Goal: Communication & Community: Participate in discussion

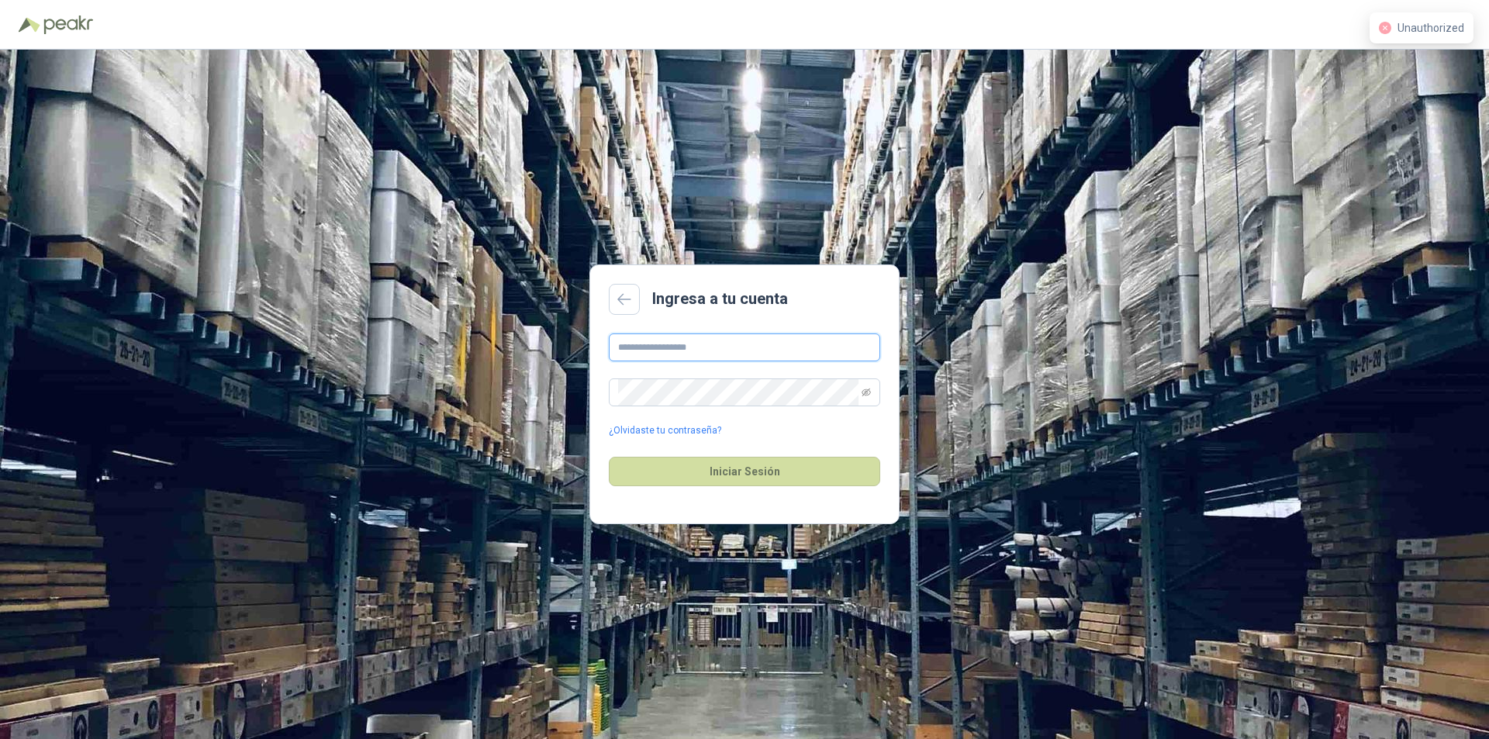
click at [728, 347] on input "text" at bounding box center [744, 347] width 271 height 28
type input "**********"
drag, startPoint x: 715, startPoint y: 460, endPoint x: 741, endPoint y: 473, distance: 29.5
click at [728, 468] on button "Iniciar Sesión" at bounding box center [744, 471] width 271 height 29
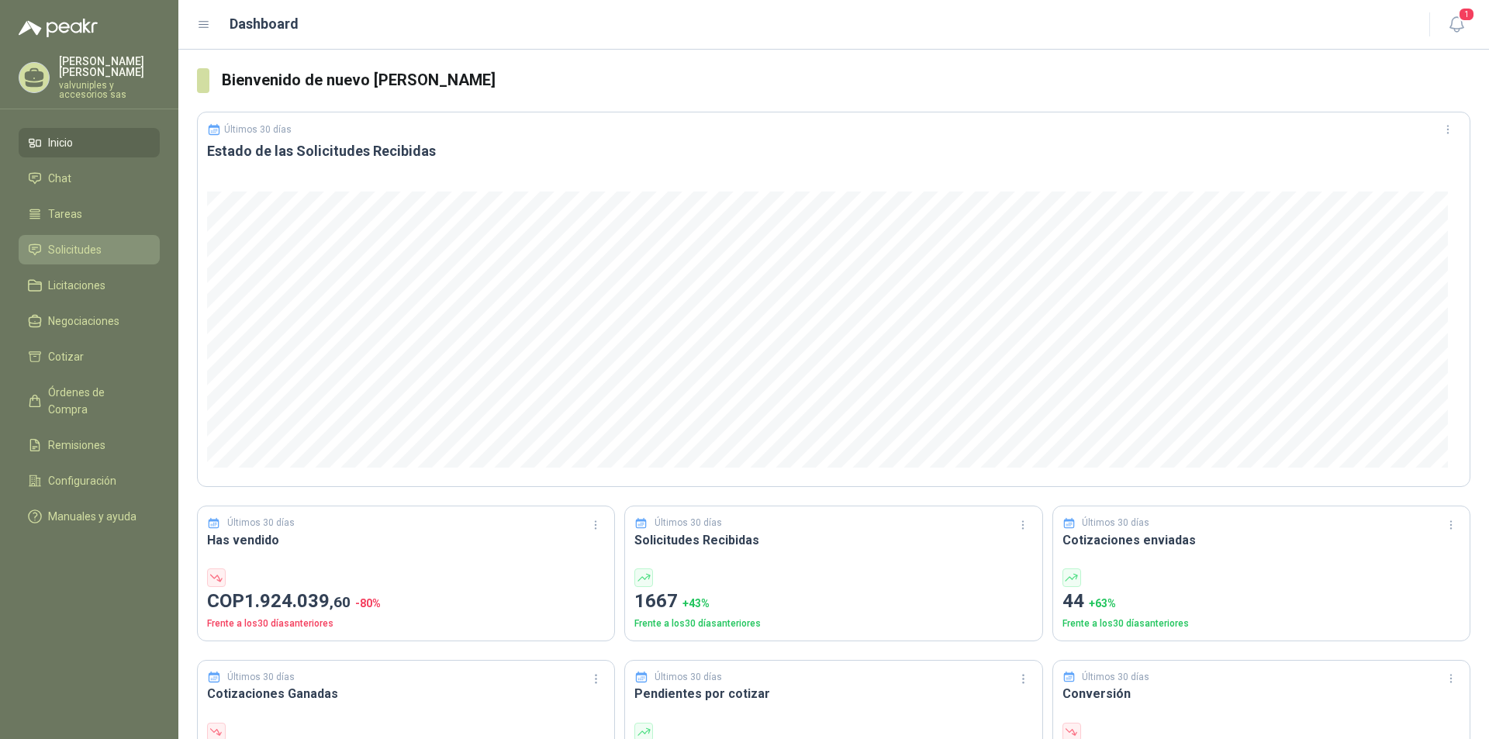
click at [84, 241] on span "Solicitudes" at bounding box center [74, 249] width 53 height 17
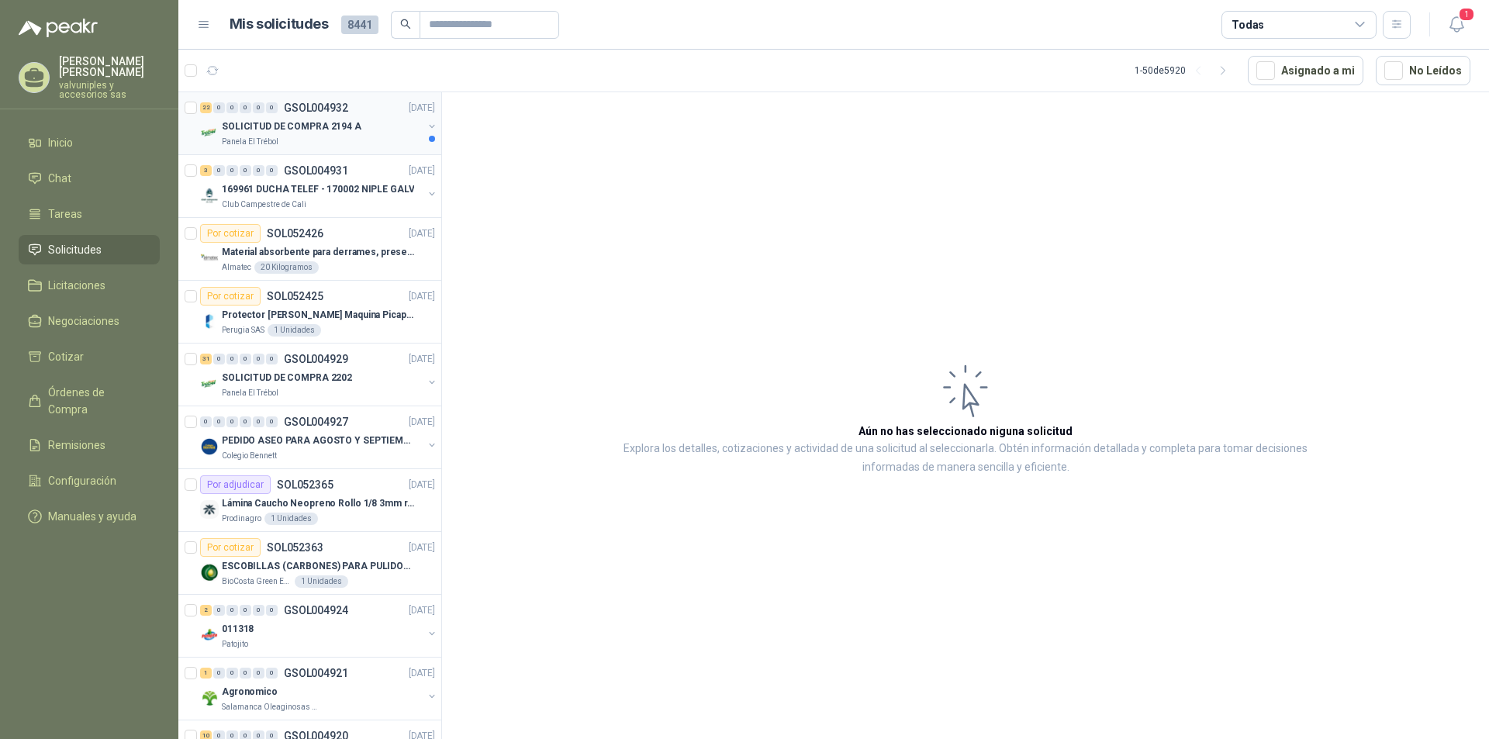
click at [333, 123] on p "SOLICITUD DE COMPRA 2194 A" at bounding box center [292, 126] width 140 height 15
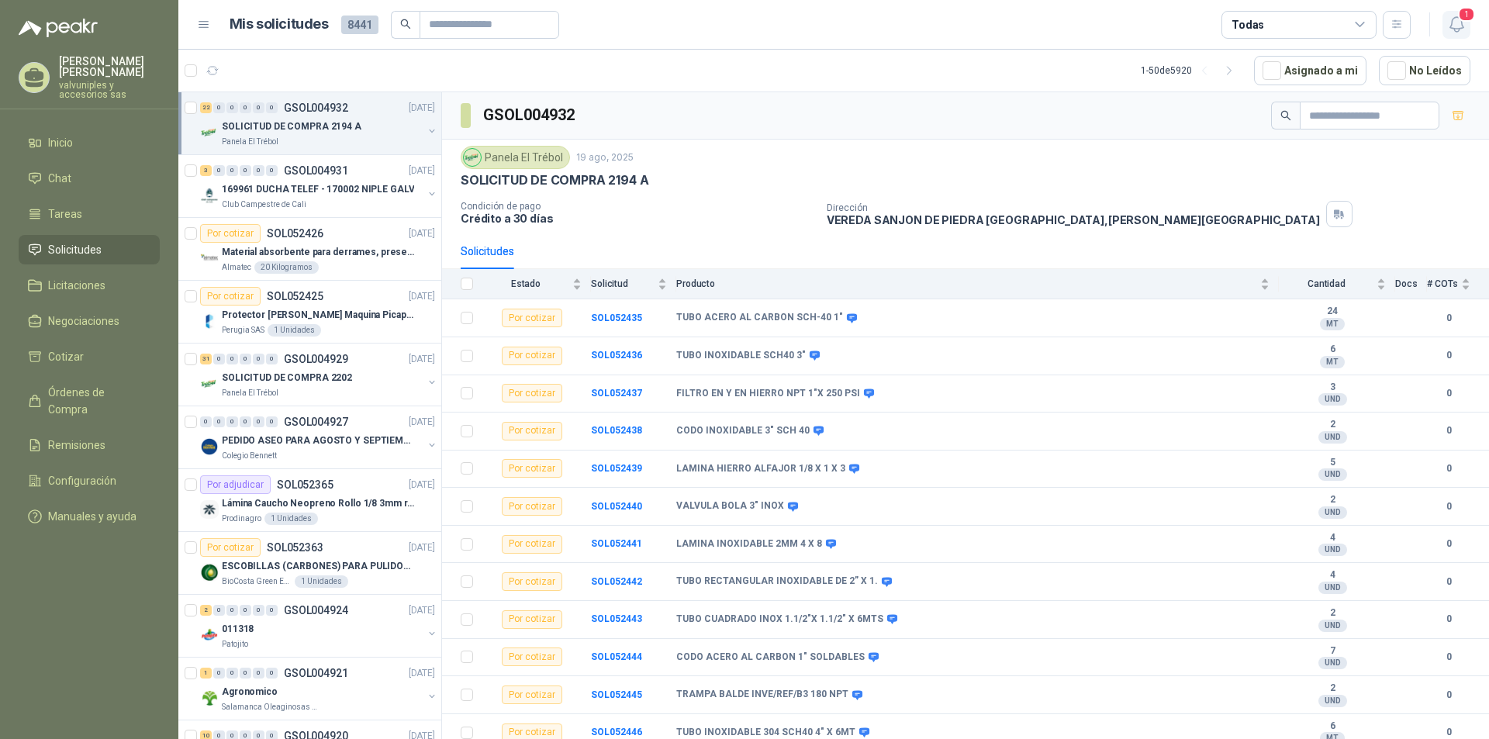
click at [1462, 26] on icon "button" at bounding box center [1455, 24] width 13 height 15
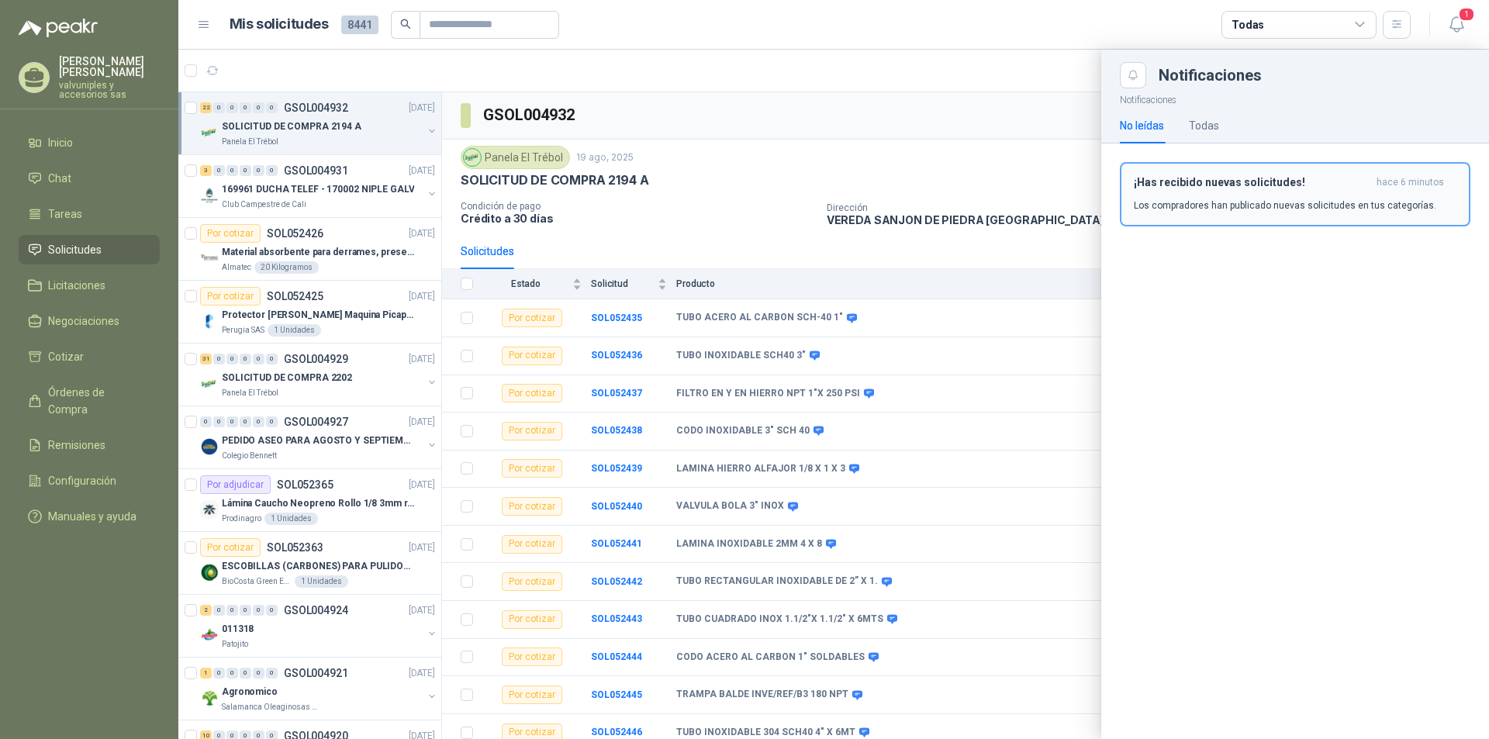
click at [1159, 179] on h3 "¡Has recibido nuevas solicitudes!" at bounding box center [1252, 182] width 236 height 13
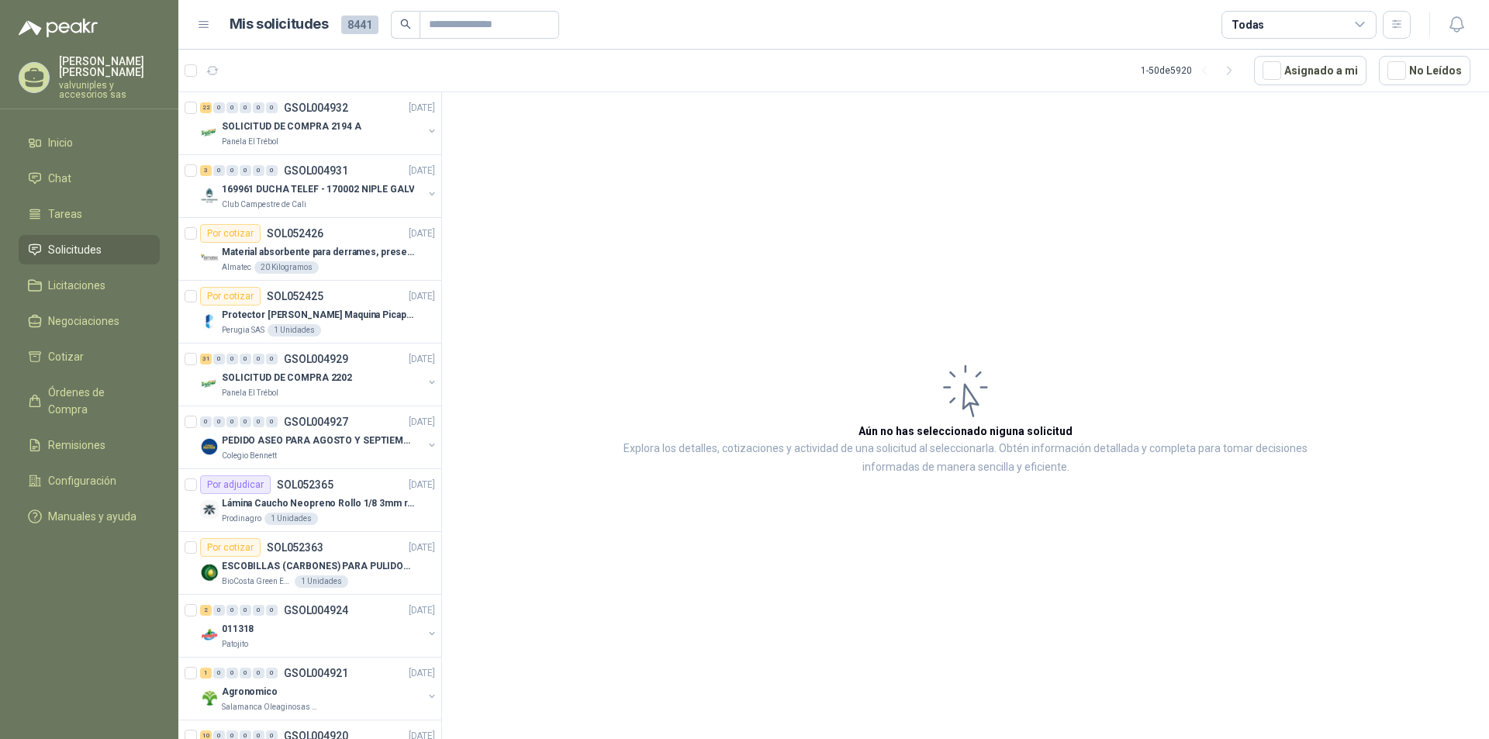
drag, startPoint x: 830, startPoint y: 251, endPoint x: 791, endPoint y: 250, distance: 38.8
click at [829, 250] on article "Aún no has seleccionado niguna solicitud Explora los detalles, cotizaciones y a…" at bounding box center [965, 418] width 1047 height 652
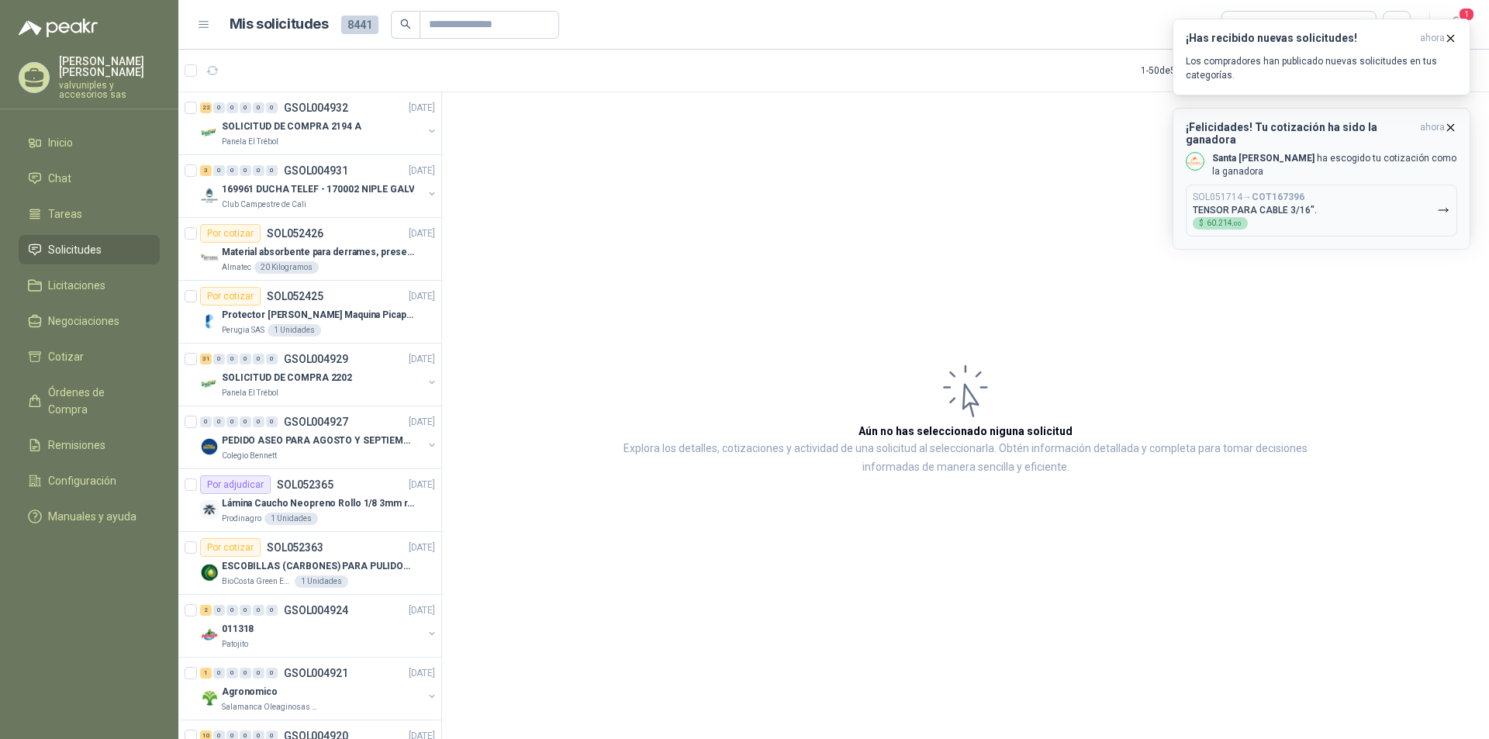
click at [1448, 126] on icon "button" at bounding box center [1450, 127] width 13 height 13
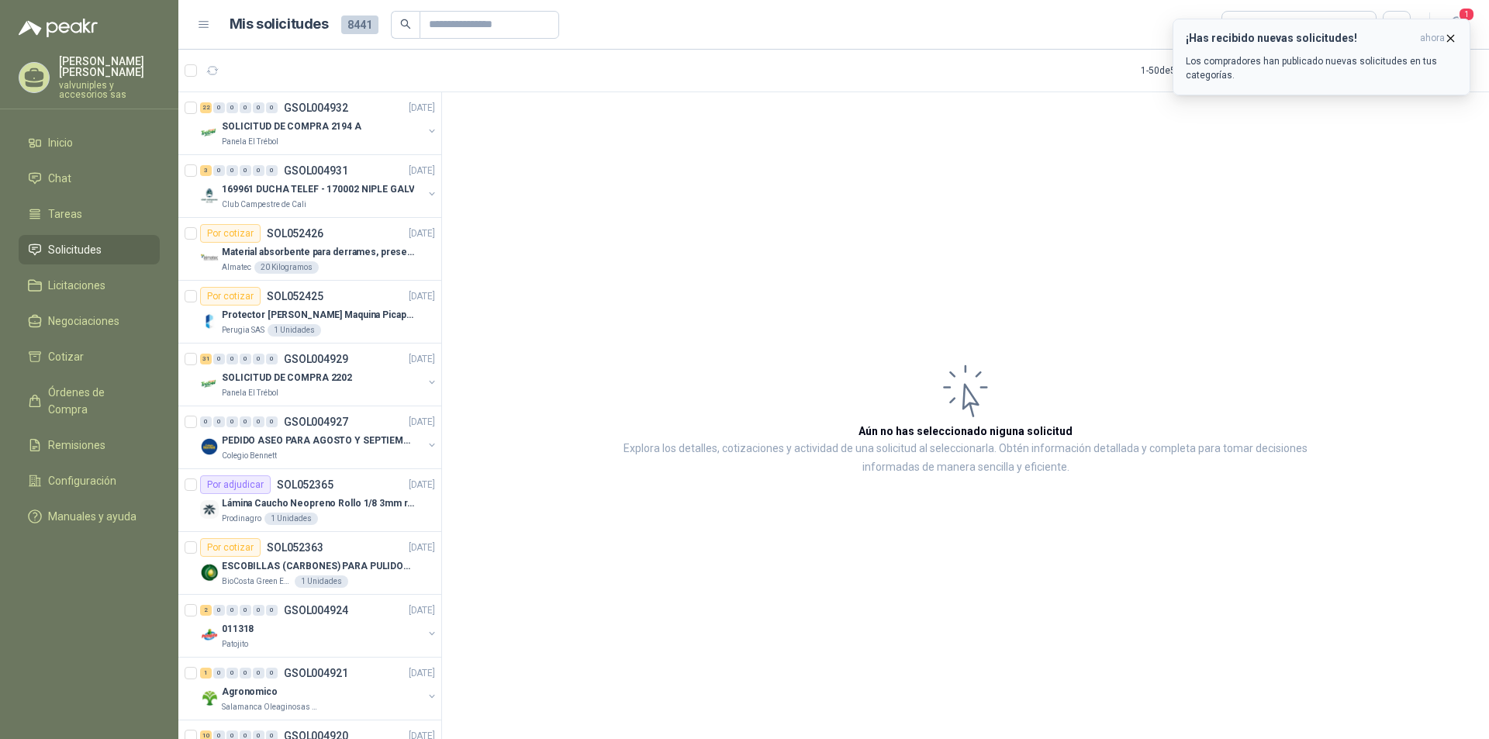
click at [1449, 39] on icon "button" at bounding box center [1450, 38] width 13 height 13
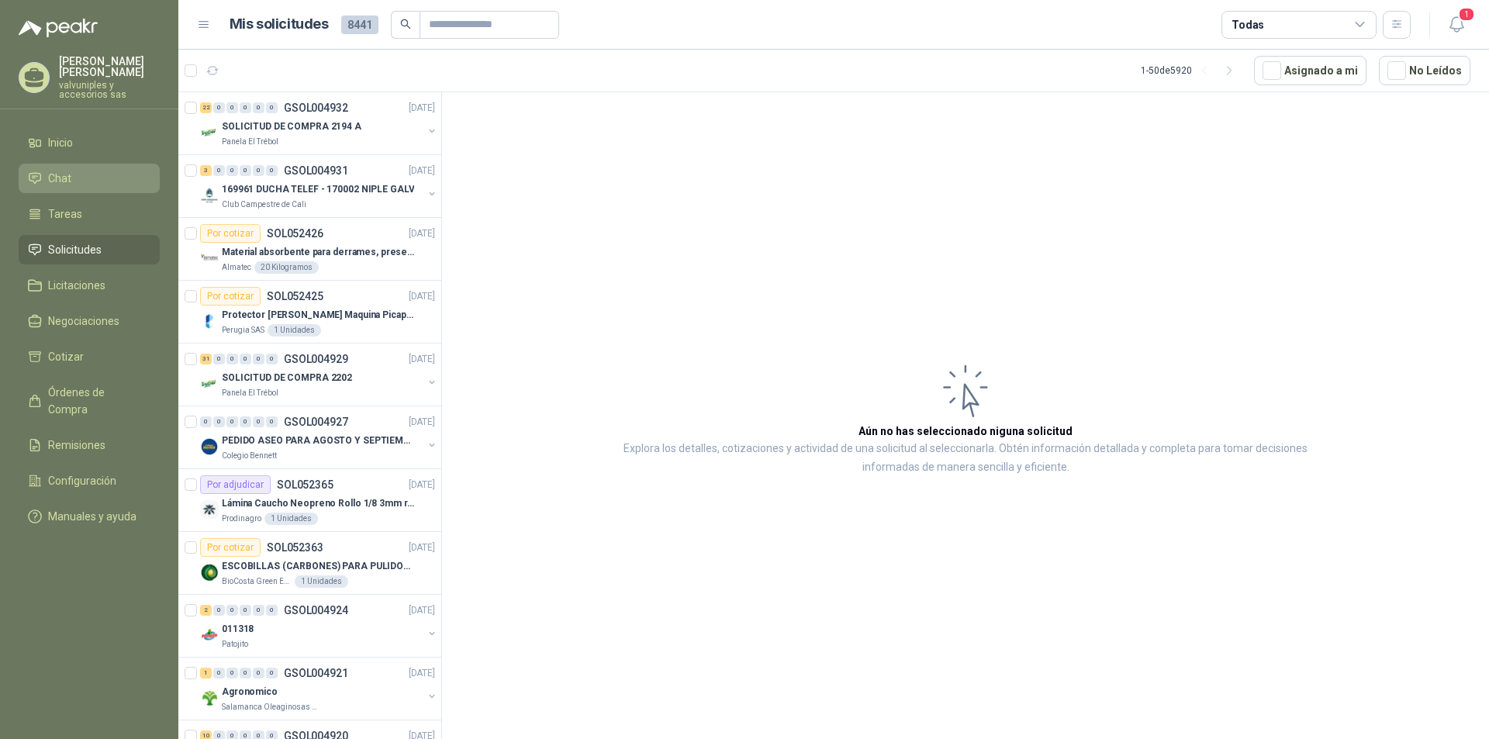
click at [49, 170] on span "Chat" at bounding box center [59, 178] width 23 height 17
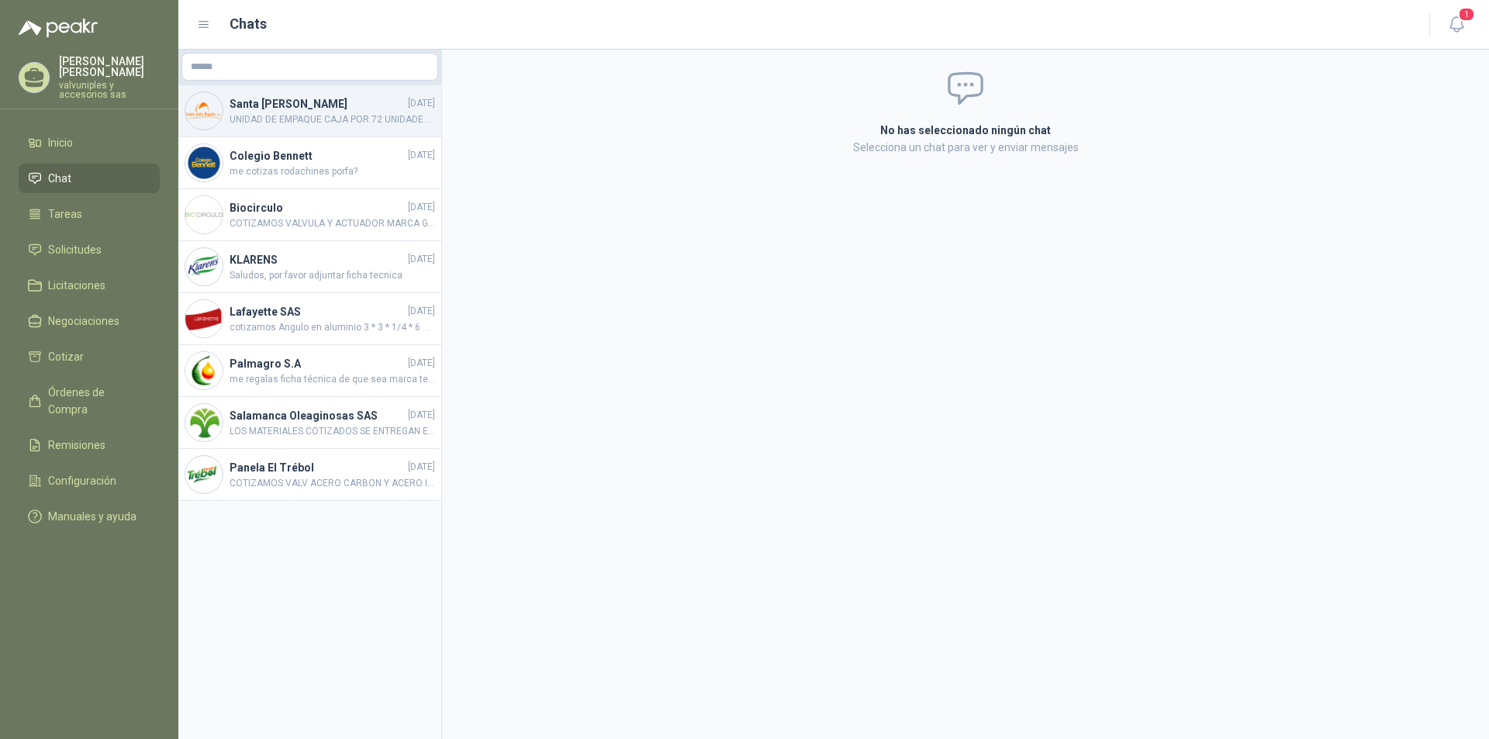
click at [268, 103] on h4 "Santa [PERSON_NAME]" at bounding box center [317, 103] width 175 height 17
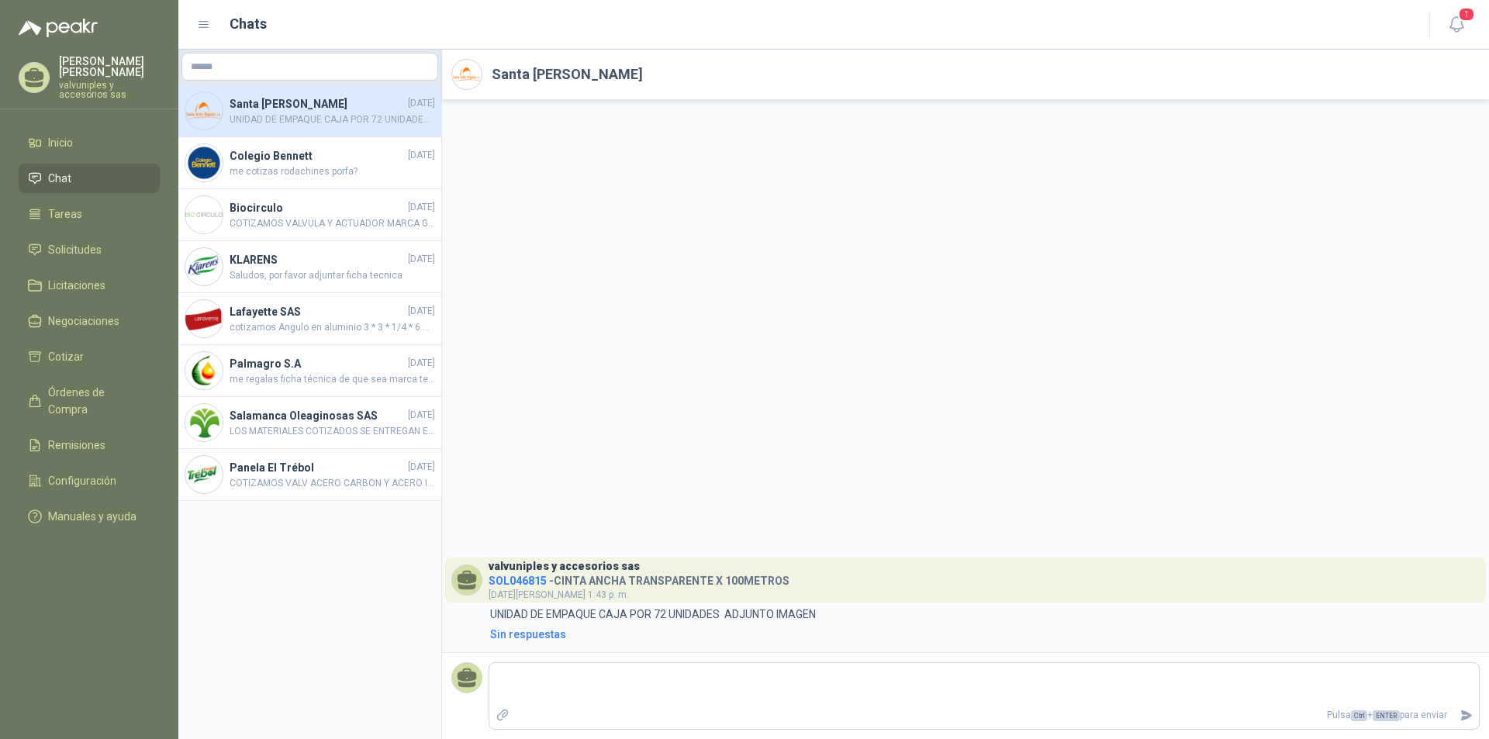
click at [519, 579] on span "SOL046815" at bounding box center [517, 581] width 58 height 12
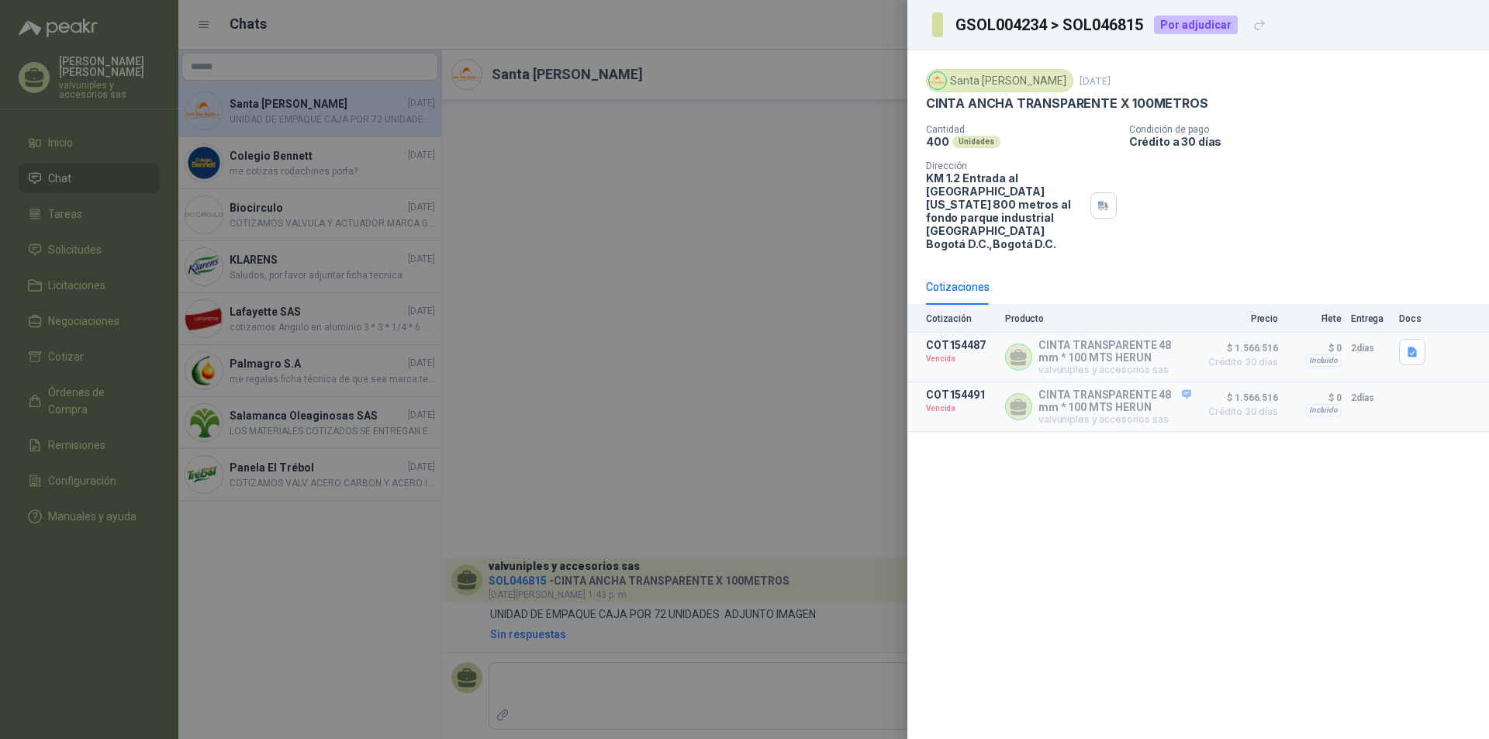
click at [1103, 339] on p "CINTA TRANSPARENTE 48 mm * 100 MTS HERUN" at bounding box center [1114, 351] width 153 height 25
drag, startPoint x: 1038, startPoint y: 331, endPoint x: 1128, endPoint y: 347, distance: 91.3
click at [1128, 347] on p "CINTA TRANSPARENTE 48 mm * 100 MTS HERUN" at bounding box center [1114, 351] width 153 height 25
copy p "CINTA TRANSPARENTE 48 mm * 100 MTS HERUN"
click at [1411, 347] on icon "button" at bounding box center [1411, 352] width 9 height 10
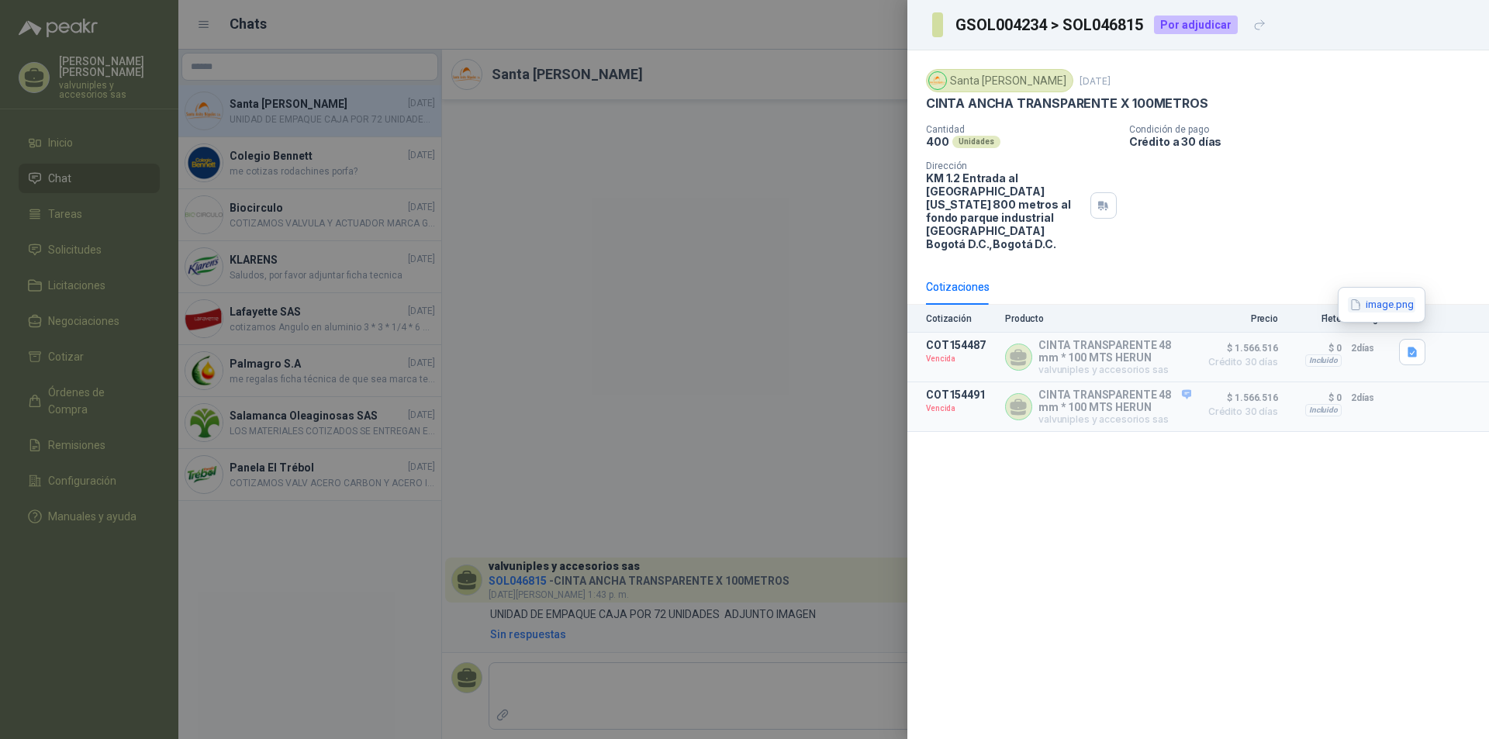
click at [1386, 309] on button "image.png" at bounding box center [1381, 305] width 67 height 16
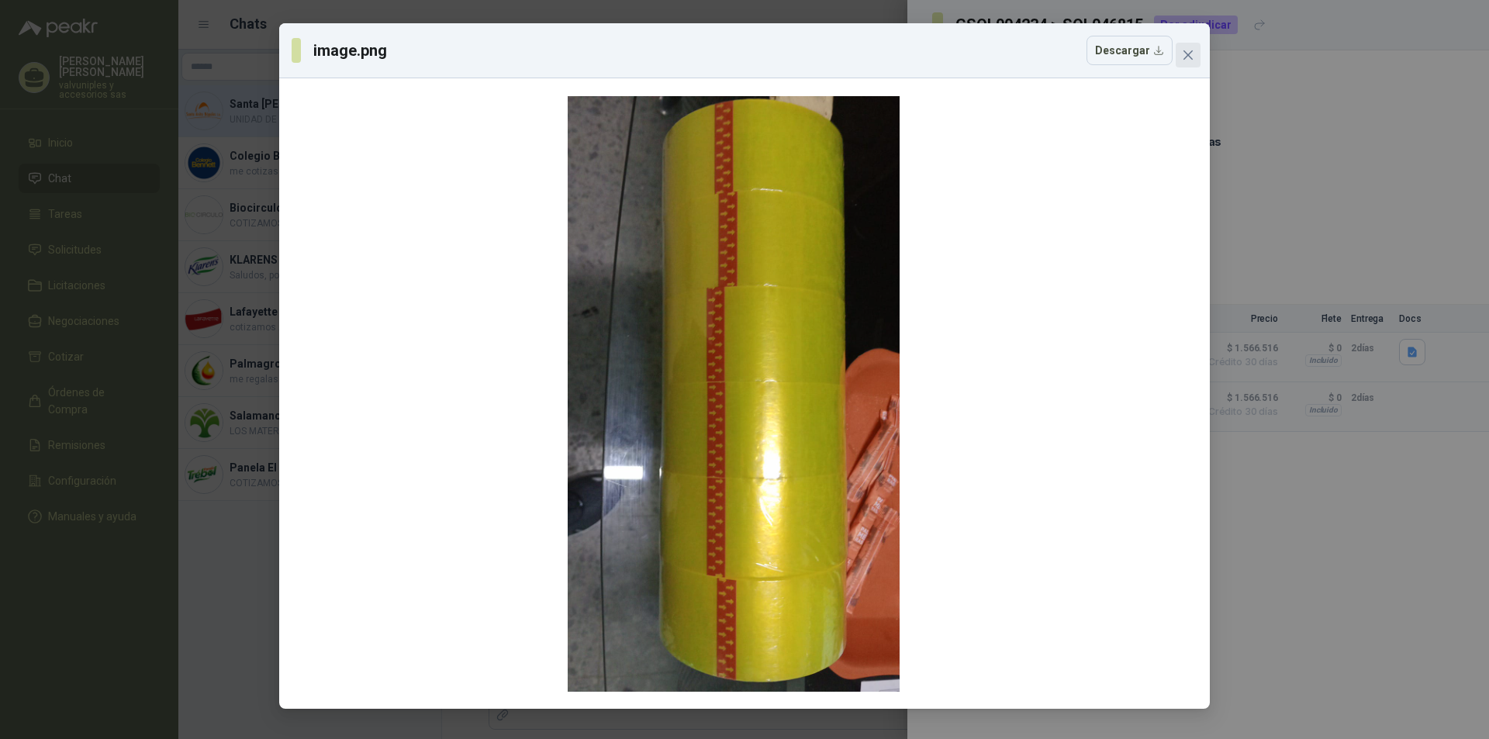
click at [1184, 58] on icon "close" at bounding box center [1187, 54] width 9 height 9
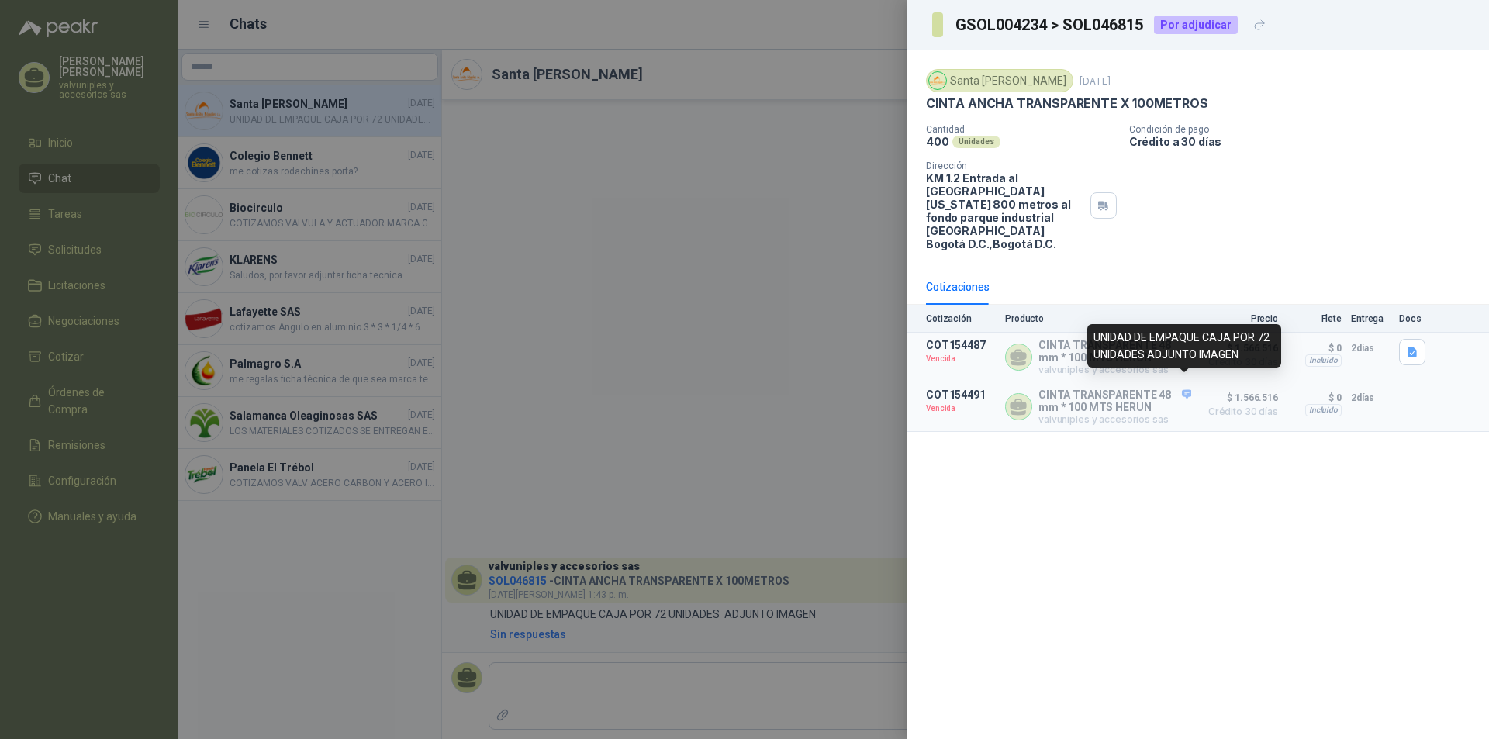
click at [1188, 390] on icon at bounding box center [1186, 394] width 10 height 9
click at [1030, 343] on div at bounding box center [1018, 356] width 27 height 27
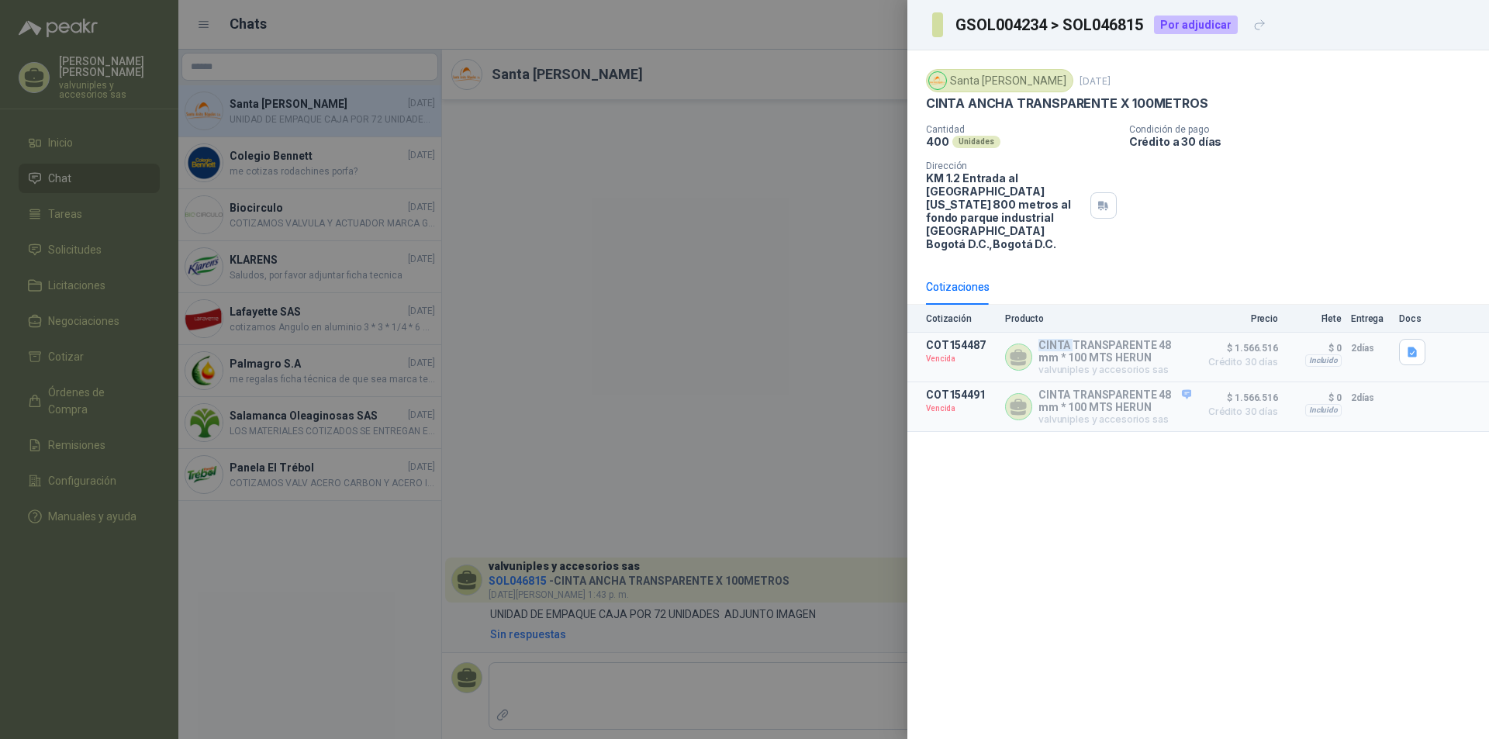
click at [1030, 343] on div at bounding box center [1018, 356] width 27 height 27
click at [1065, 339] on p "CINTA TRANSPARENTE 48 mm * 100 MTS HERUN" at bounding box center [1114, 351] width 153 height 25
drag, startPoint x: 926, startPoint y: 330, endPoint x: 983, endPoint y: 331, distance: 57.4
click at [983, 339] on p "COT154487" at bounding box center [961, 345] width 70 height 12
copy p "COT154487"
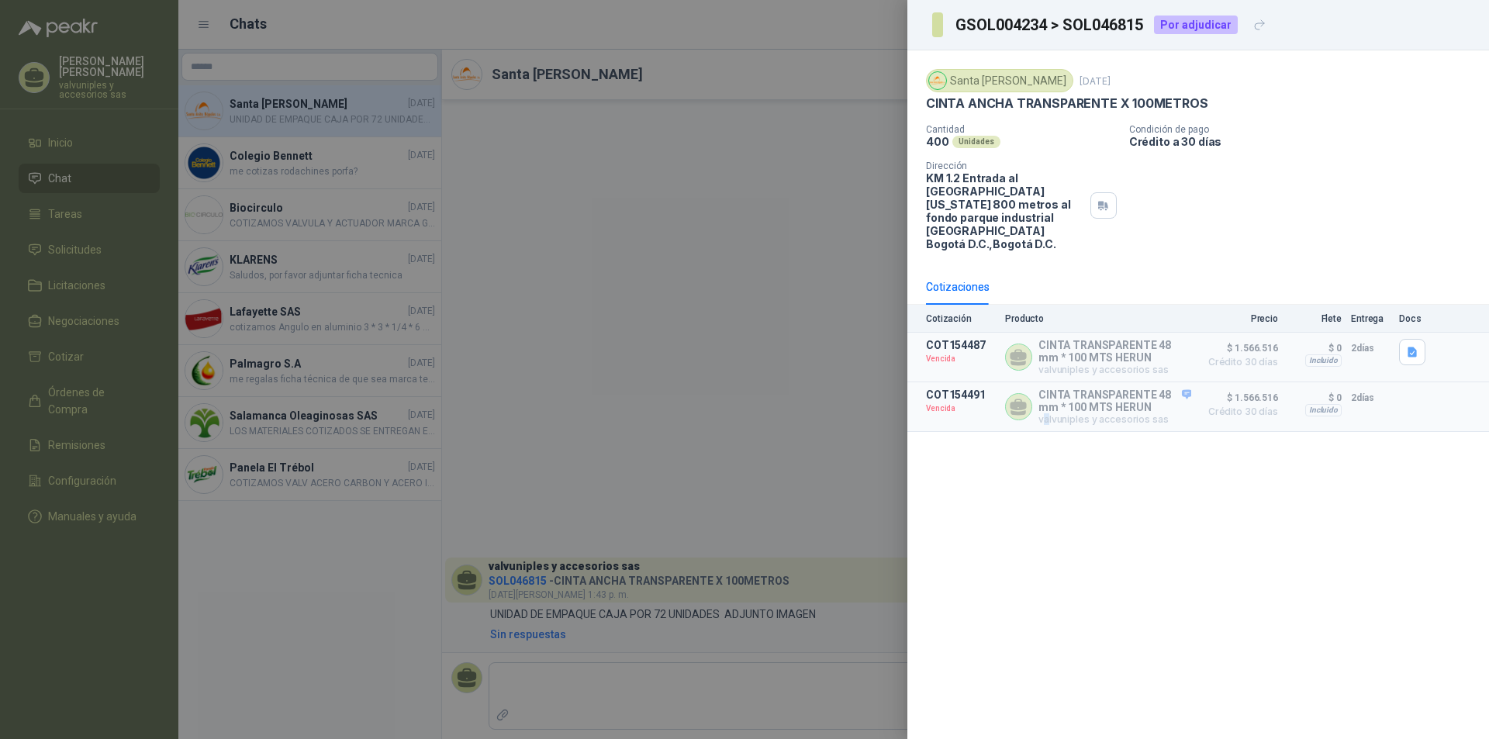
click at [1044, 446] on div "Santa Anita Napoles 26 jun, 2025 CINTA ANCHA TRANSPARENTE X 100METROS Cantidad …" at bounding box center [1198, 394] width 582 height 689
drag, startPoint x: 1024, startPoint y: 347, endPoint x: 1072, endPoint y: 341, distance: 47.6
click at [1026, 349] on icon at bounding box center [1018, 355] width 16 height 12
drag, startPoint x: 1153, startPoint y: 337, endPoint x: 1189, endPoint y: 337, distance: 36.4
click at [1166, 339] on p "CINTA TRANSPARENTE 48 mm * 100 MTS HERUN" at bounding box center [1114, 351] width 153 height 25
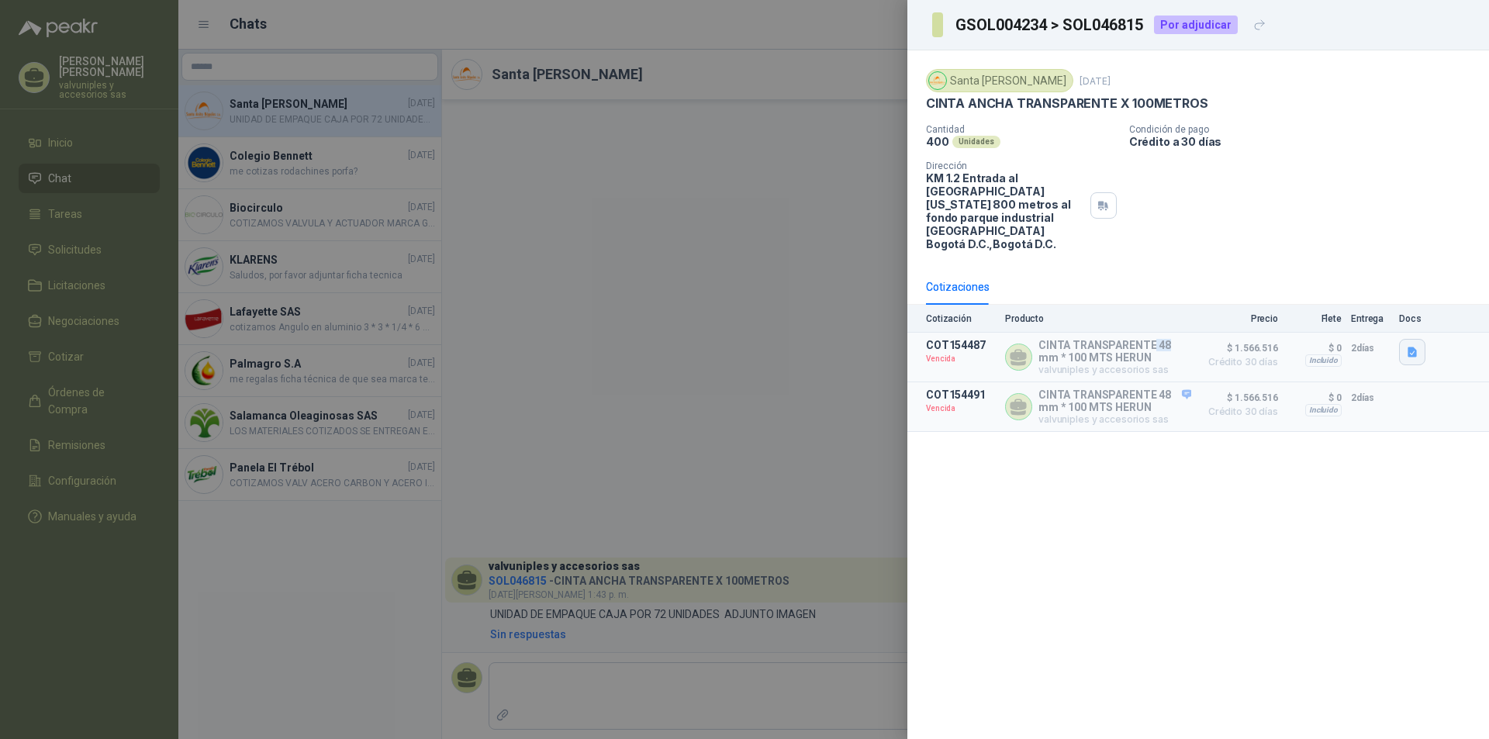
click at [1416, 347] on icon "button" at bounding box center [1411, 352] width 9 height 10
click at [1185, 390] on icon at bounding box center [1186, 394] width 10 height 9
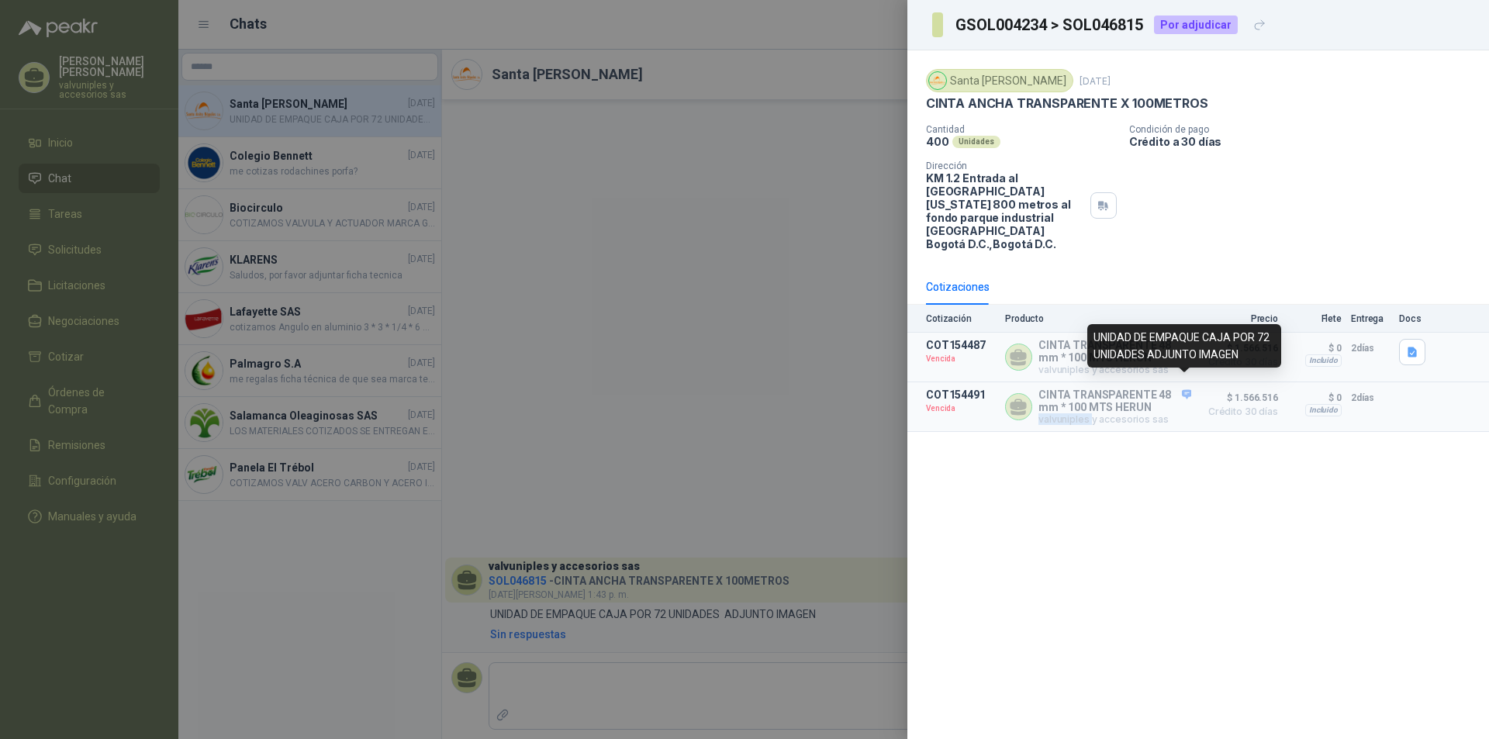
click at [1185, 390] on icon at bounding box center [1186, 394] width 10 height 9
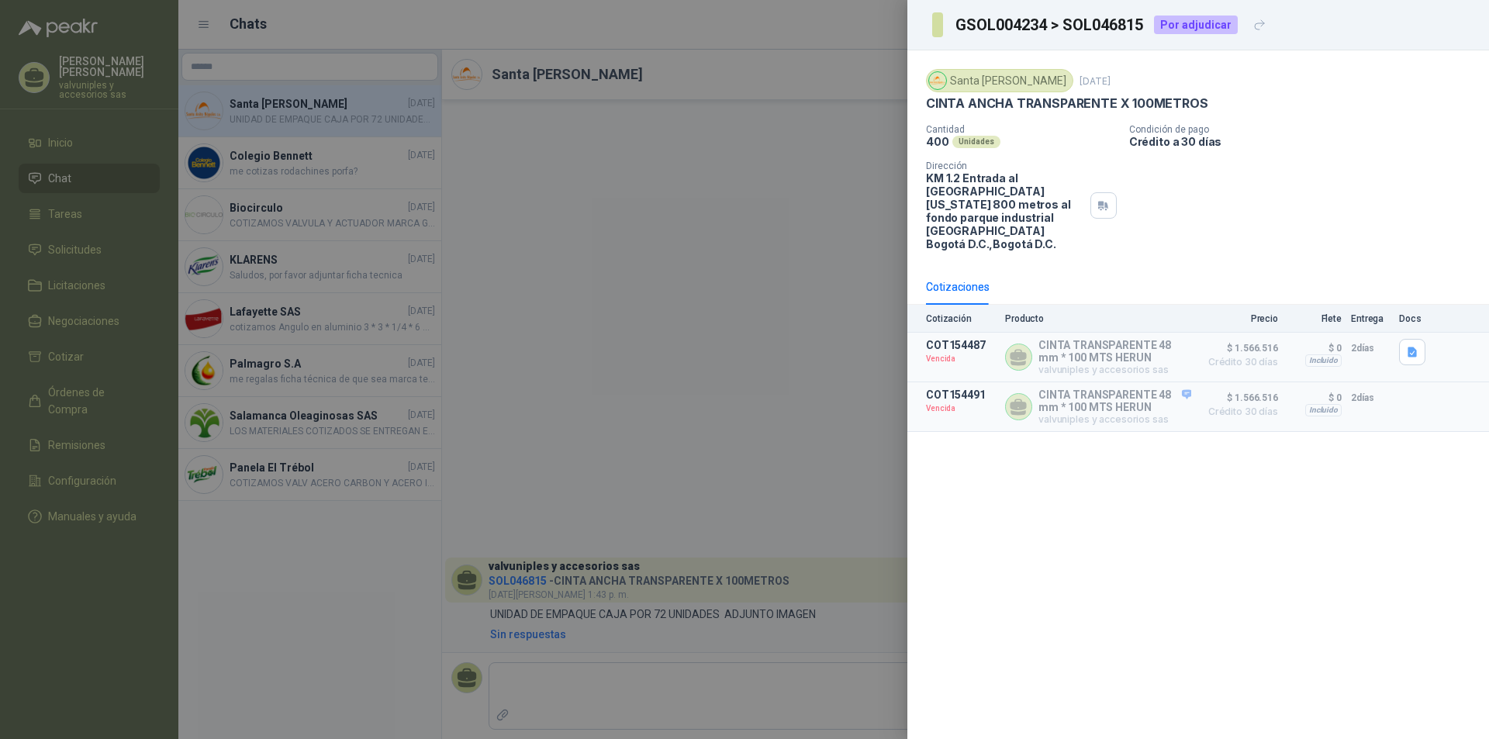
click at [1112, 465] on div "Santa Anita Napoles 26 jun, 2025 CINTA ANCHA TRANSPARENTE X 100METROS Cantidad …" at bounding box center [1198, 394] width 582 height 689
drag, startPoint x: 954, startPoint y: 22, endPoint x: 1047, endPoint y: 25, distance: 93.8
click at [1047, 25] on section "GSOL004234 > SOL046815" at bounding box center [1038, 24] width 212 height 25
copy h3 "GSOL004234"
click at [385, 54] on div at bounding box center [744, 369] width 1489 height 739
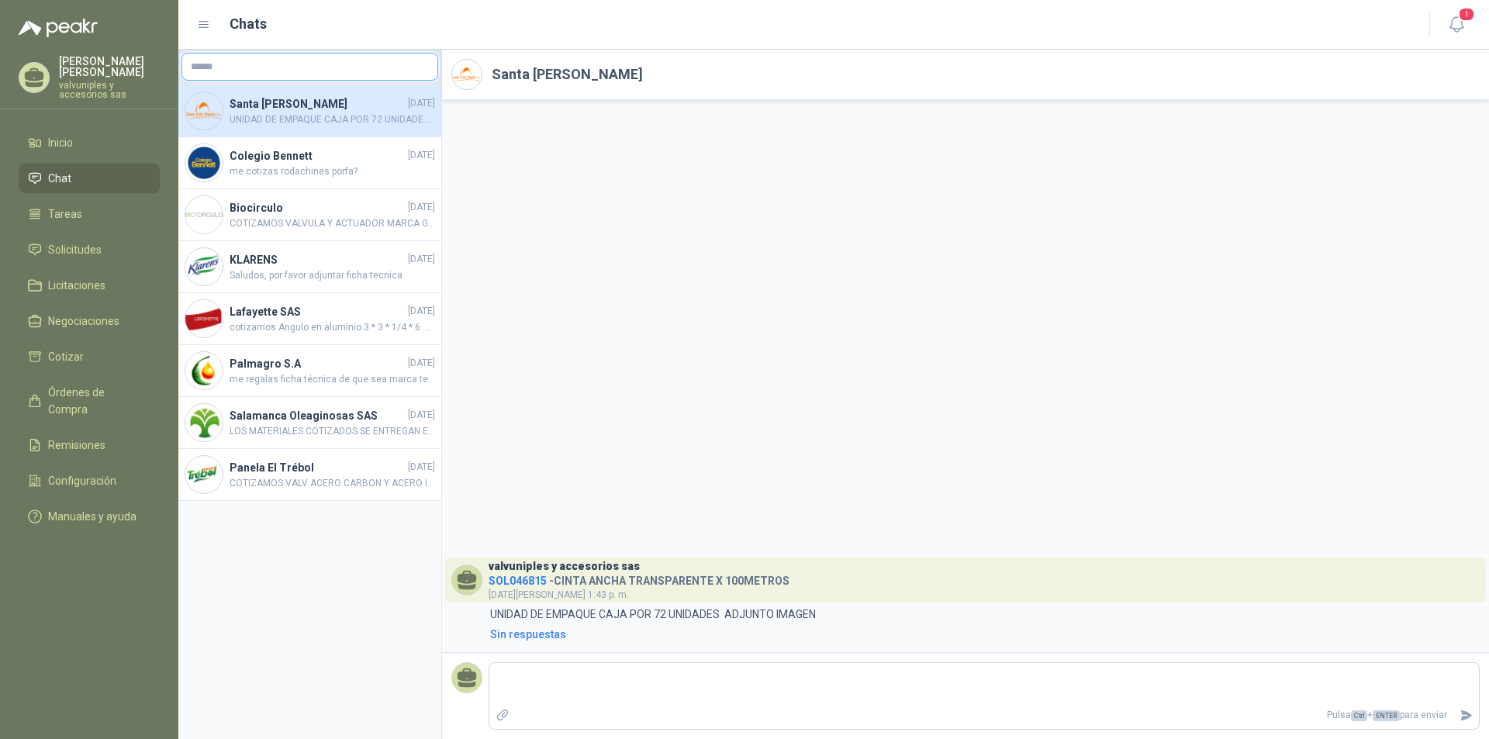
click at [299, 71] on input "text" at bounding box center [309, 66] width 255 height 26
paste input "**********"
type input "**********"
click at [324, 74] on input "**********" at bounding box center [309, 66] width 255 height 26
click at [616, 213] on div "valvuniples y accesorios sas SOL046815 - CINTA ANCHA TRANSPARENTE X 100METROS 2…" at bounding box center [965, 376] width 1047 height 552
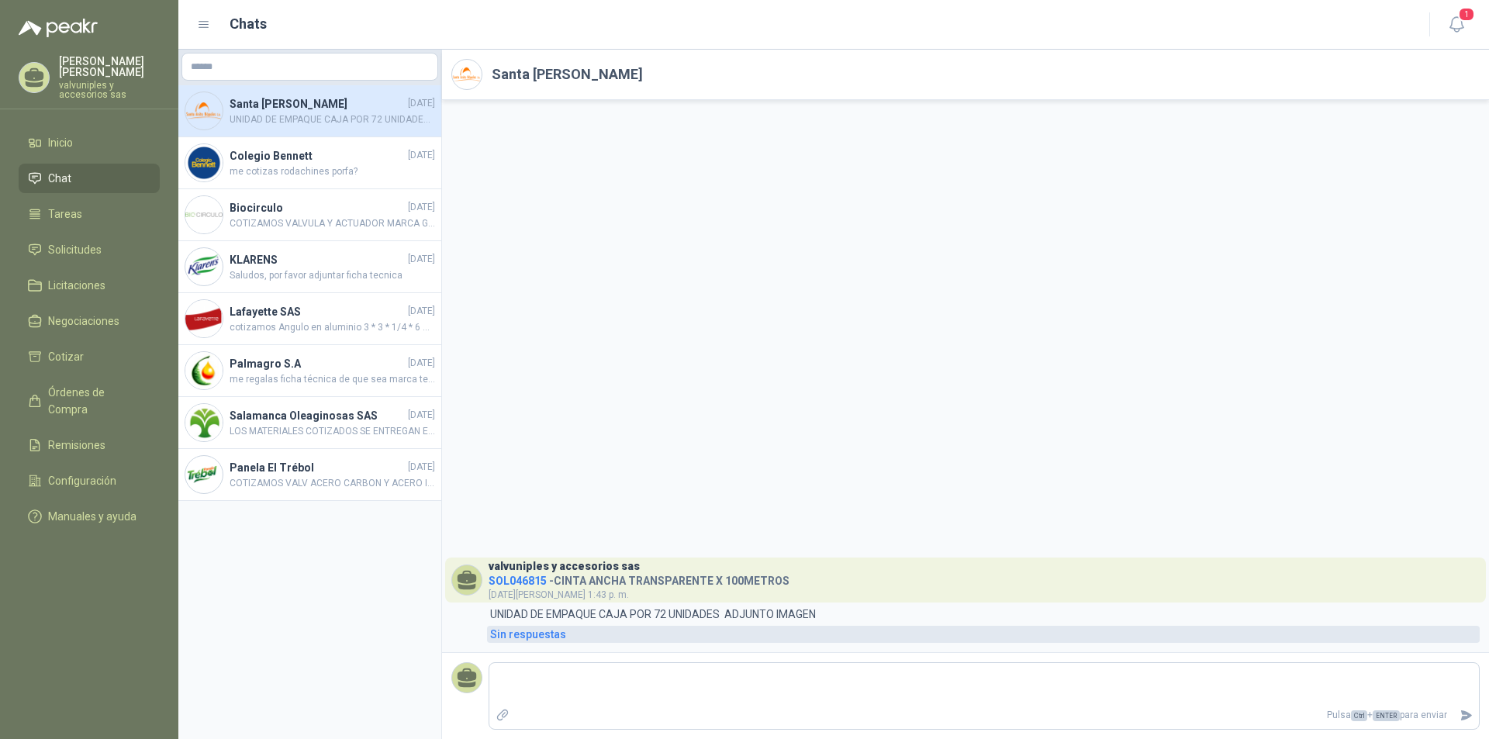
click at [506, 630] on div "Sin respuestas" at bounding box center [528, 634] width 76 height 17
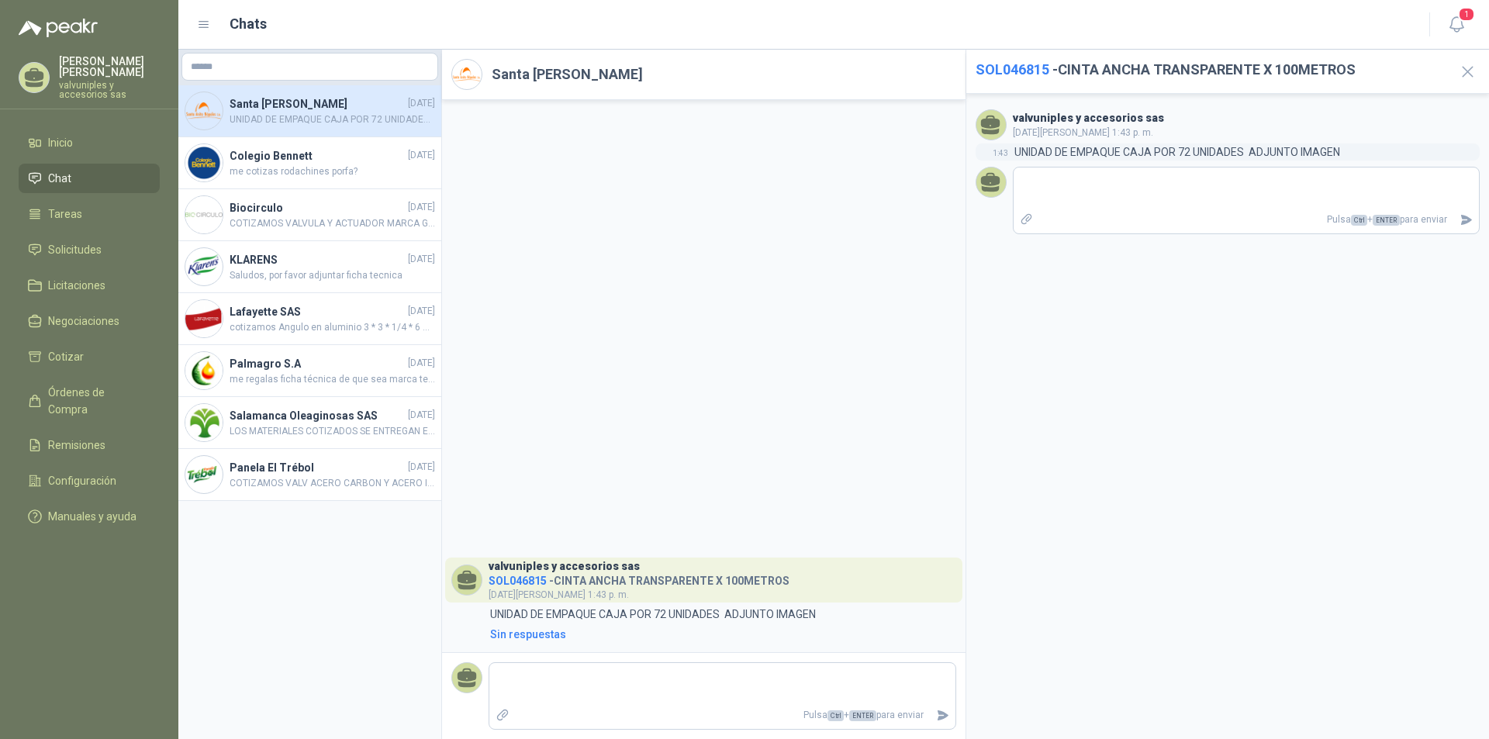
click at [1064, 155] on p "UNIDAD DE EMPAQUE CAJA POR 72 UNIDADES ADJUNTO IMAGEN" at bounding box center [1177, 151] width 326 height 17
click at [982, 183] on icon at bounding box center [990, 179] width 19 height 13
click at [1025, 221] on icon "Adjuntar archivos" at bounding box center [1027, 219] width 14 height 14
click at [0, 0] on input "file" at bounding box center [0, 0] width 0 height 0
click at [515, 582] on span "SOL046815" at bounding box center [517, 581] width 58 height 12
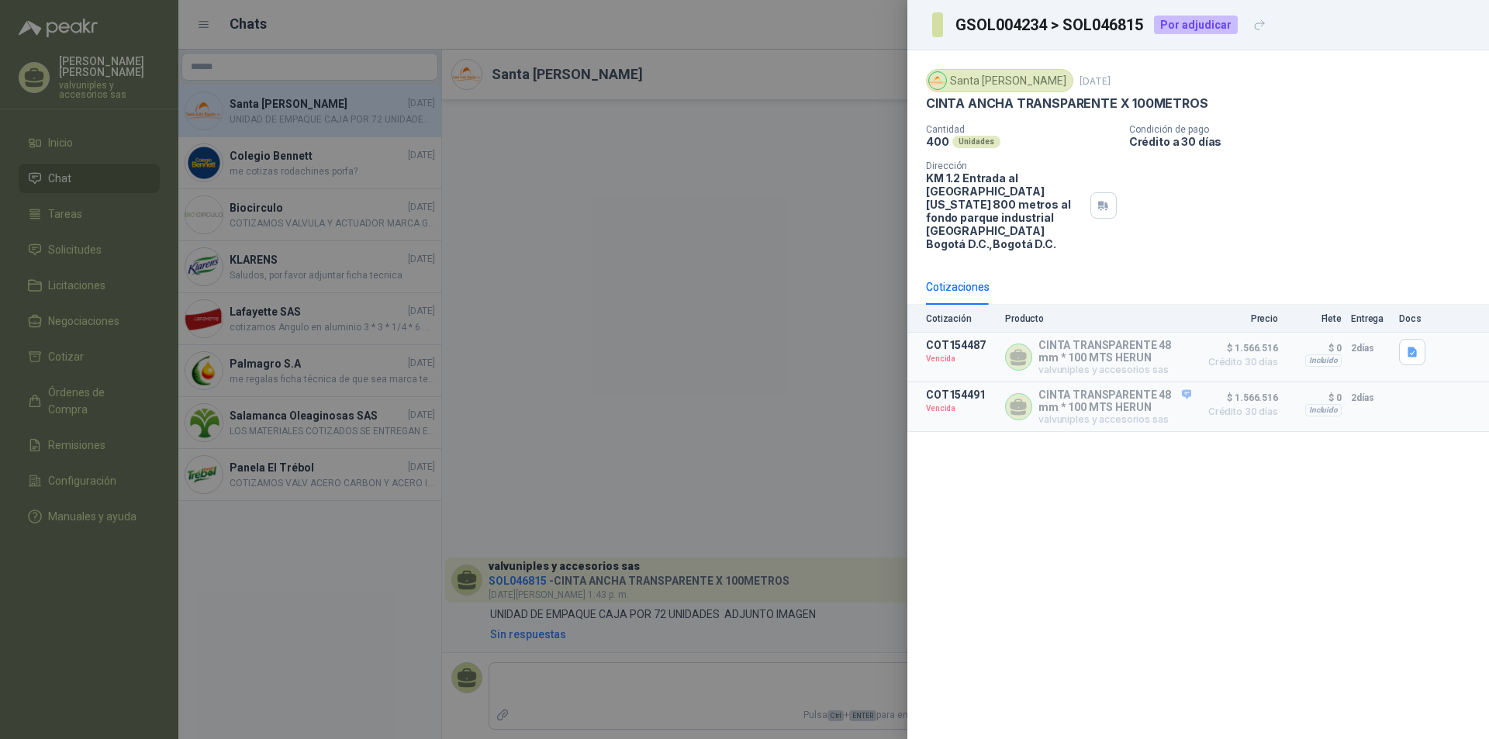
click at [1340, 339] on p "$ 0" at bounding box center [1314, 348] width 54 height 19
click at [785, 330] on div at bounding box center [744, 369] width 1489 height 739
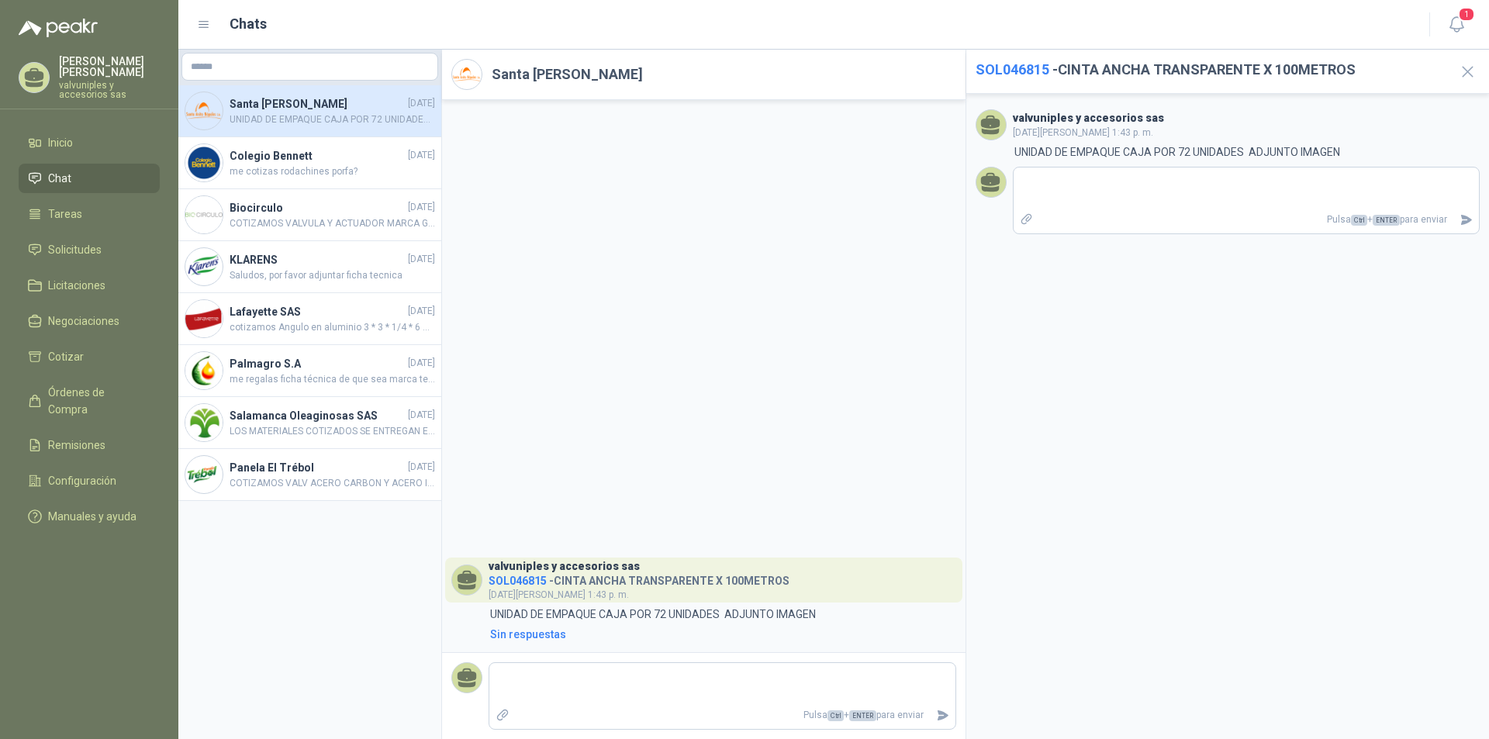
click at [507, 582] on span "SOL046815" at bounding box center [517, 581] width 58 height 12
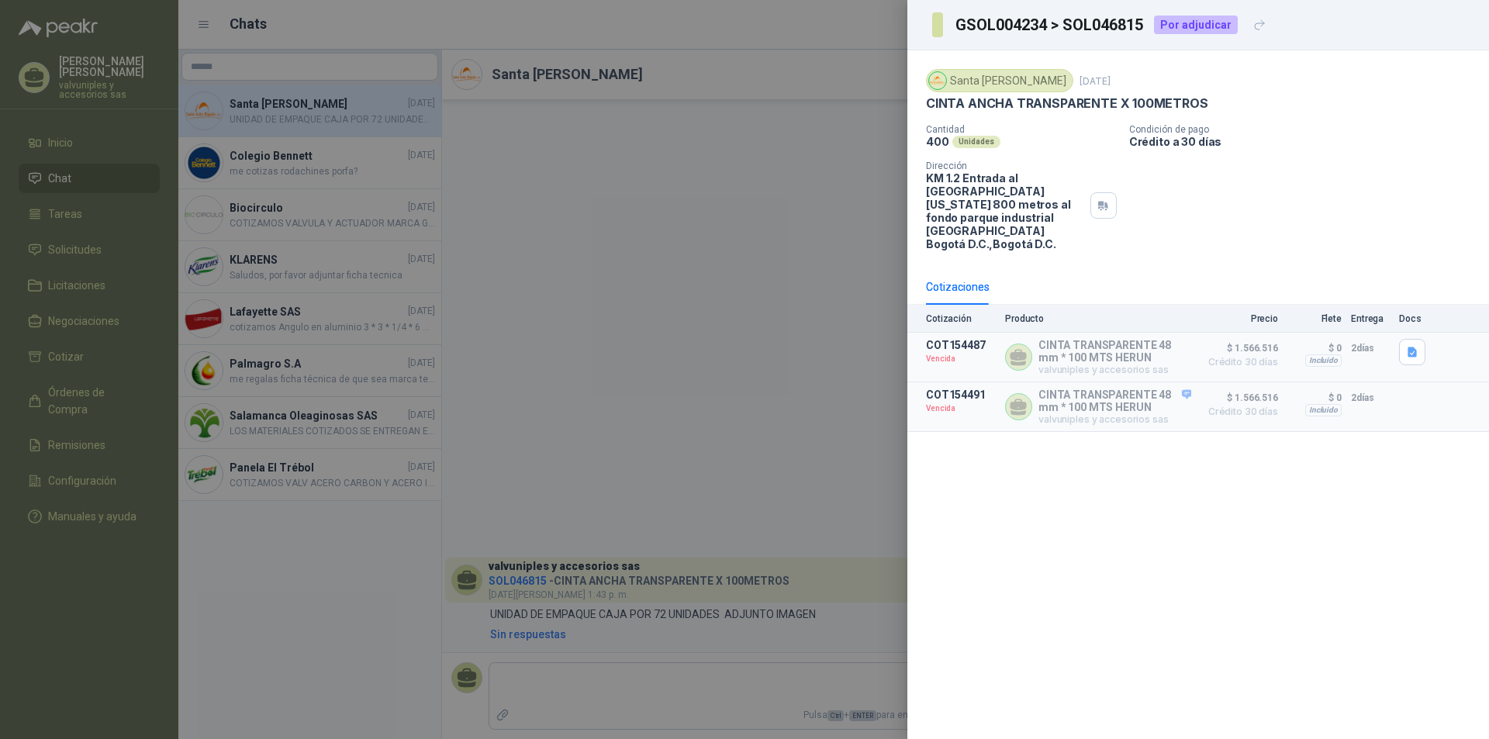
click at [1017, 349] on icon at bounding box center [1018, 355] width 16 height 12
click at [794, 217] on div at bounding box center [744, 369] width 1489 height 739
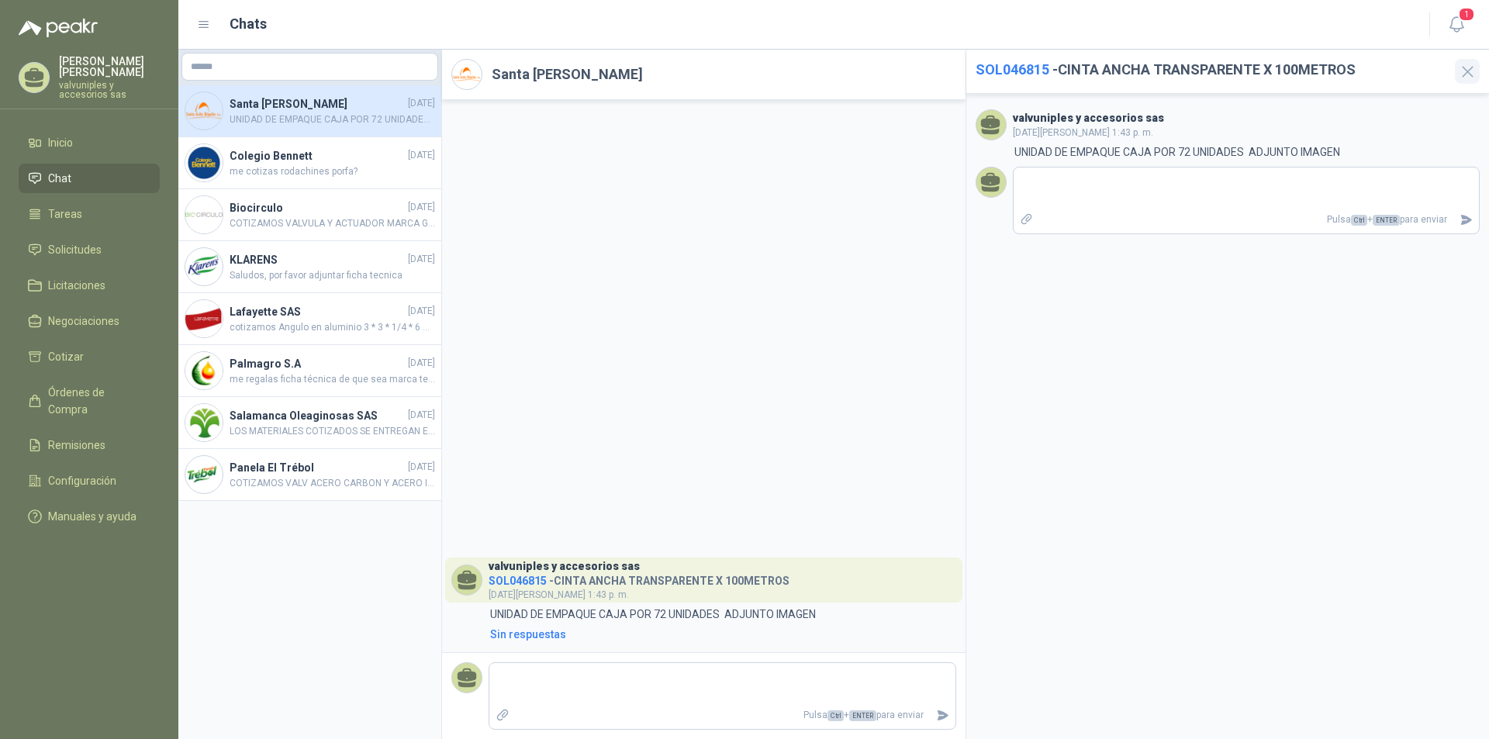
click at [1468, 72] on icon "button" at bounding box center [1467, 72] width 10 height 10
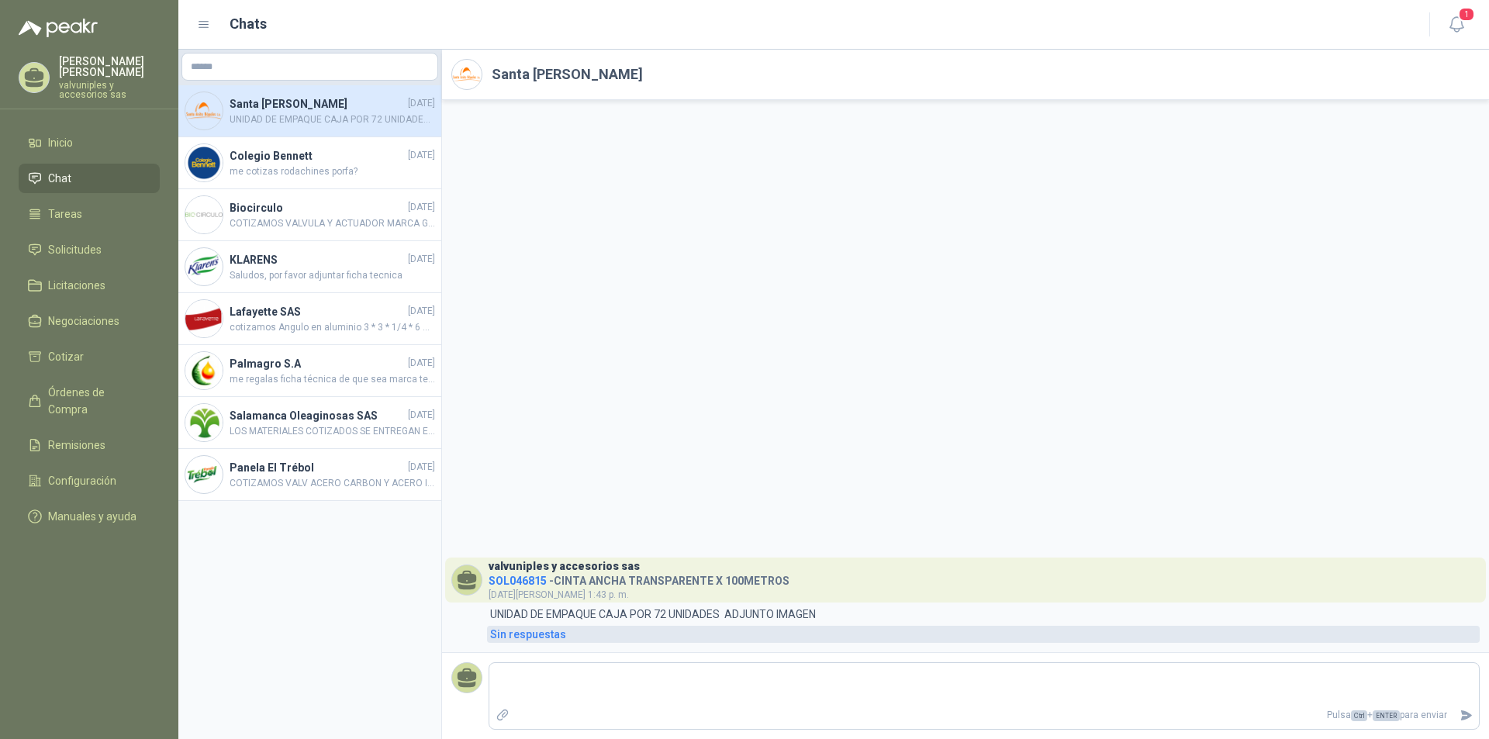
click at [509, 637] on div "Sin respuestas" at bounding box center [528, 634] width 76 height 17
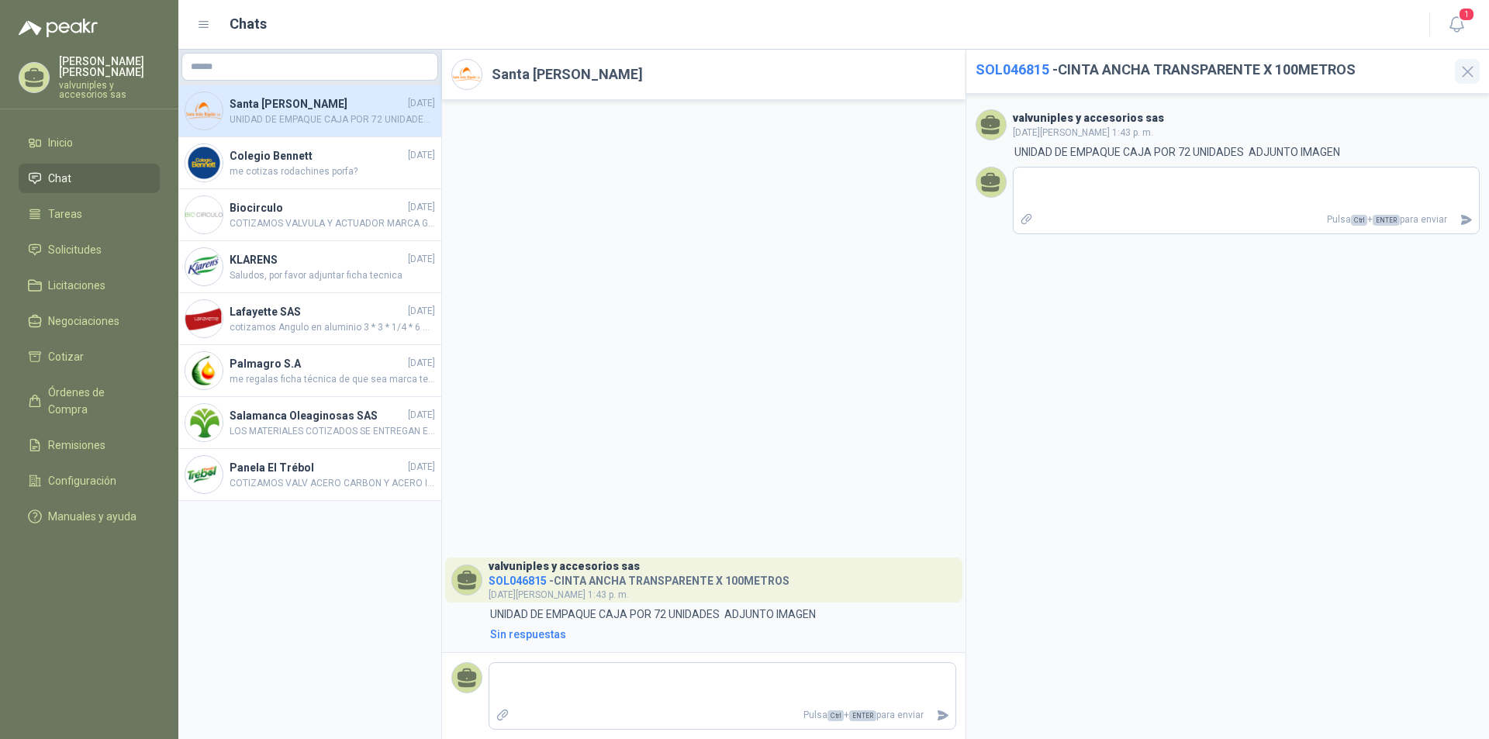
click at [1465, 72] on icon "button" at bounding box center [1467, 72] width 10 height 10
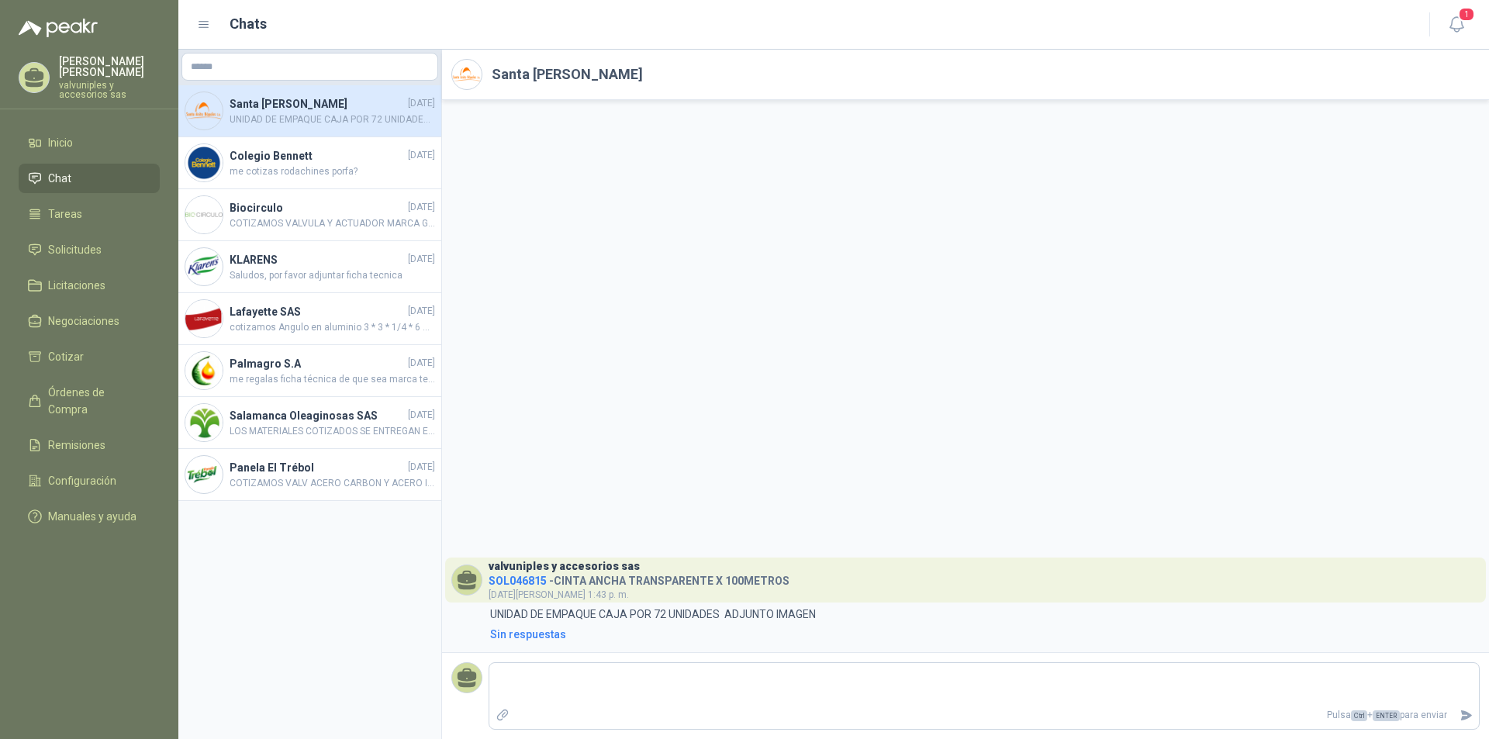
click at [498, 579] on span "SOL046815" at bounding box center [517, 581] width 58 height 12
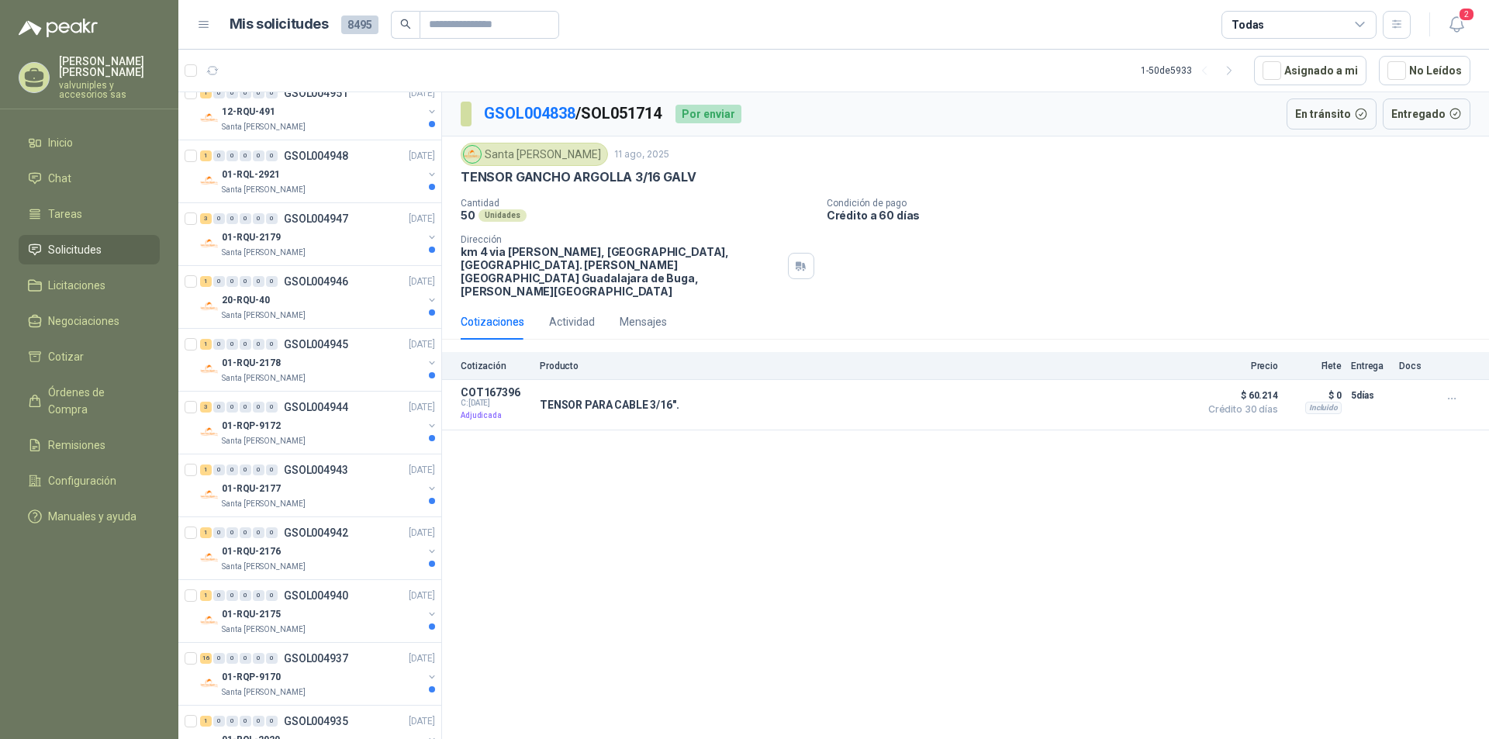
scroll to position [543, 0]
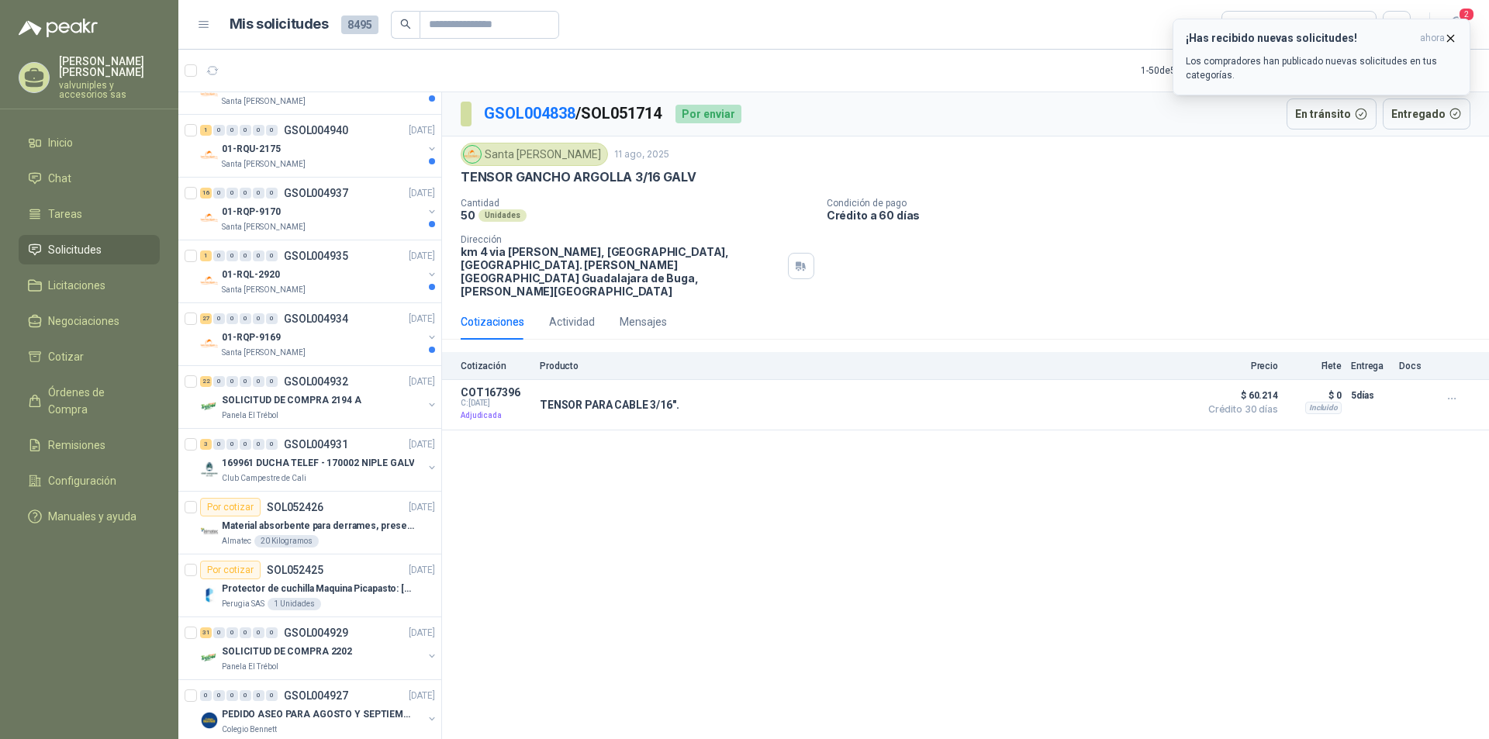
click at [1304, 33] on h3 "¡Has recibido nuevas solicitudes!" at bounding box center [1300, 38] width 228 height 13
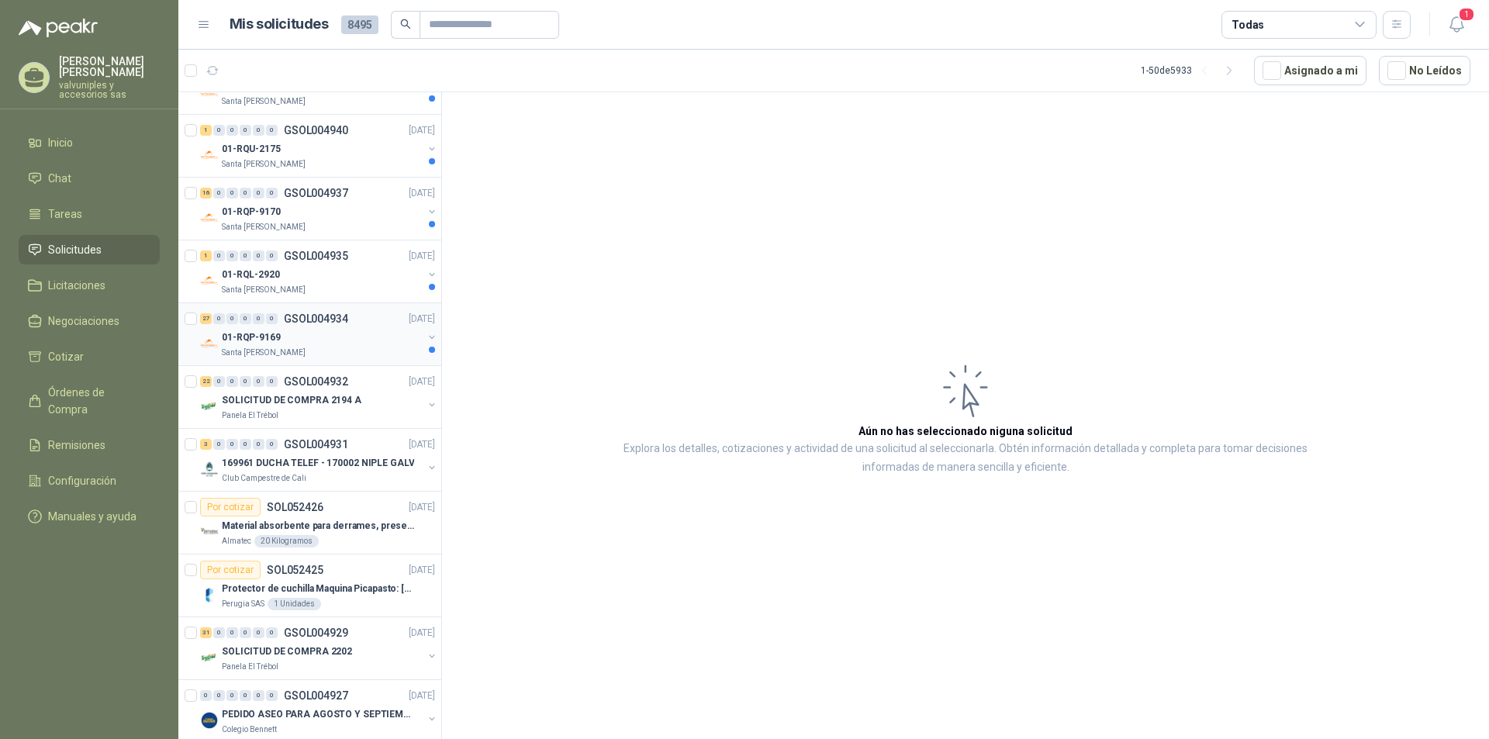
click at [271, 339] on p "01-RQP-9169" at bounding box center [251, 337] width 59 height 15
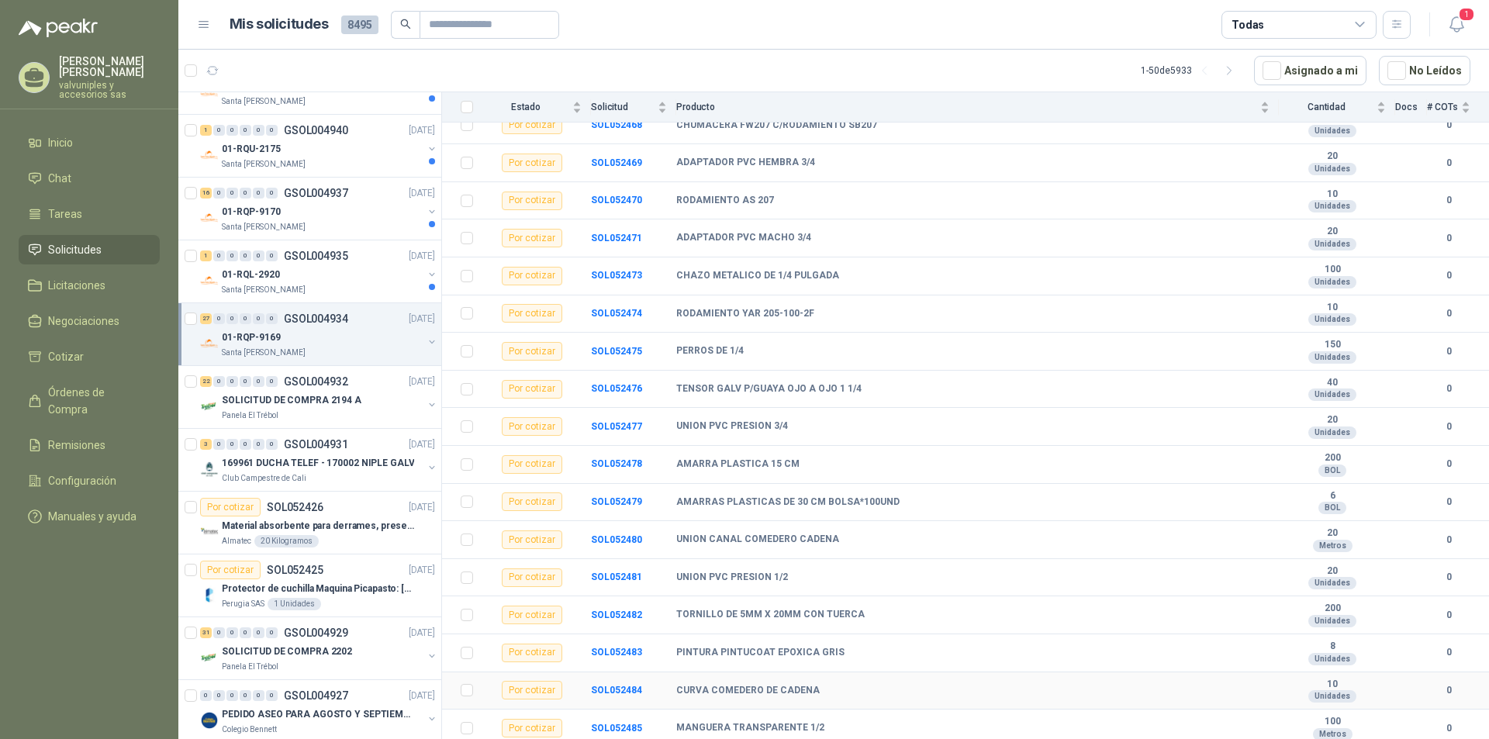
scroll to position [572, 0]
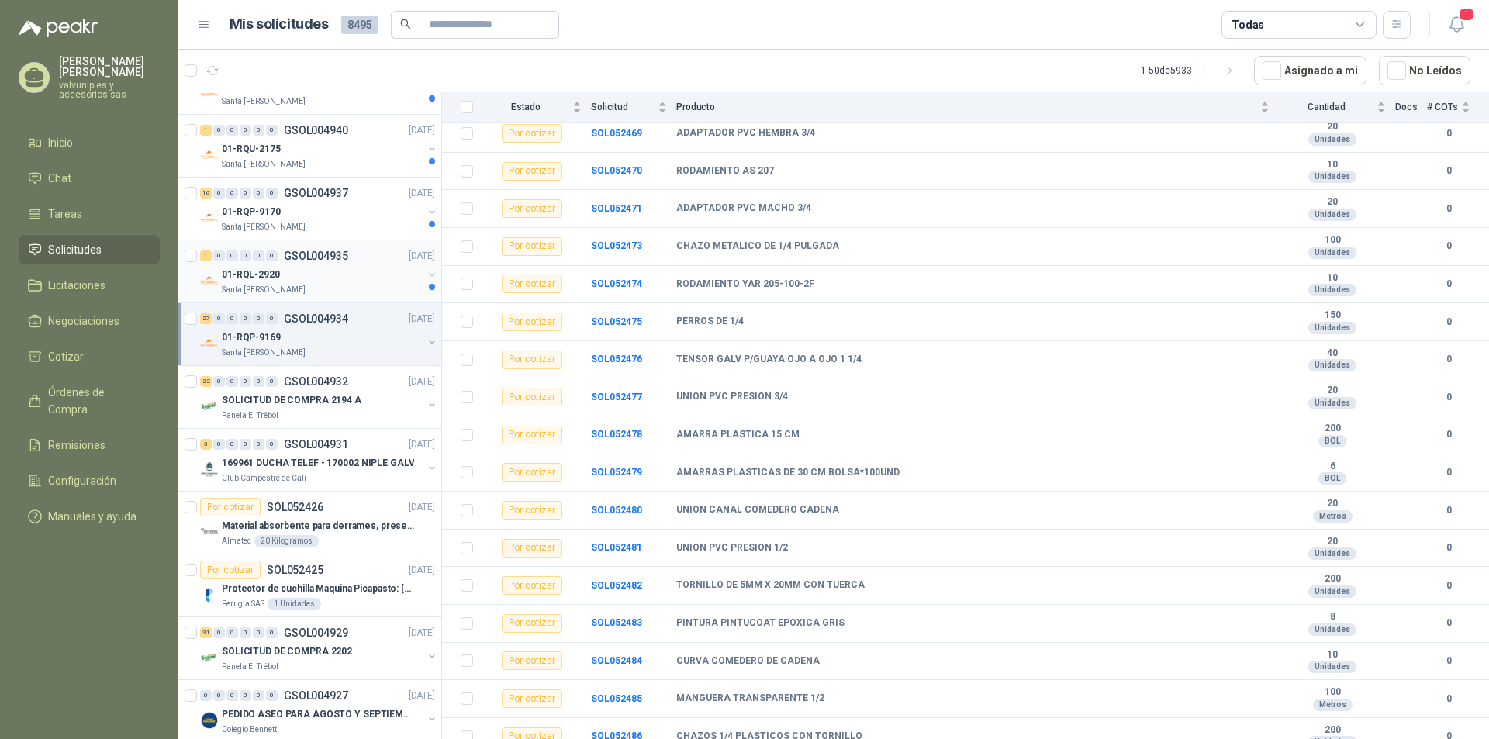
click at [256, 269] on p "01-RQL-2920" at bounding box center [251, 274] width 58 height 15
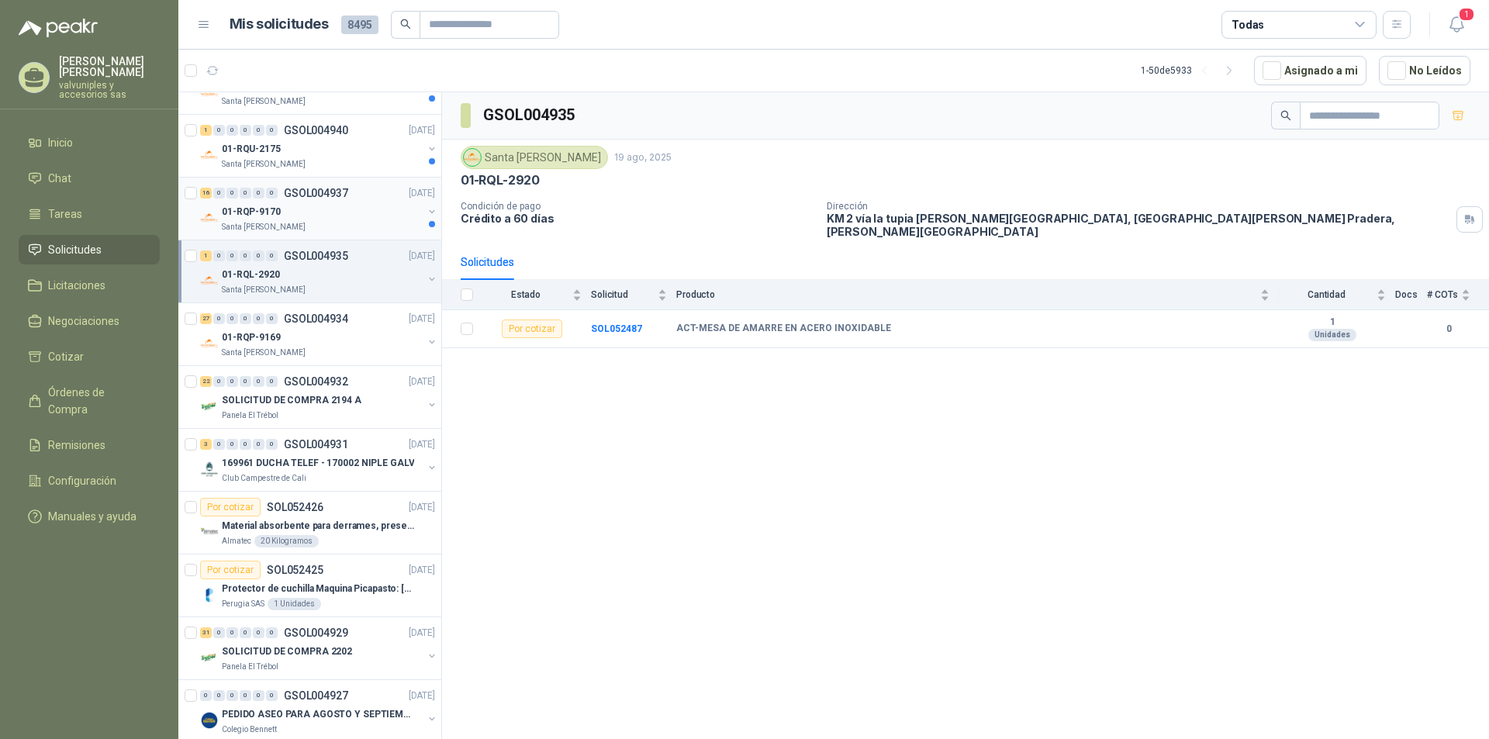
click at [254, 213] on p "01-RQP-9170" at bounding box center [251, 212] width 59 height 15
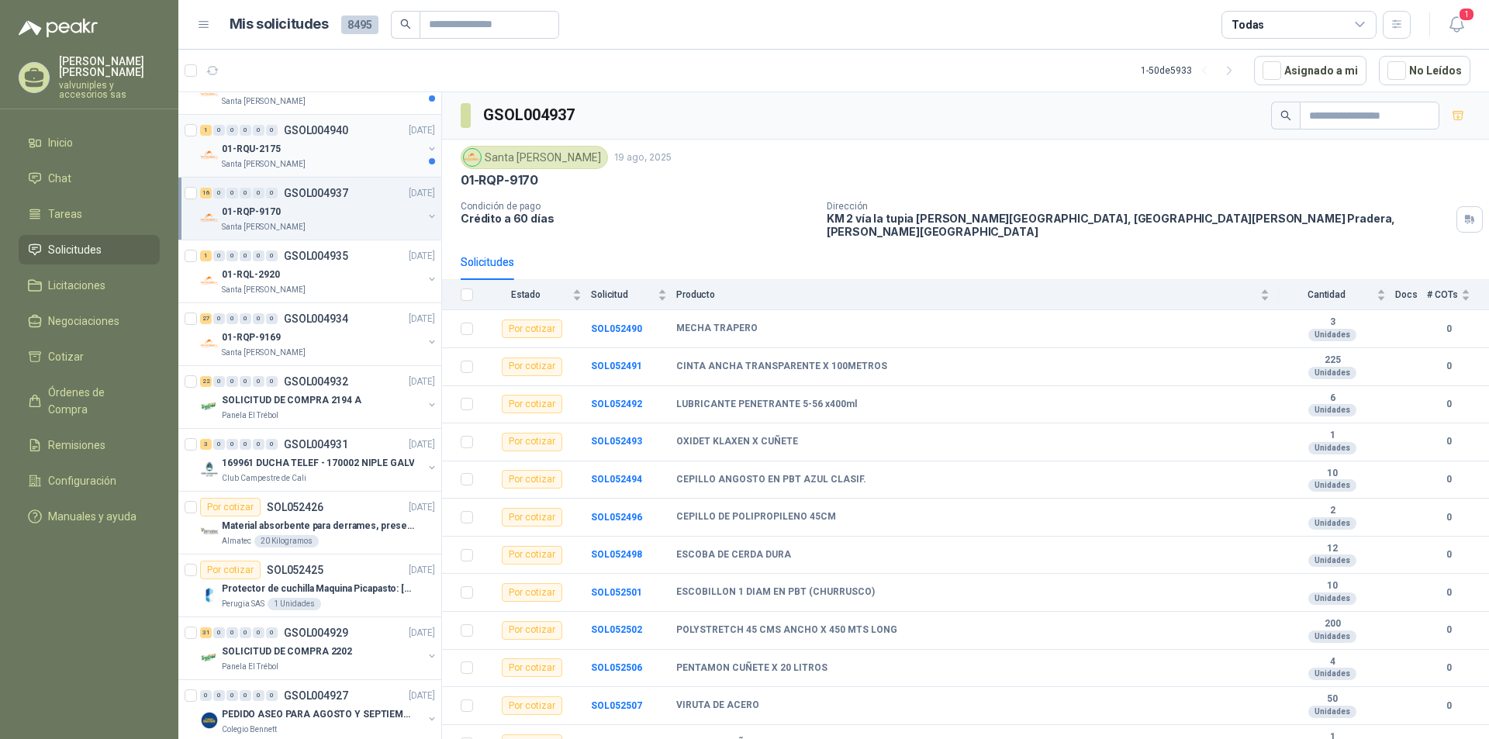
click at [255, 144] on p "01-RQU-2175" at bounding box center [251, 149] width 59 height 15
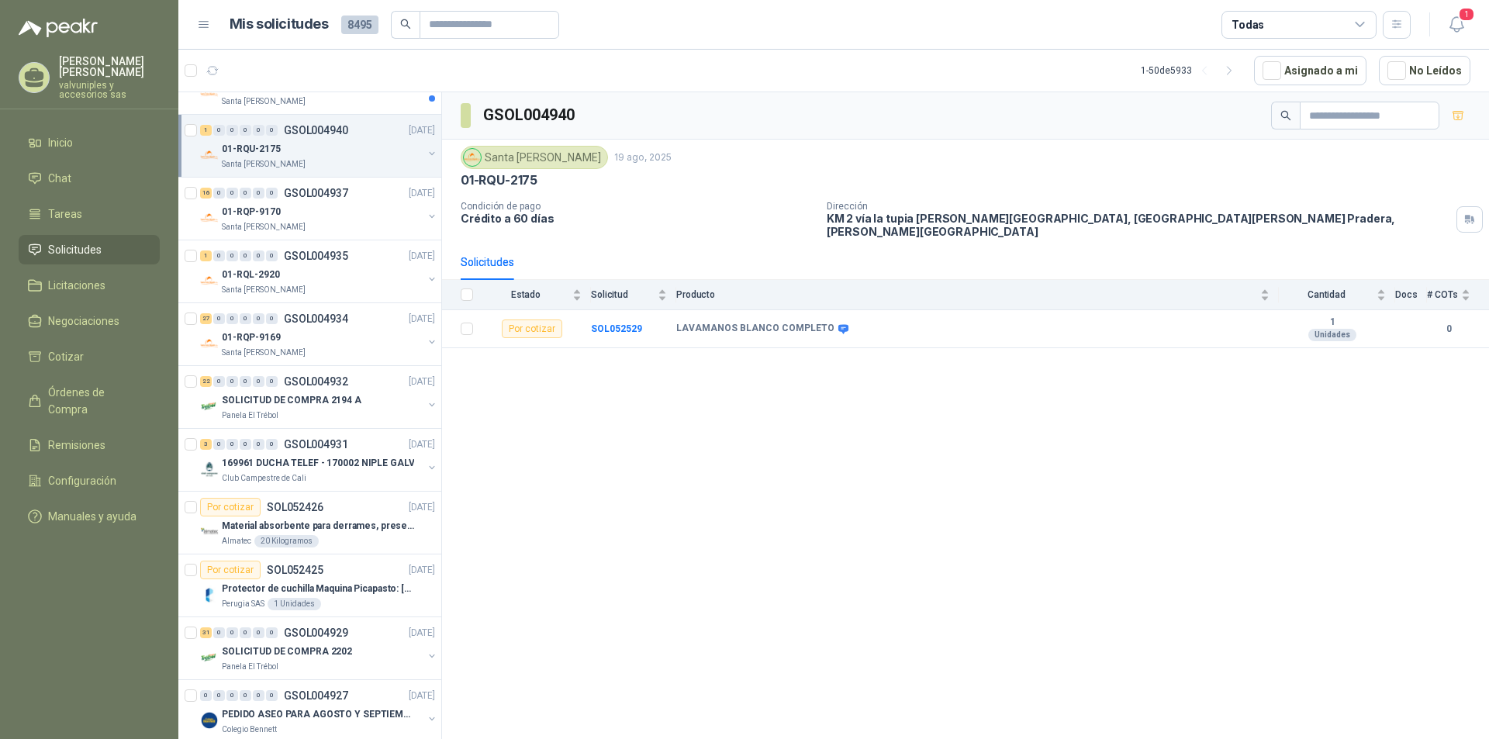
scroll to position [388, 0]
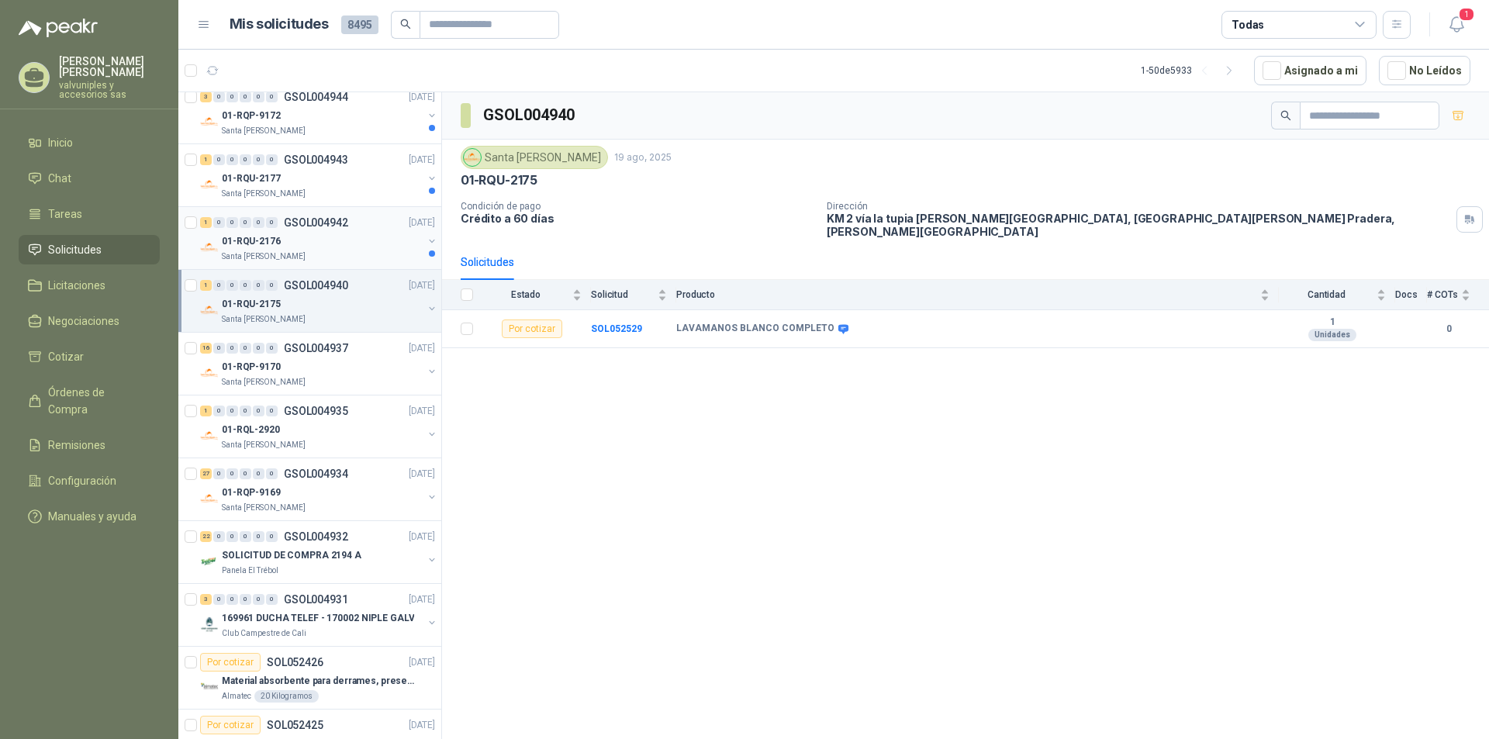
click at [267, 243] on p "01-RQU-2176" at bounding box center [251, 241] width 59 height 15
click at [240, 179] on p "01-RQU-2177" at bounding box center [251, 178] width 59 height 15
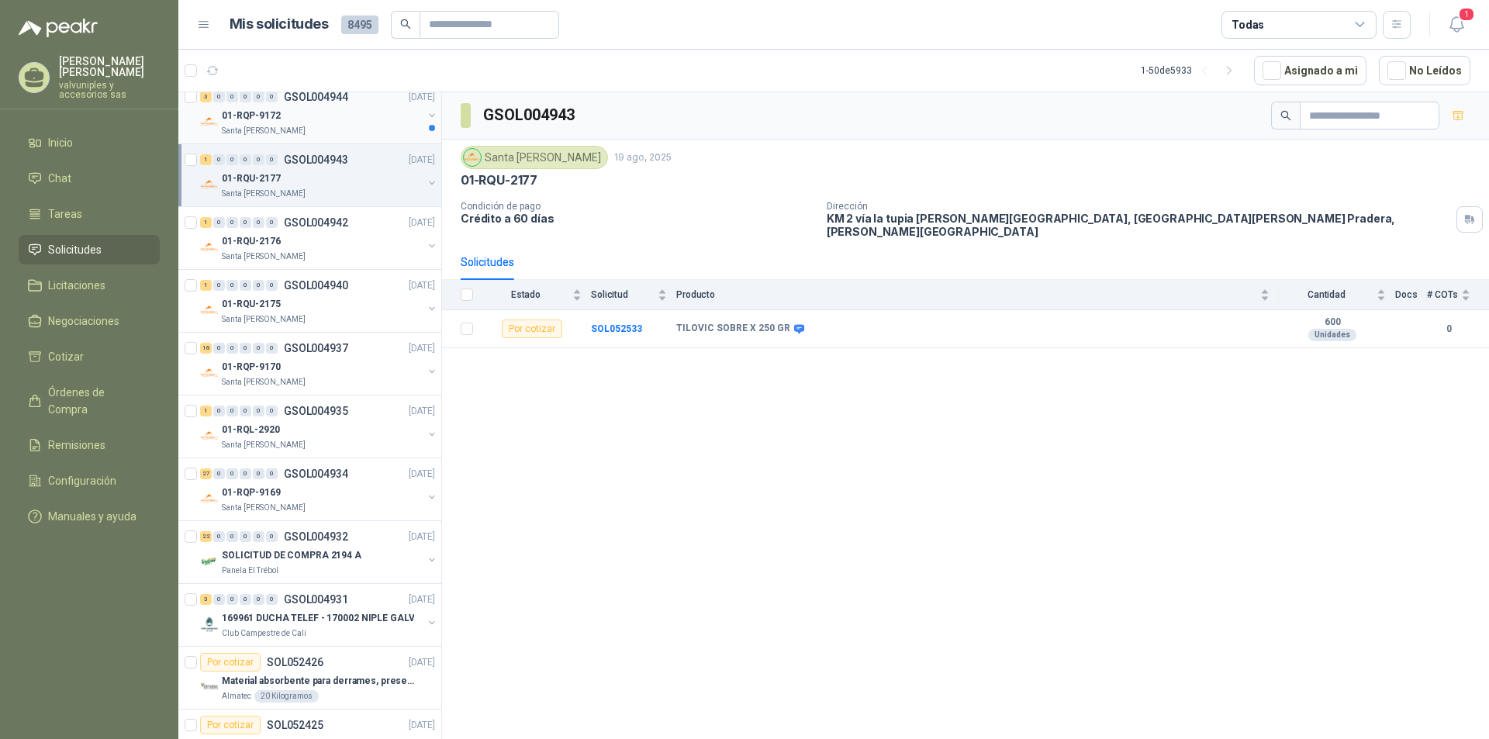
click at [266, 116] on p "01-RQP-9172" at bounding box center [251, 116] width 59 height 15
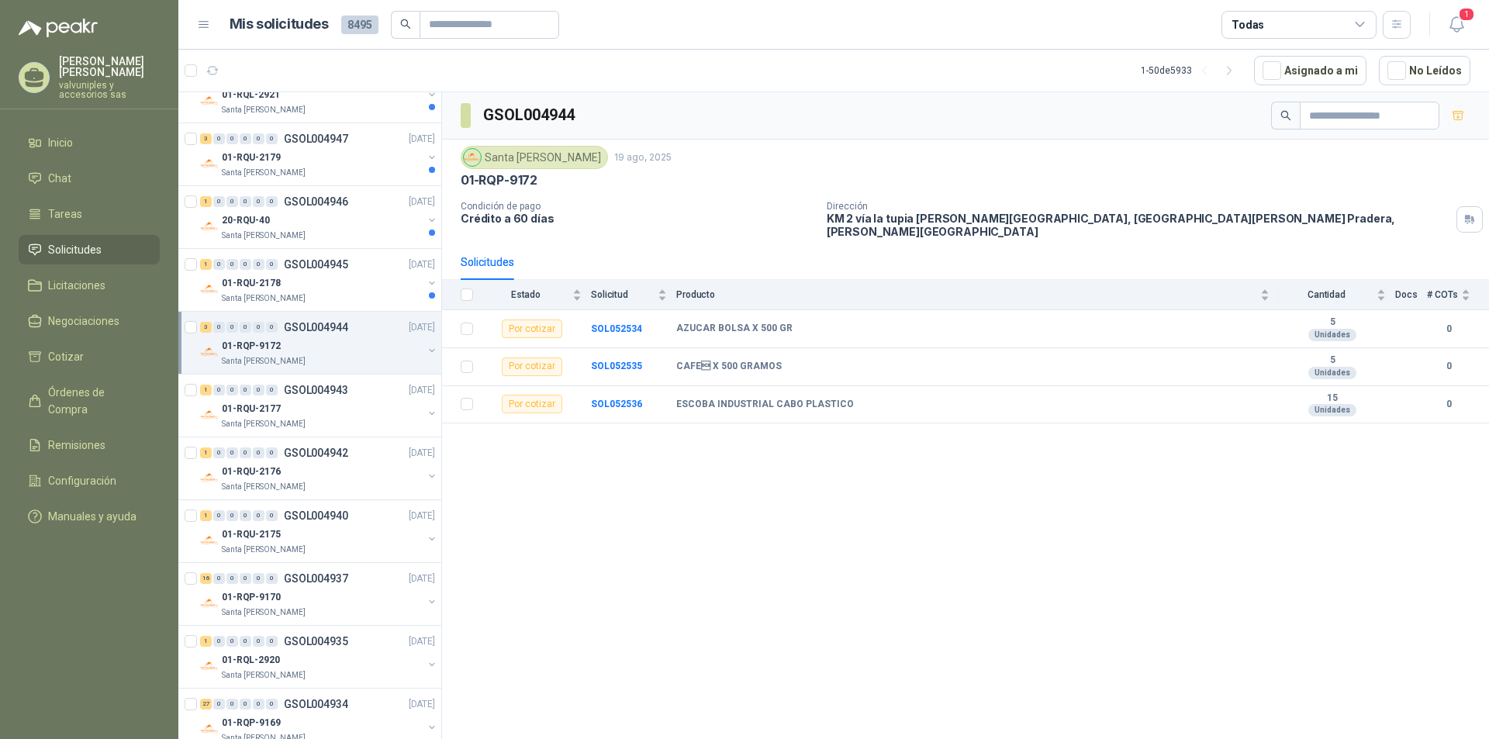
scroll to position [126, 0]
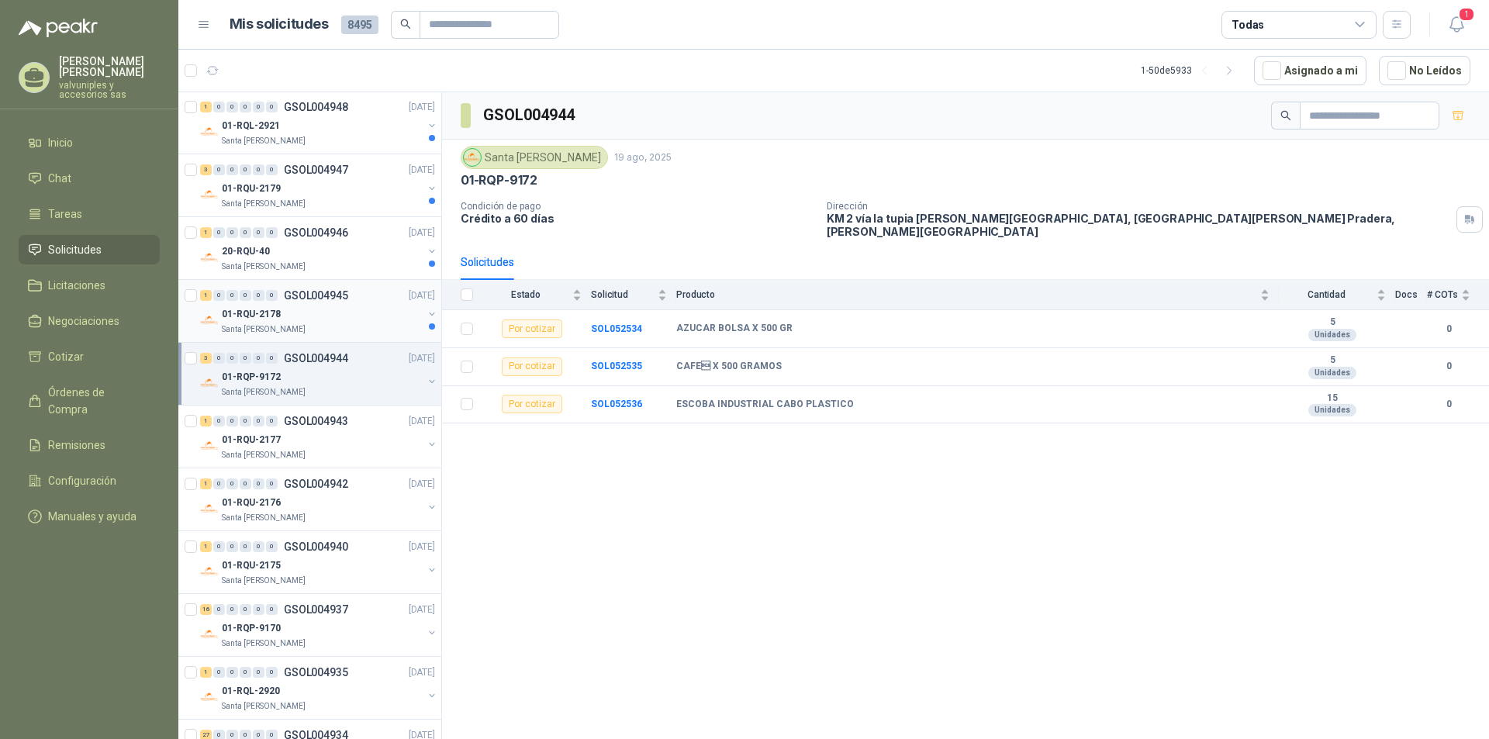
click at [255, 312] on p "01-RQU-2178" at bounding box center [251, 314] width 59 height 15
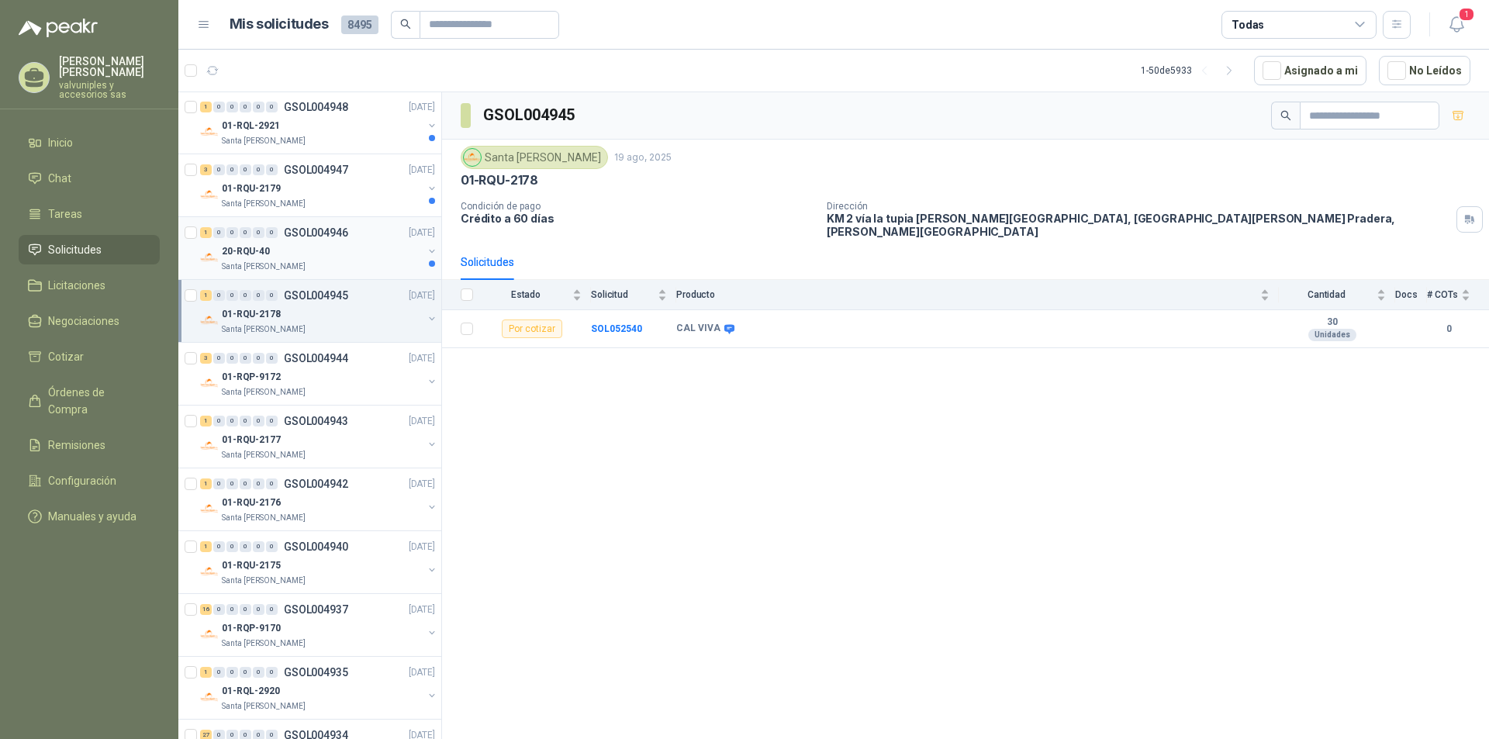
click at [254, 251] on p "20-RQU-40" at bounding box center [246, 251] width 48 height 15
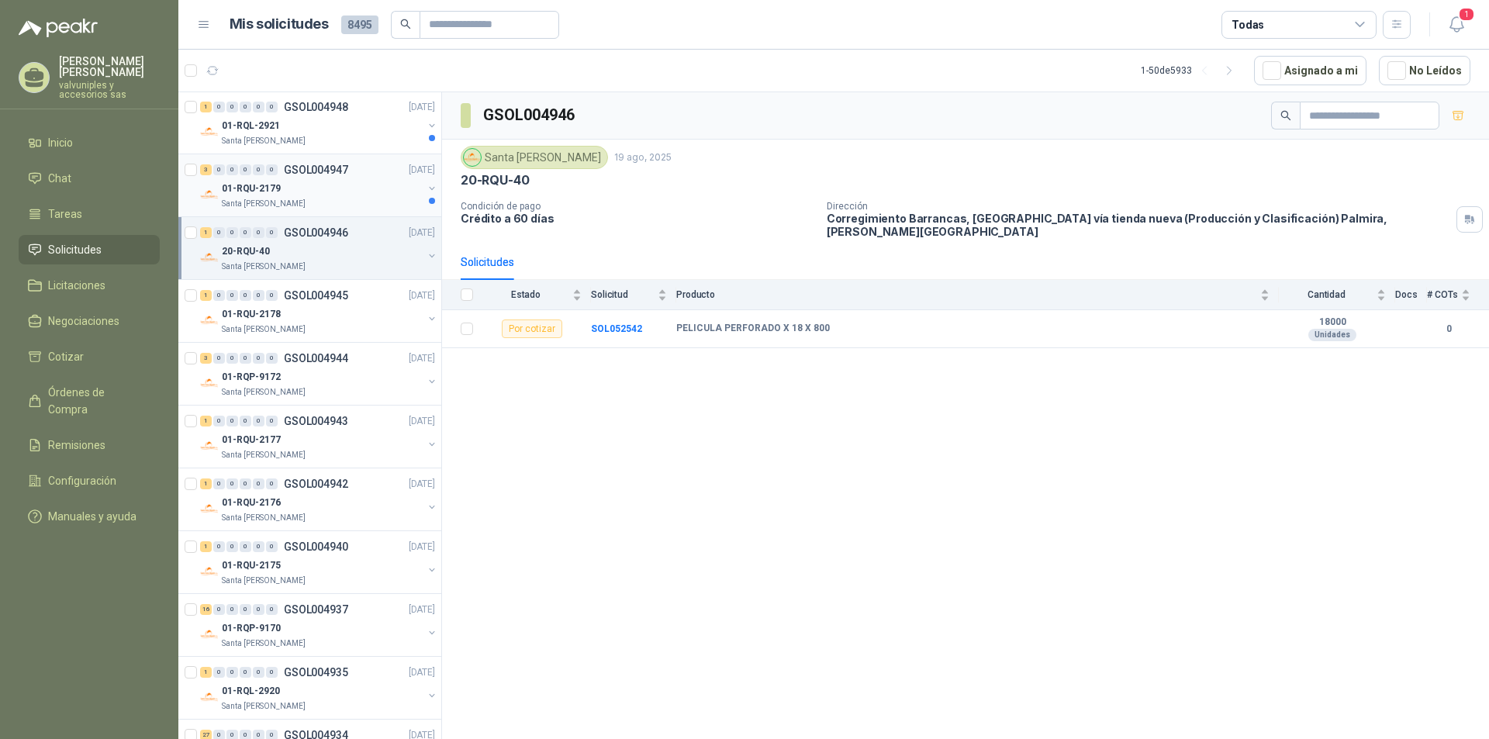
click at [245, 187] on p "01-RQU-2179" at bounding box center [251, 188] width 59 height 15
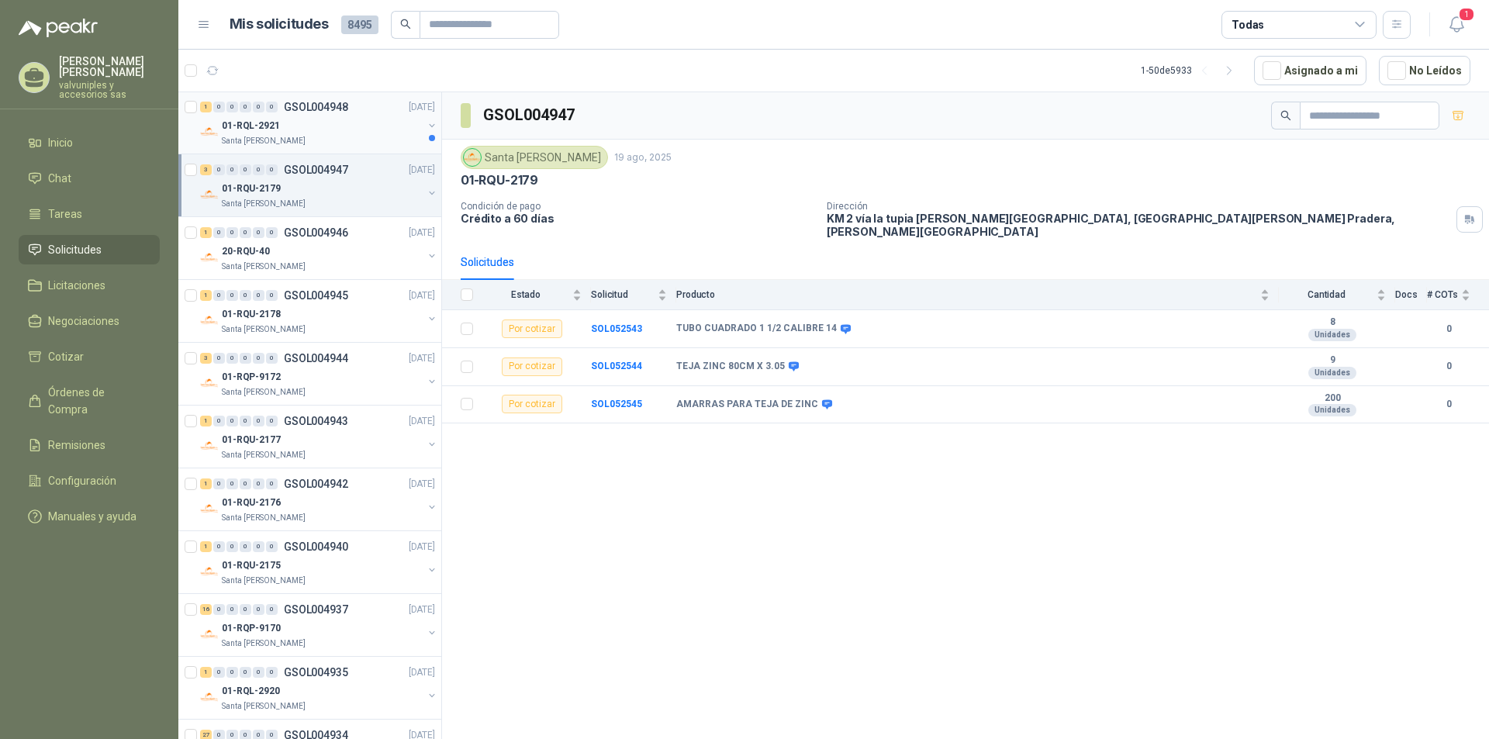
click at [235, 127] on p "01-RQL-2921" at bounding box center [251, 126] width 58 height 15
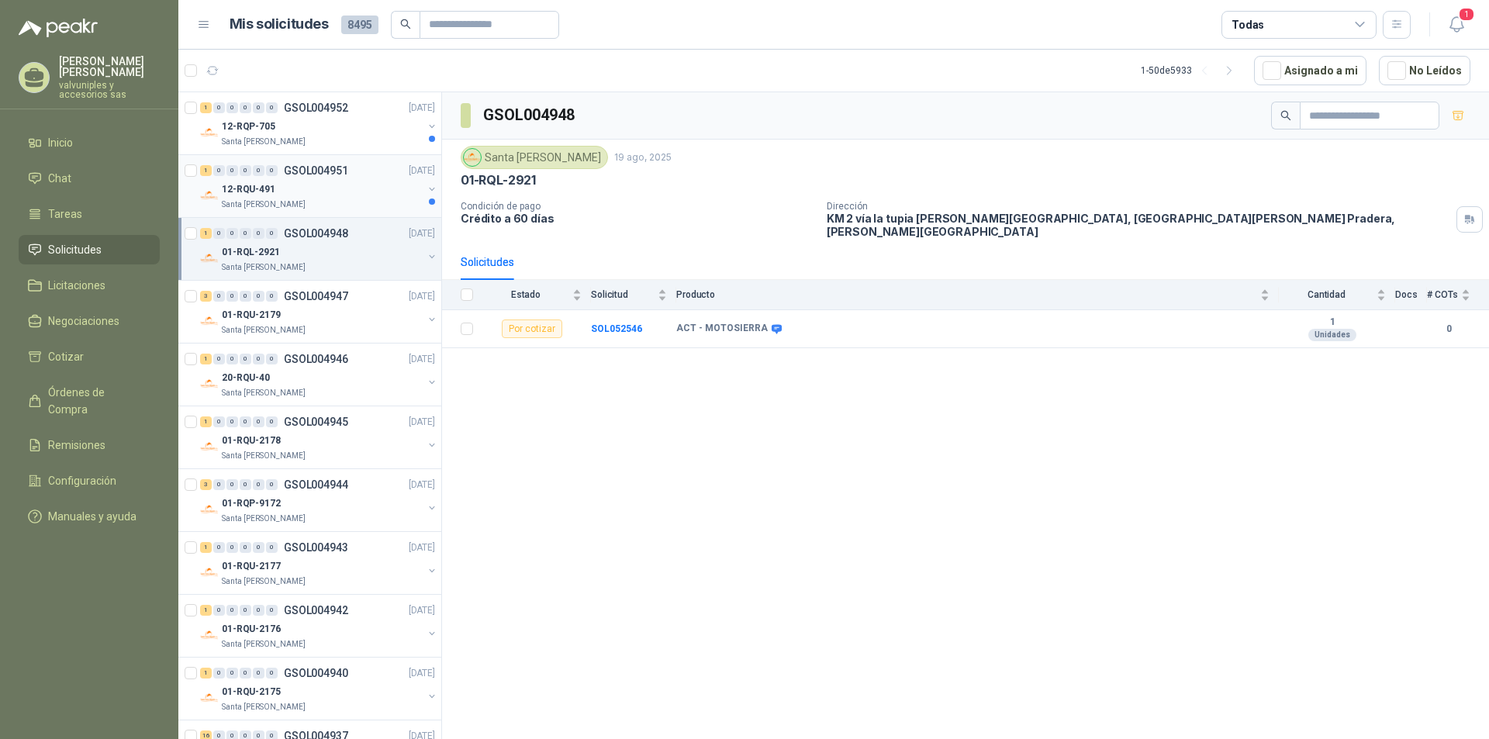
click at [255, 191] on p "12-RQU-491" at bounding box center [248, 189] width 53 height 15
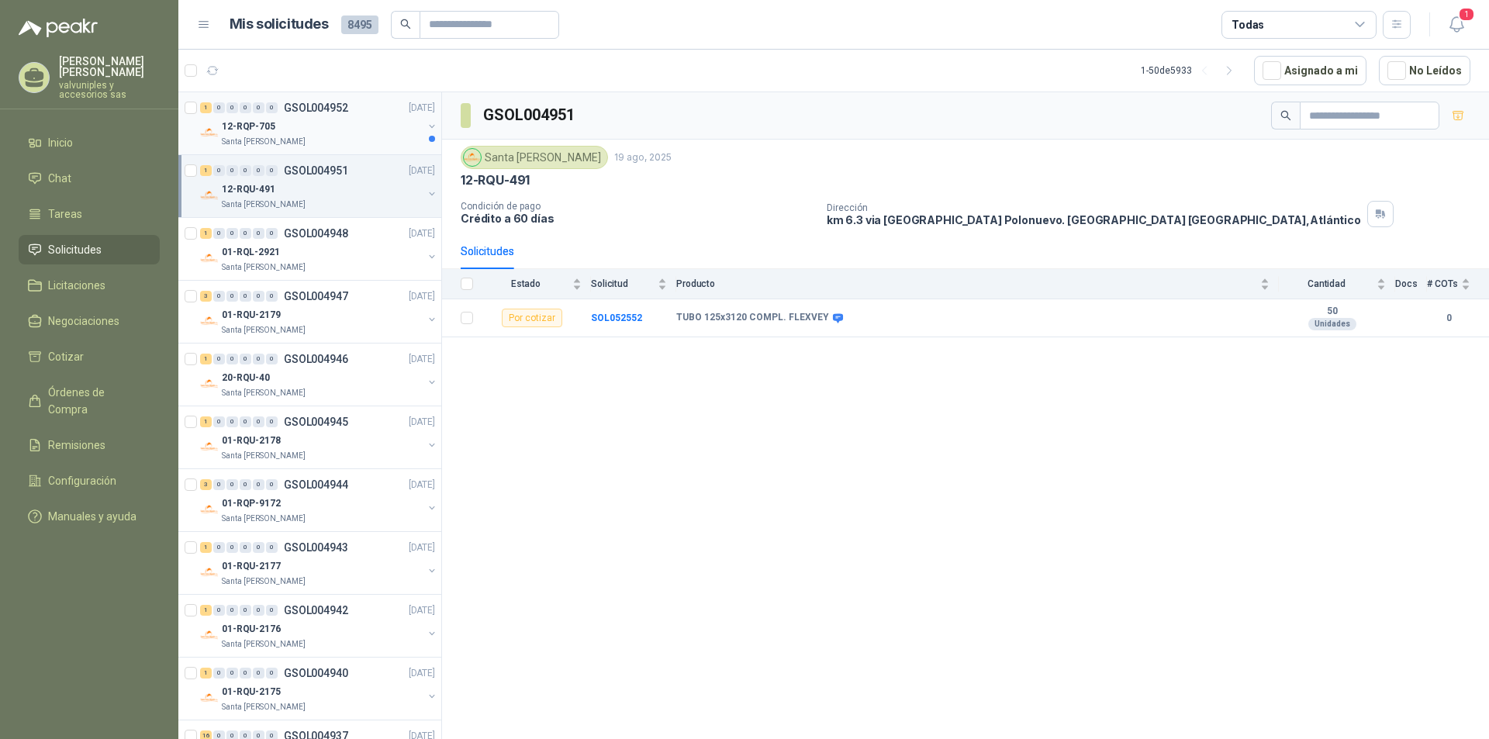
click at [254, 126] on p "12-RQP-705" at bounding box center [248, 126] width 53 height 15
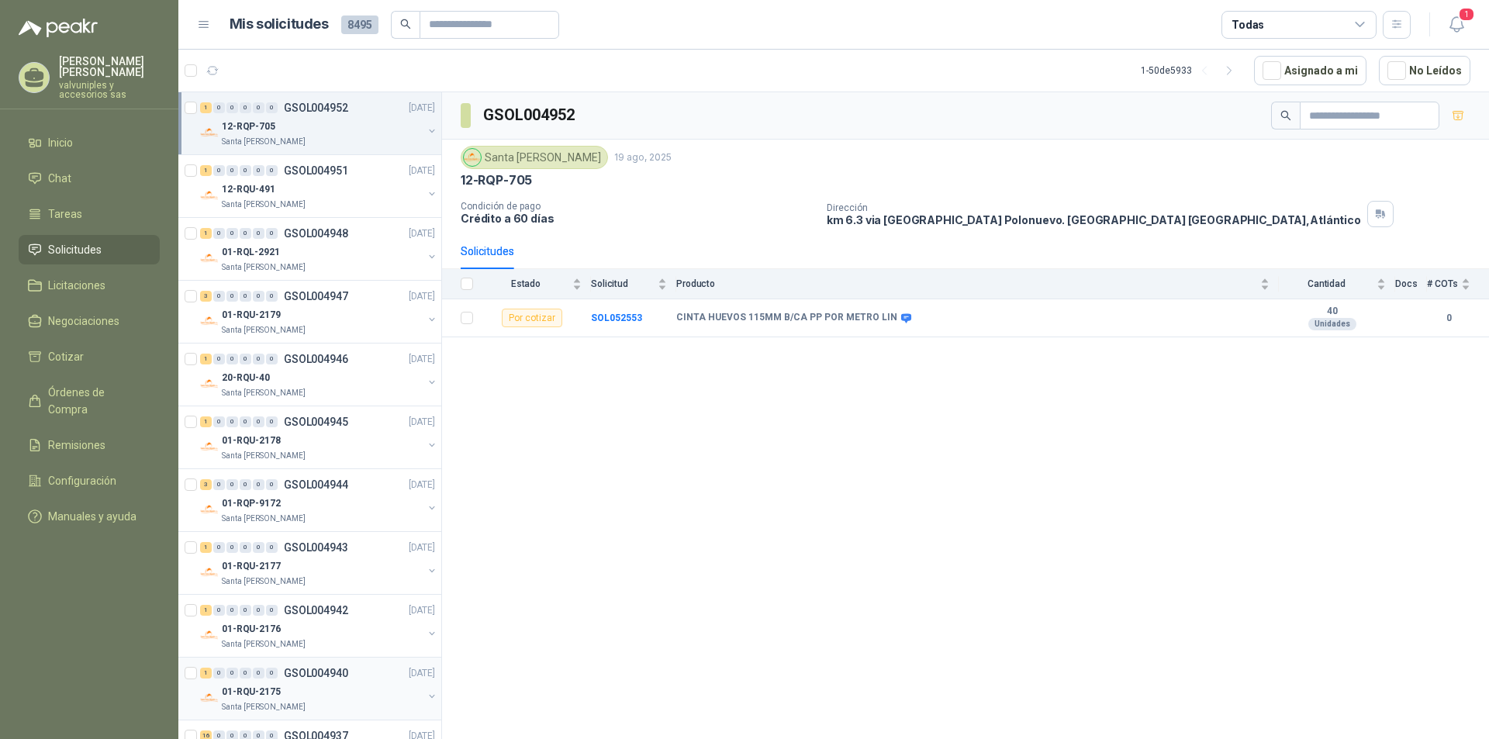
scroll to position [310, 0]
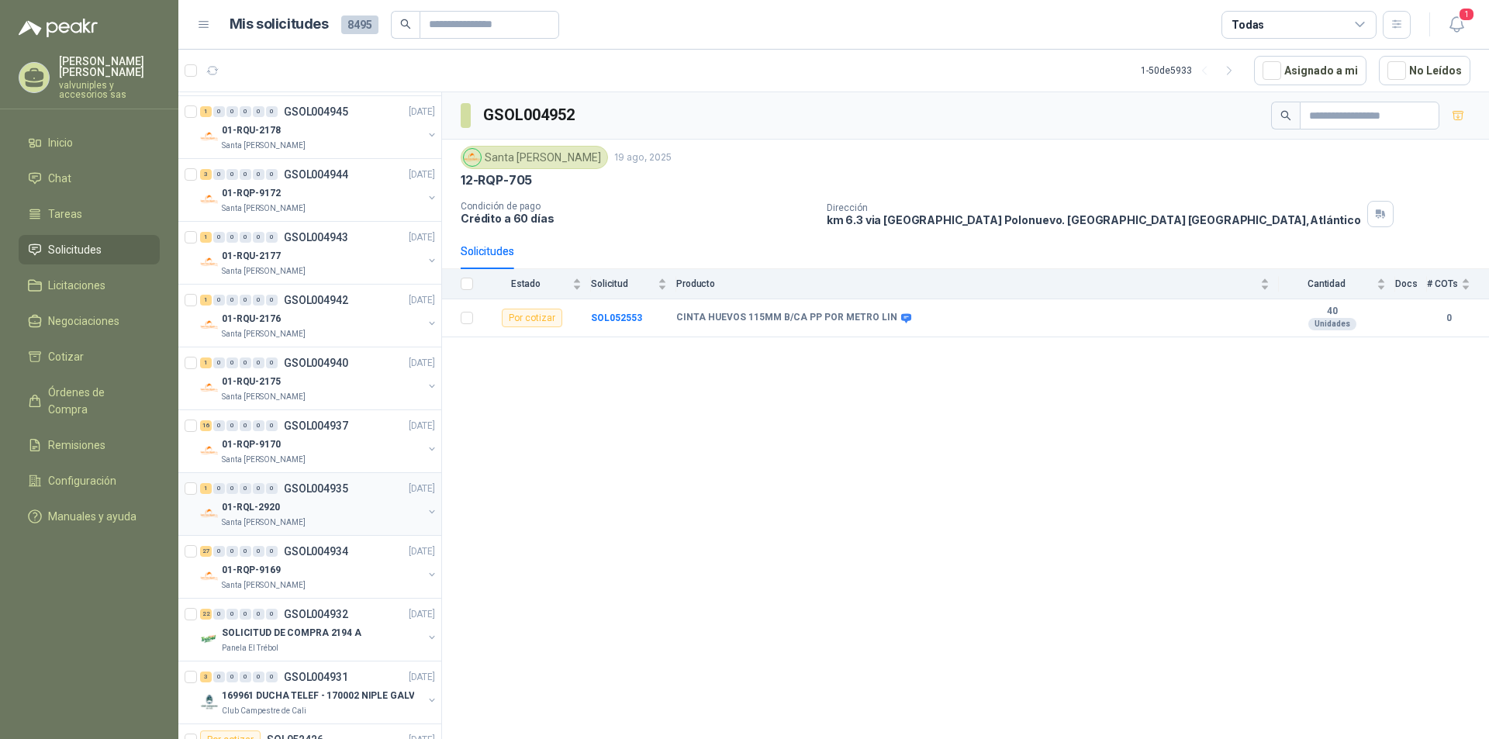
click at [263, 505] on p "01-RQL-2920" at bounding box center [251, 507] width 58 height 15
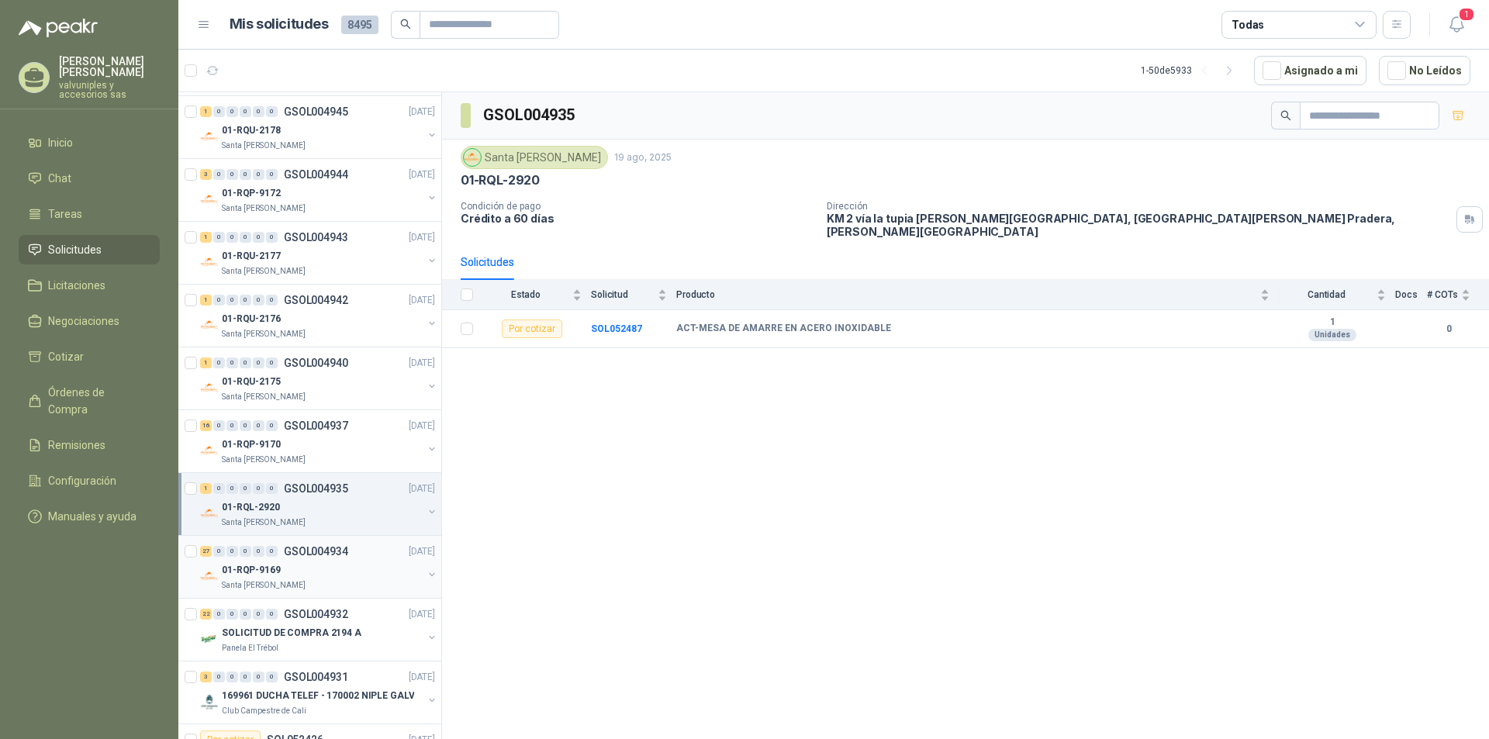
click at [253, 566] on p "01-RQP-9169" at bounding box center [251, 570] width 59 height 15
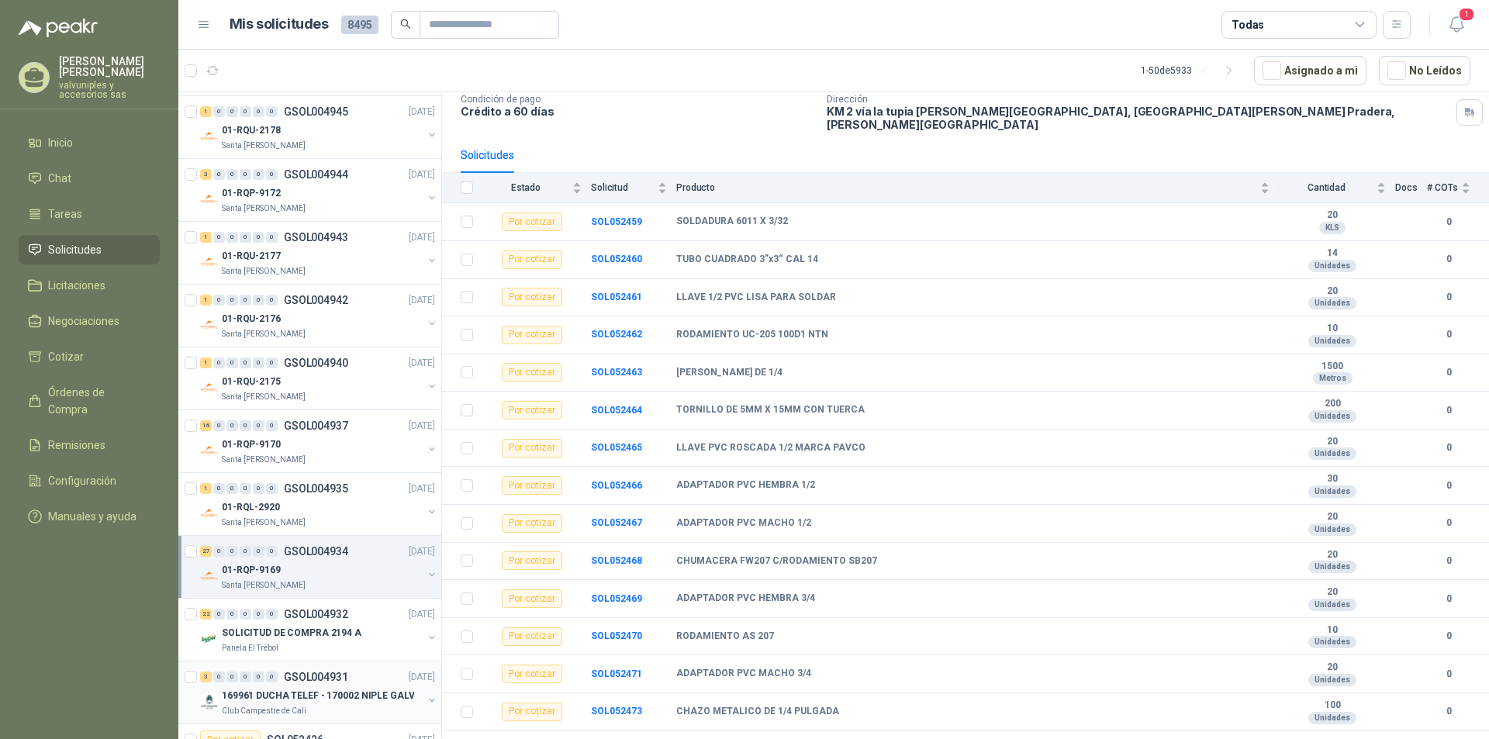
scroll to position [543, 0]
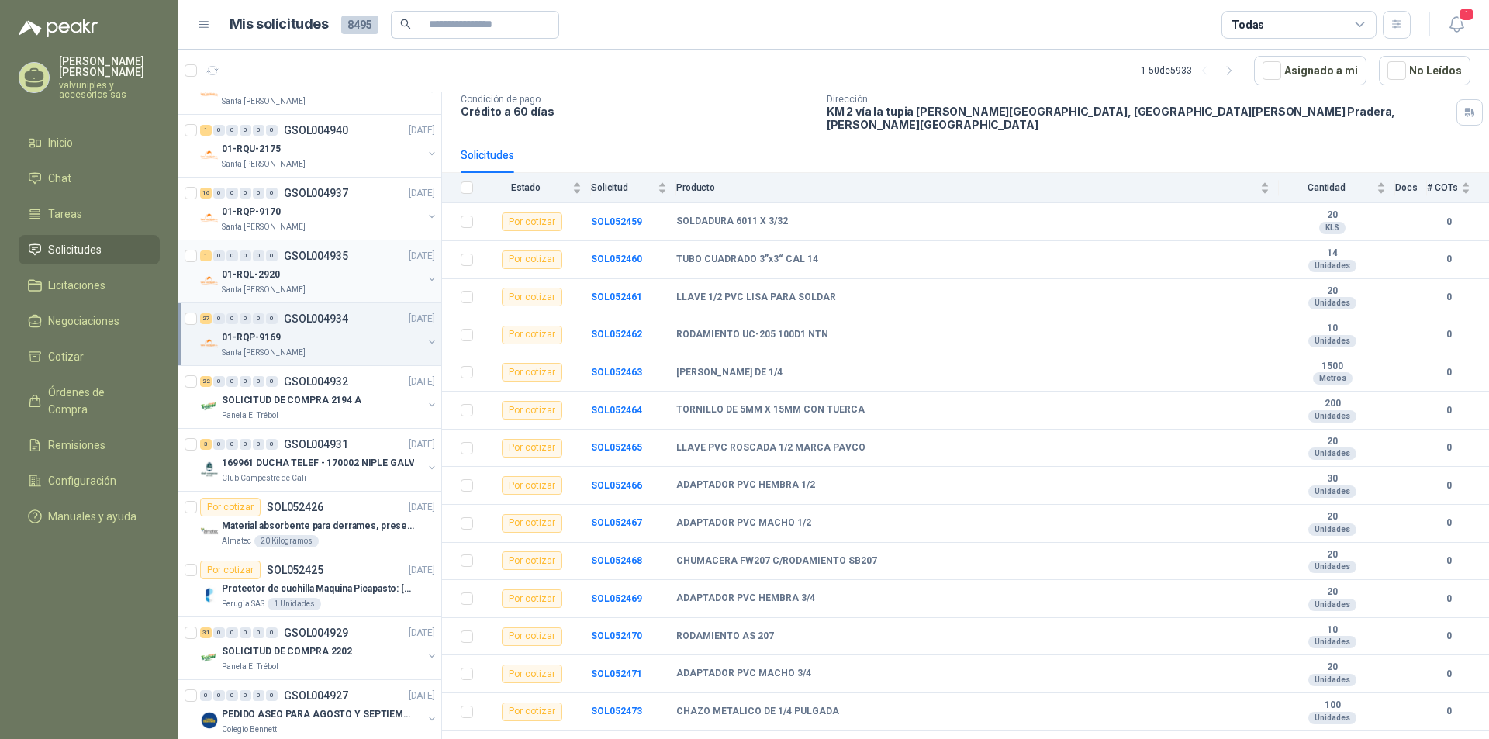
click at [245, 275] on p "01-RQL-2920" at bounding box center [251, 274] width 58 height 15
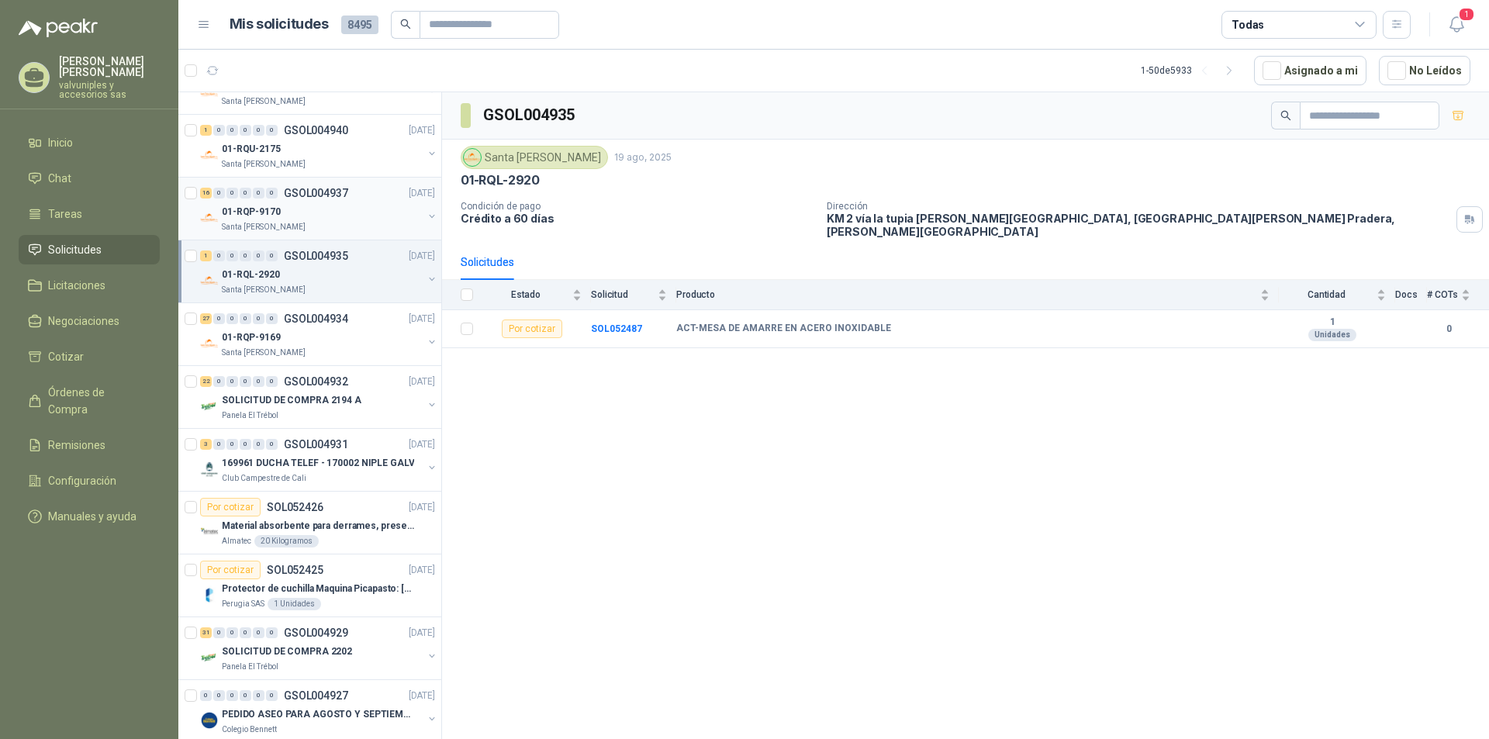
click at [238, 208] on p "01-RQP-9170" at bounding box center [251, 212] width 59 height 15
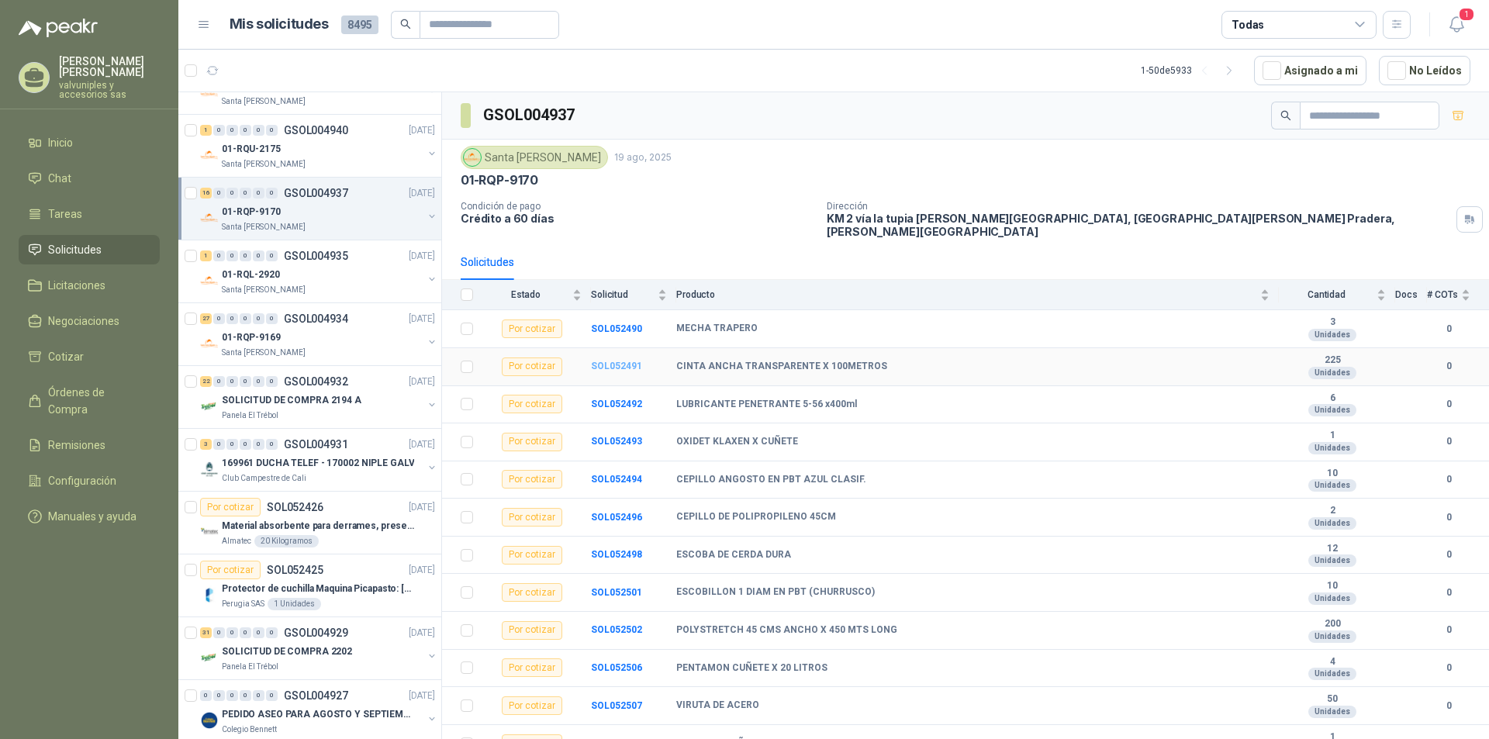
click at [637, 361] on b "SOL052491" at bounding box center [616, 366] width 51 height 11
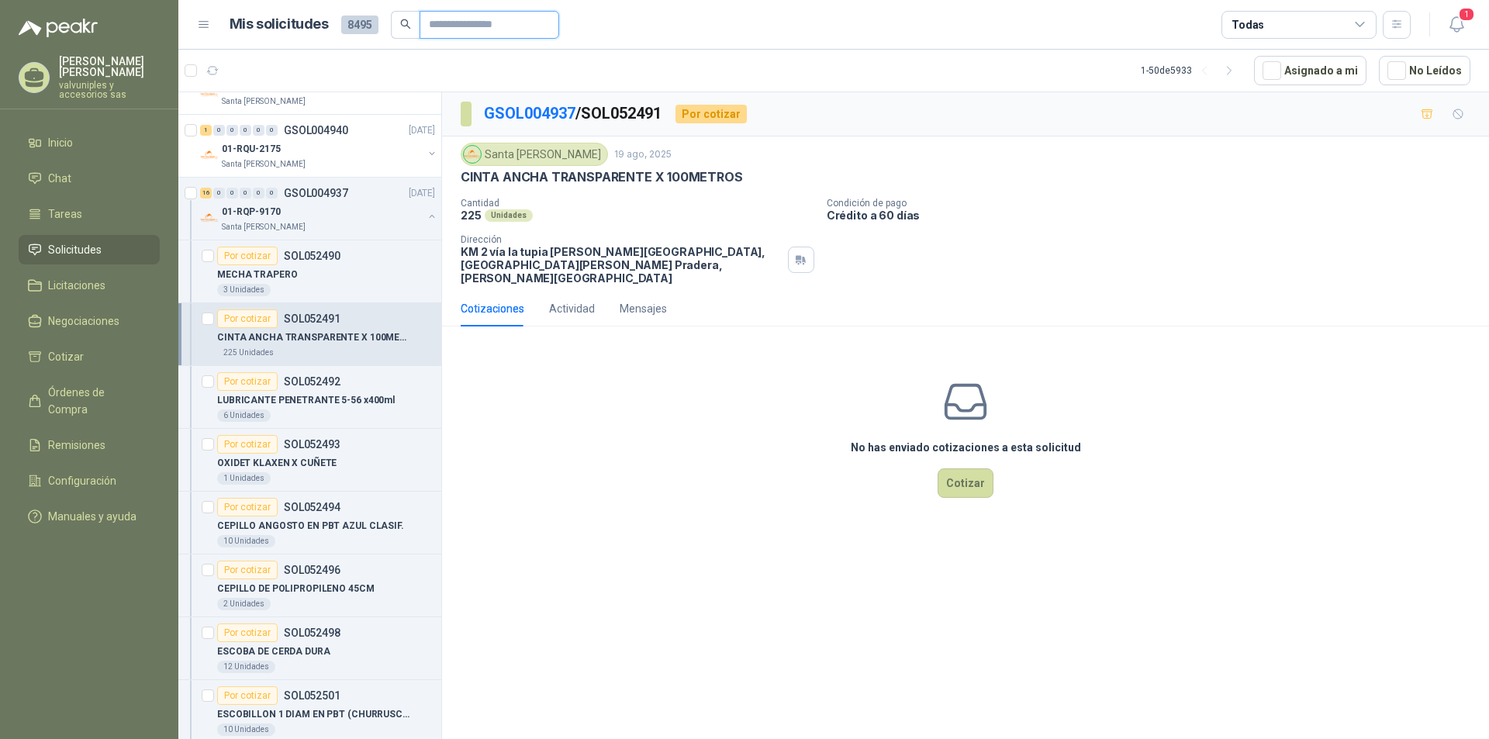
click at [476, 15] on input "text" at bounding box center [483, 25] width 109 height 26
paste input "*********"
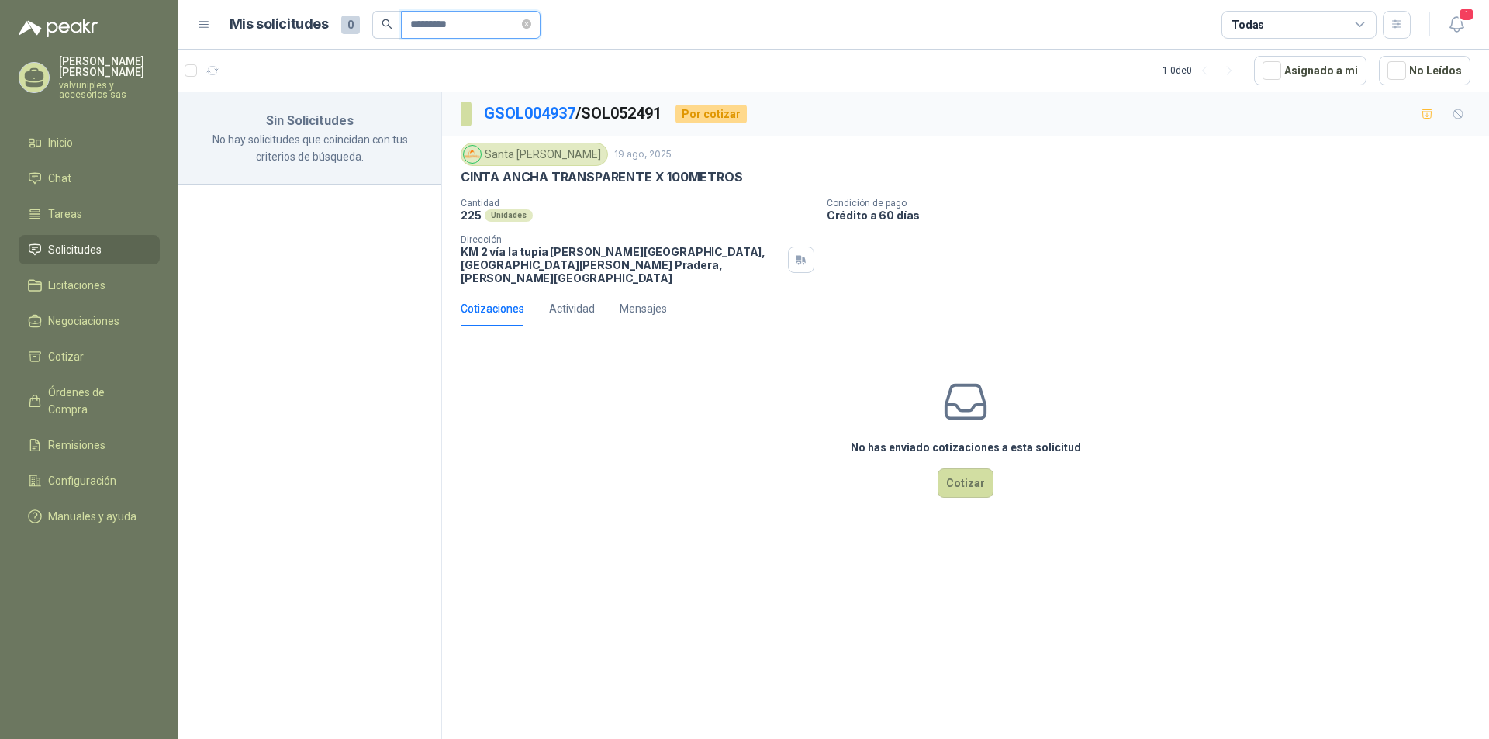
type input "*********"
click at [403, 23] on span "*********" at bounding box center [471, 25] width 140 height 28
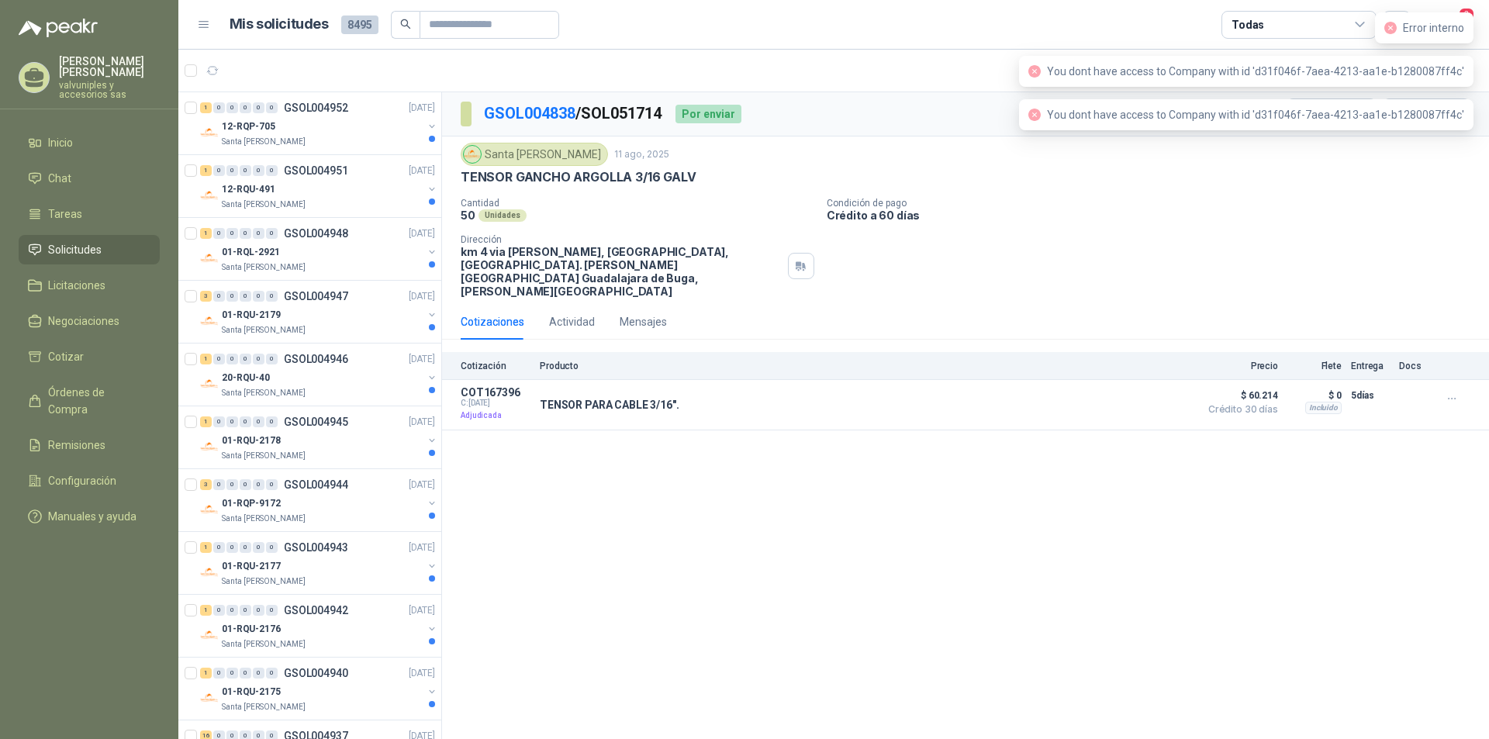
click at [1047, 70] on div "You dont have access to Company with id 'd31f046f-7aea-4213-aa1e-b1280087ff4c'" at bounding box center [1246, 71] width 454 height 31
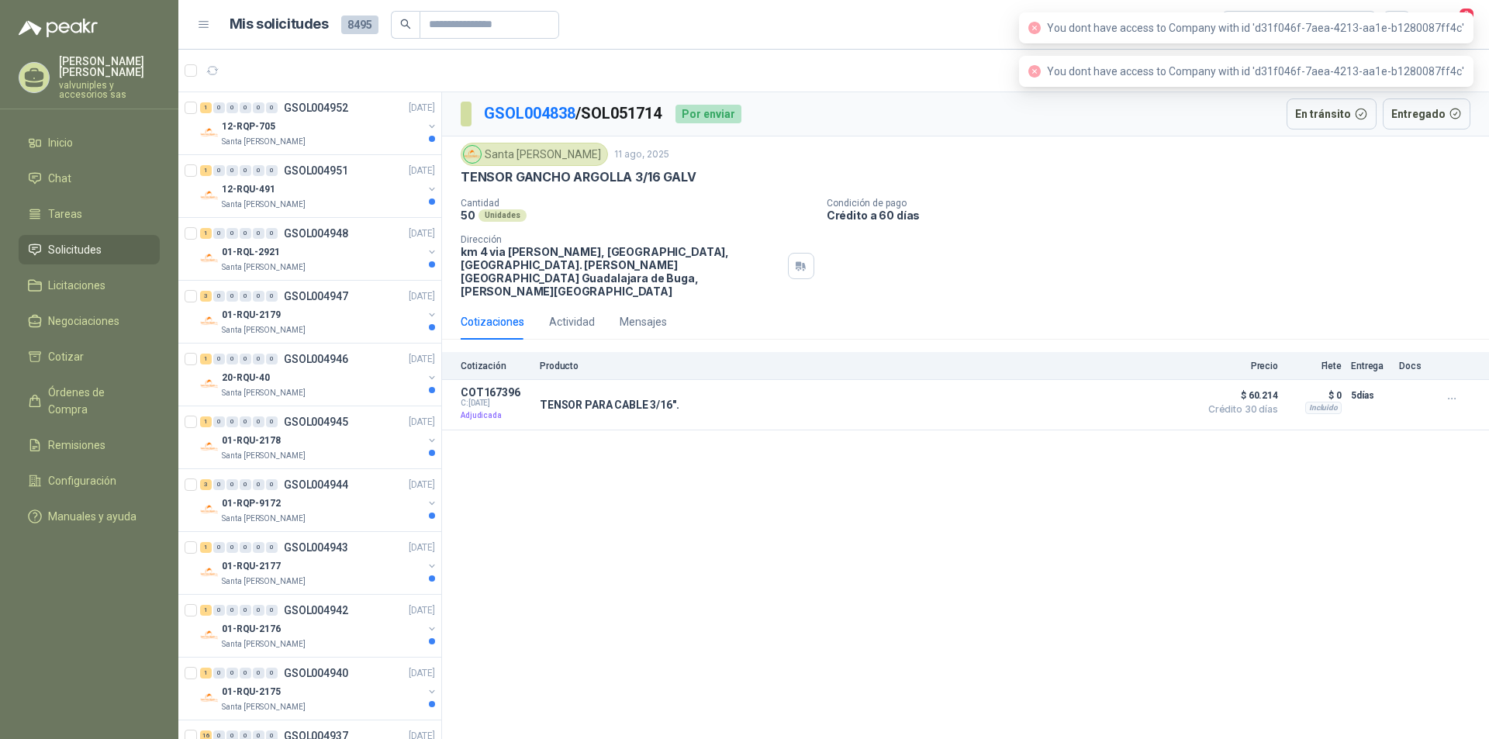
click at [1041, 71] on icon "close-circle" at bounding box center [1034, 71] width 12 height 12
click at [1048, 36] on div "You dont have access to Company with id 'd31f046f-7aea-4213-aa1e-b1280087ff4c'" at bounding box center [1246, 27] width 454 height 31
click at [1041, 27] on icon "close-circle" at bounding box center [1034, 28] width 12 height 12
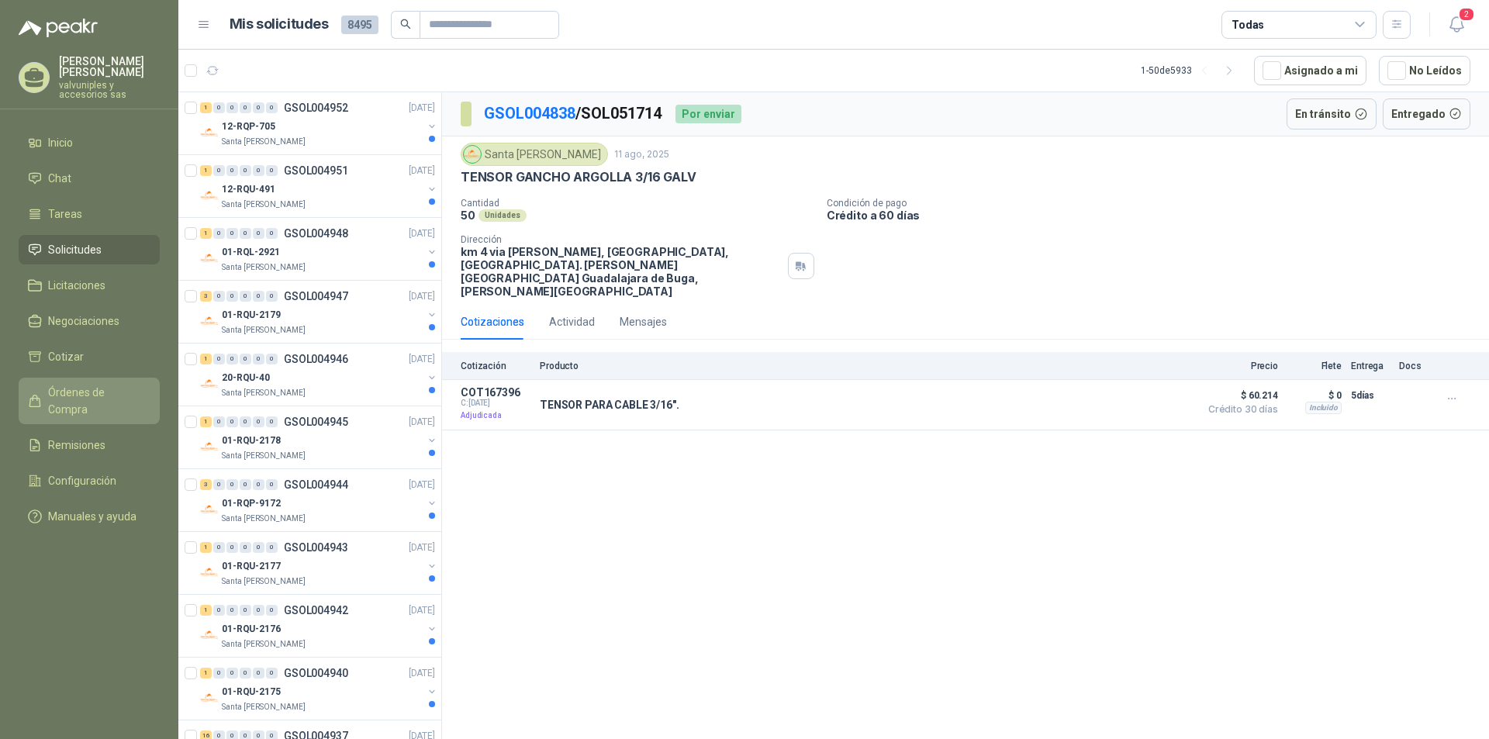
click at [100, 384] on span "Órdenes de Compra" at bounding box center [96, 401] width 97 height 34
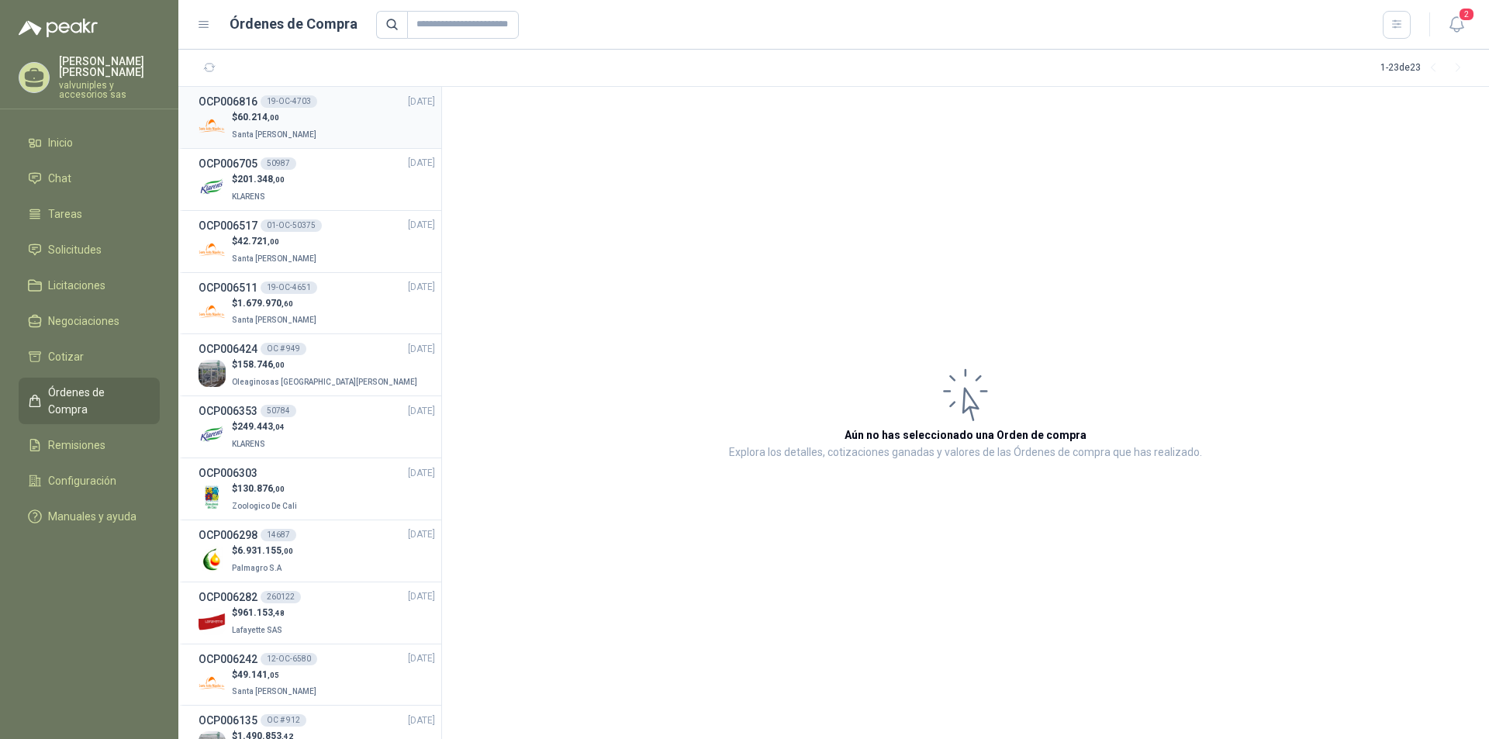
click at [257, 114] on span "60.214 ,00" at bounding box center [258, 117] width 42 height 11
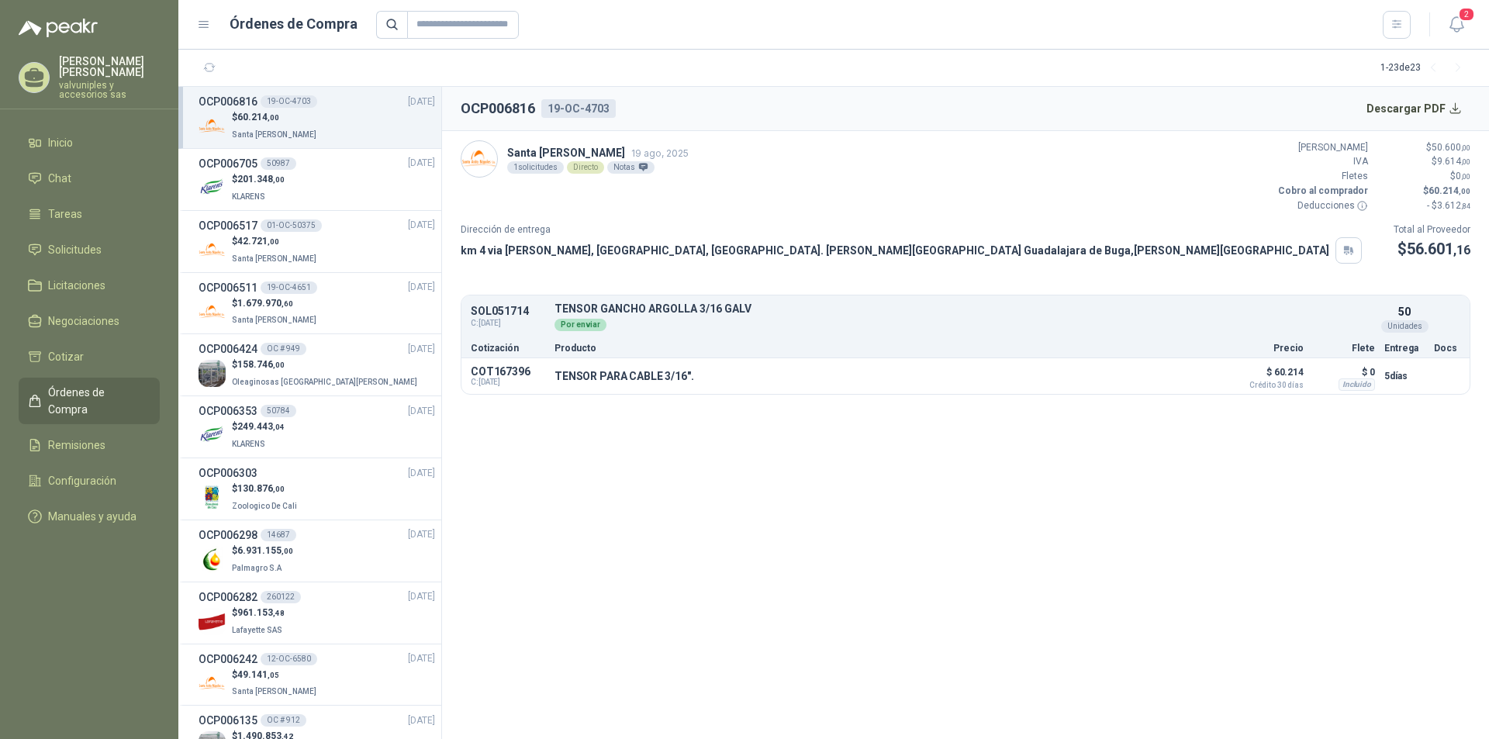
click at [236, 102] on h3 "OCP006816" at bounding box center [227, 101] width 59 height 17
click at [1413, 105] on button "Descargar PDF" at bounding box center [1414, 108] width 113 height 31
click at [57, 437] on span "Remisiones" at bounding box center [76, 445] width 57 height 17
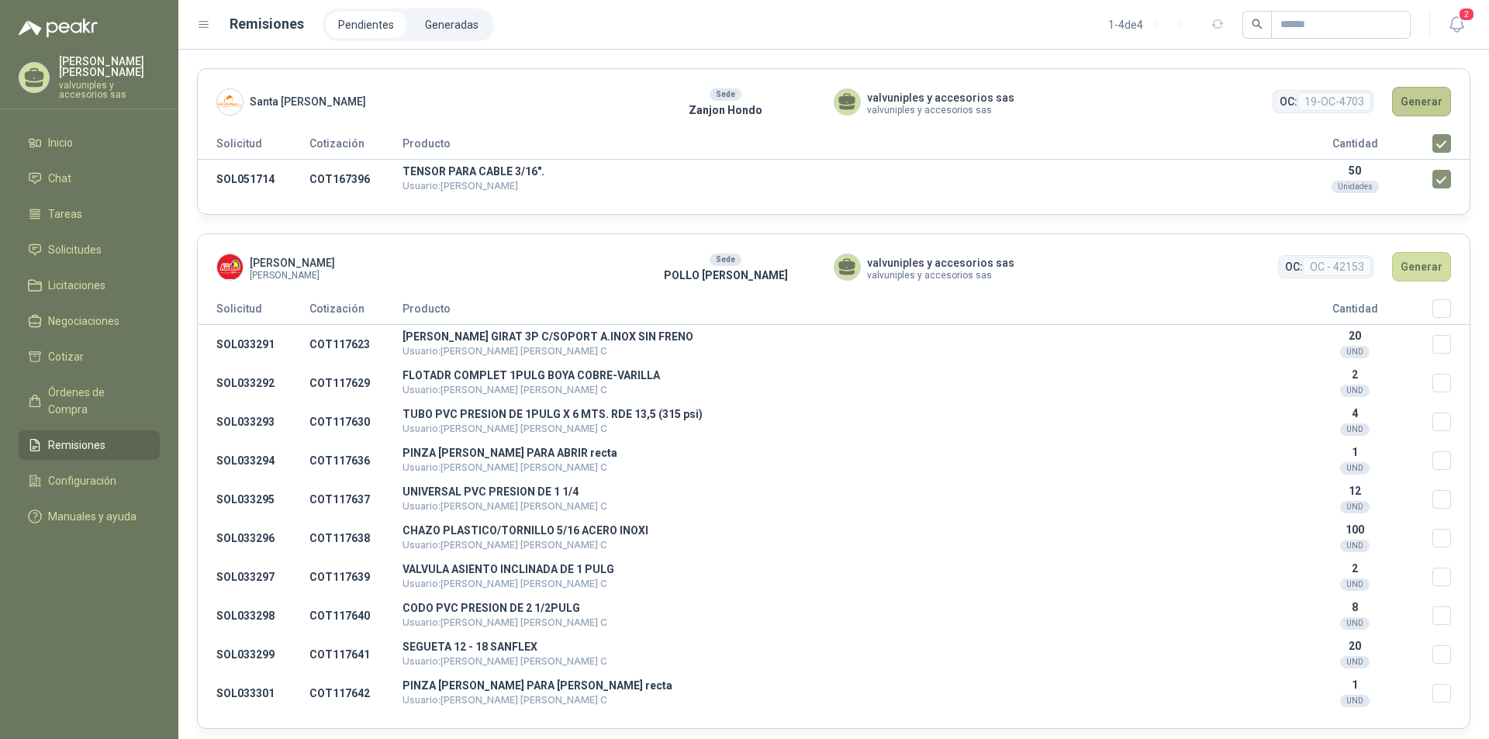
click at [1399, 96] on button "Generar" at bounding box center [1421, 101] width 59 height 29
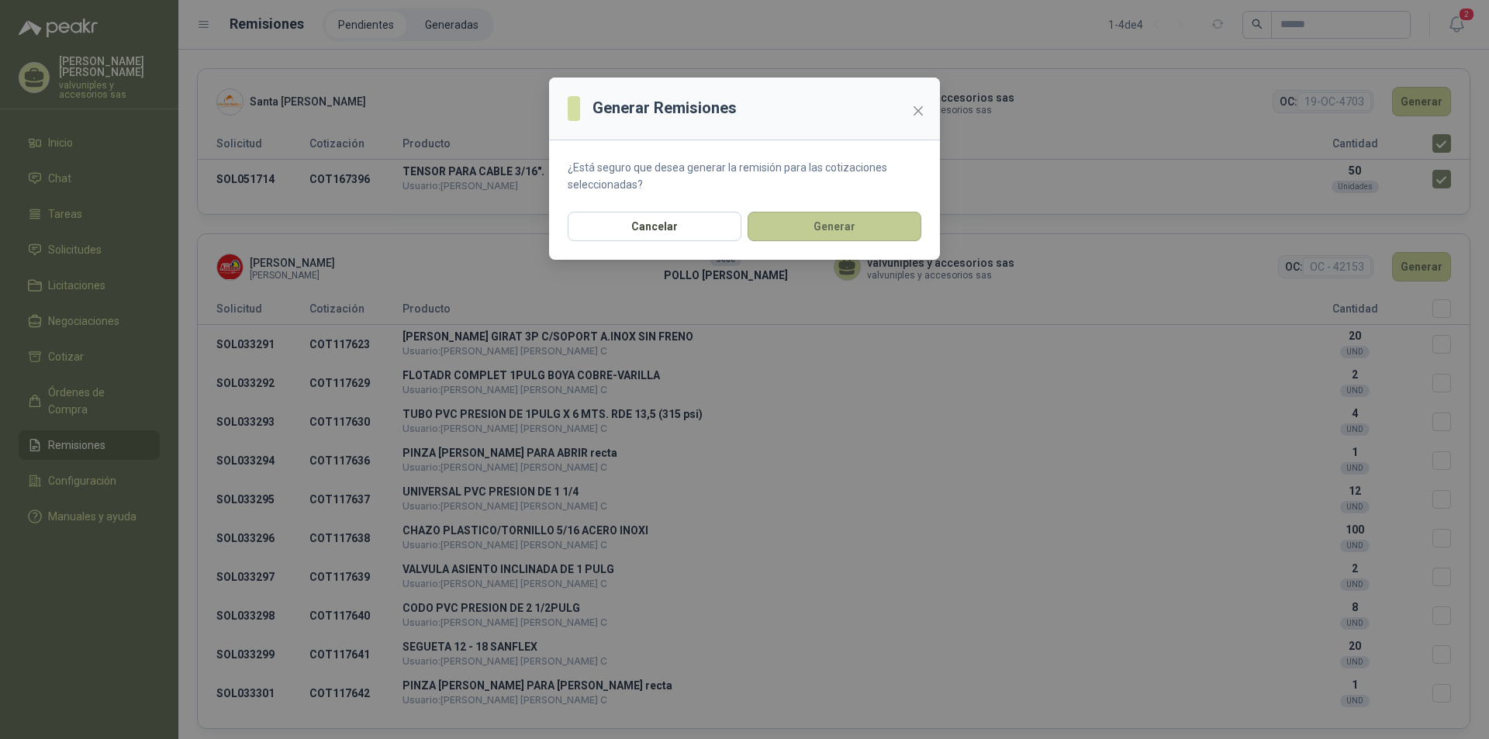
click at [844, 215] on button "Generar" at bounding box center [834, 226] width 174 height 29
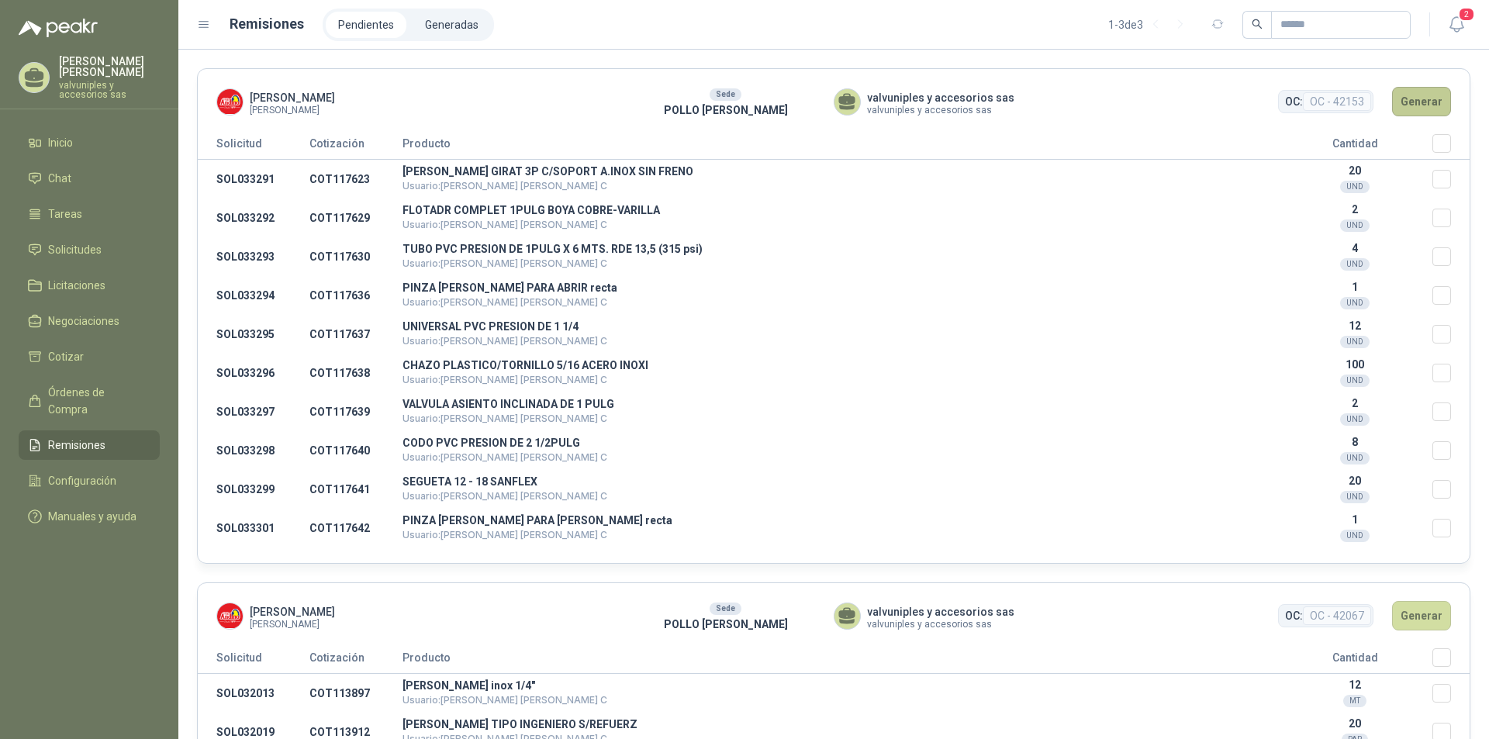
click at [1397, 102] on button "Generar" at bounding box center [1421, 101] width 59 height 29
click at [62, 437] on span "Remisiones" at bounding box center [76, 445] width 57 height 17
click at [434, 23] on li "Generadas" at bounding box center [451, 25] width 78 height 26
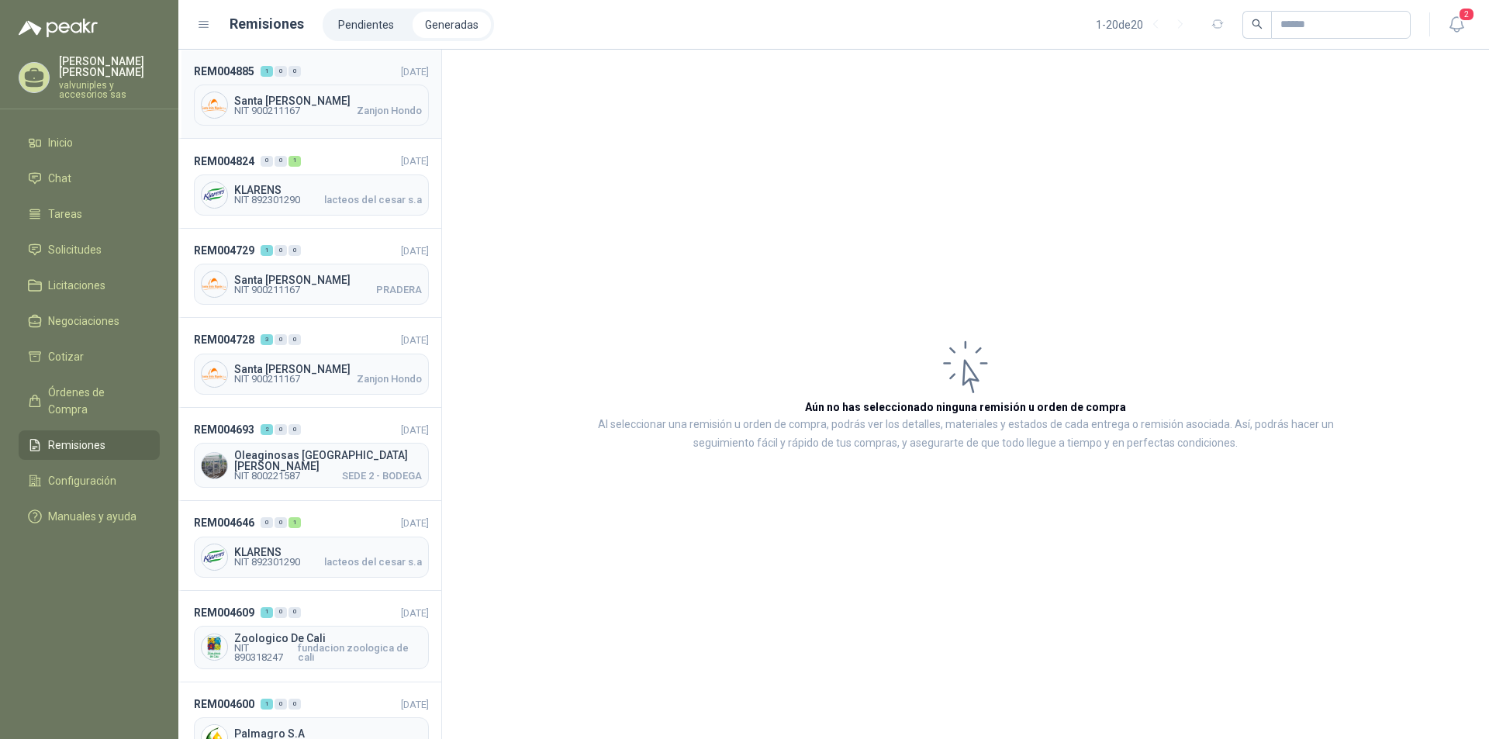
click at [256, 92] on div "Santa [PERSON_NAME] NIT 900211167 Zanjon Hondo" at bounding box center [311, 105] width 235 height 41
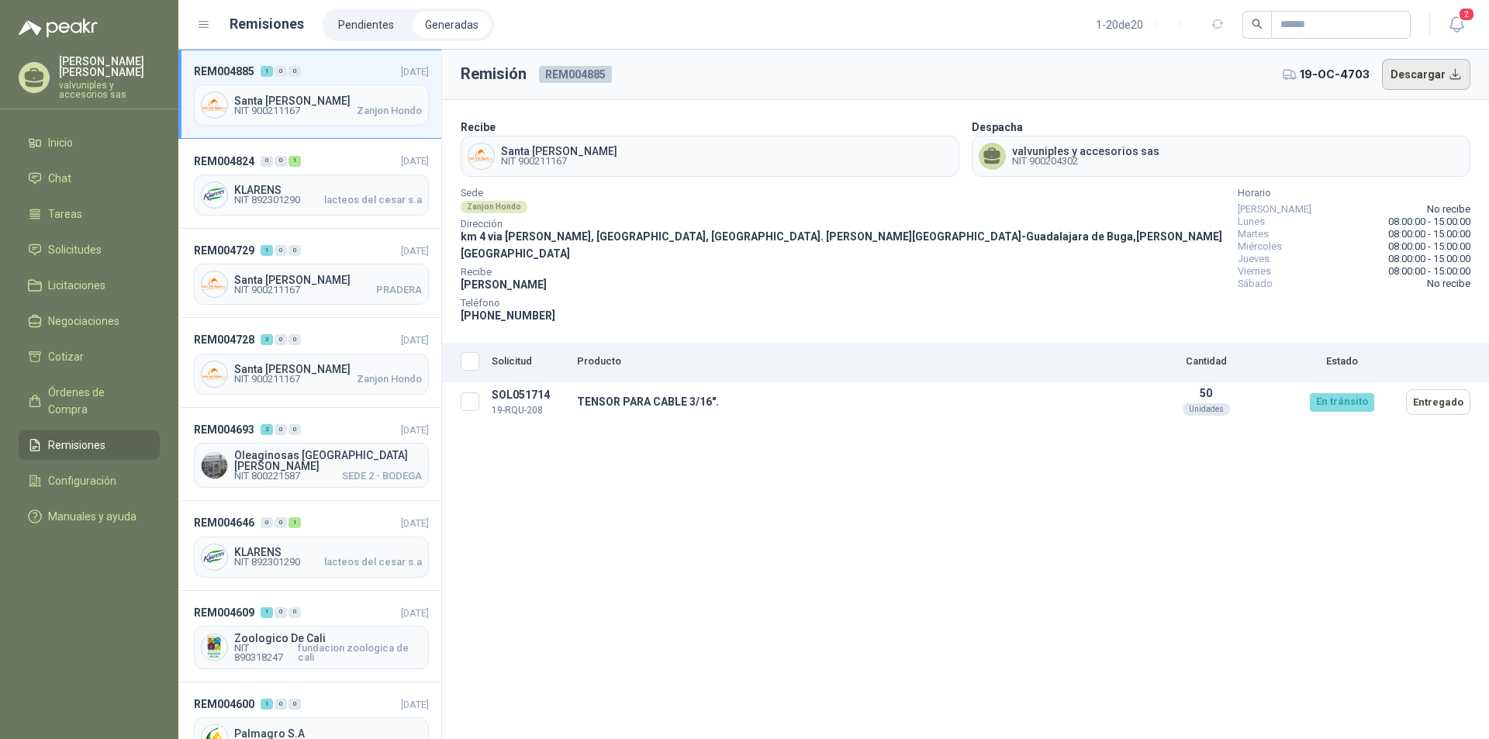
click at [1410, 72] on button "Descargar" at bounding box center [1426, 74] width 89 height 31
